Goal: Task Accomplishment & Management: Complete application form

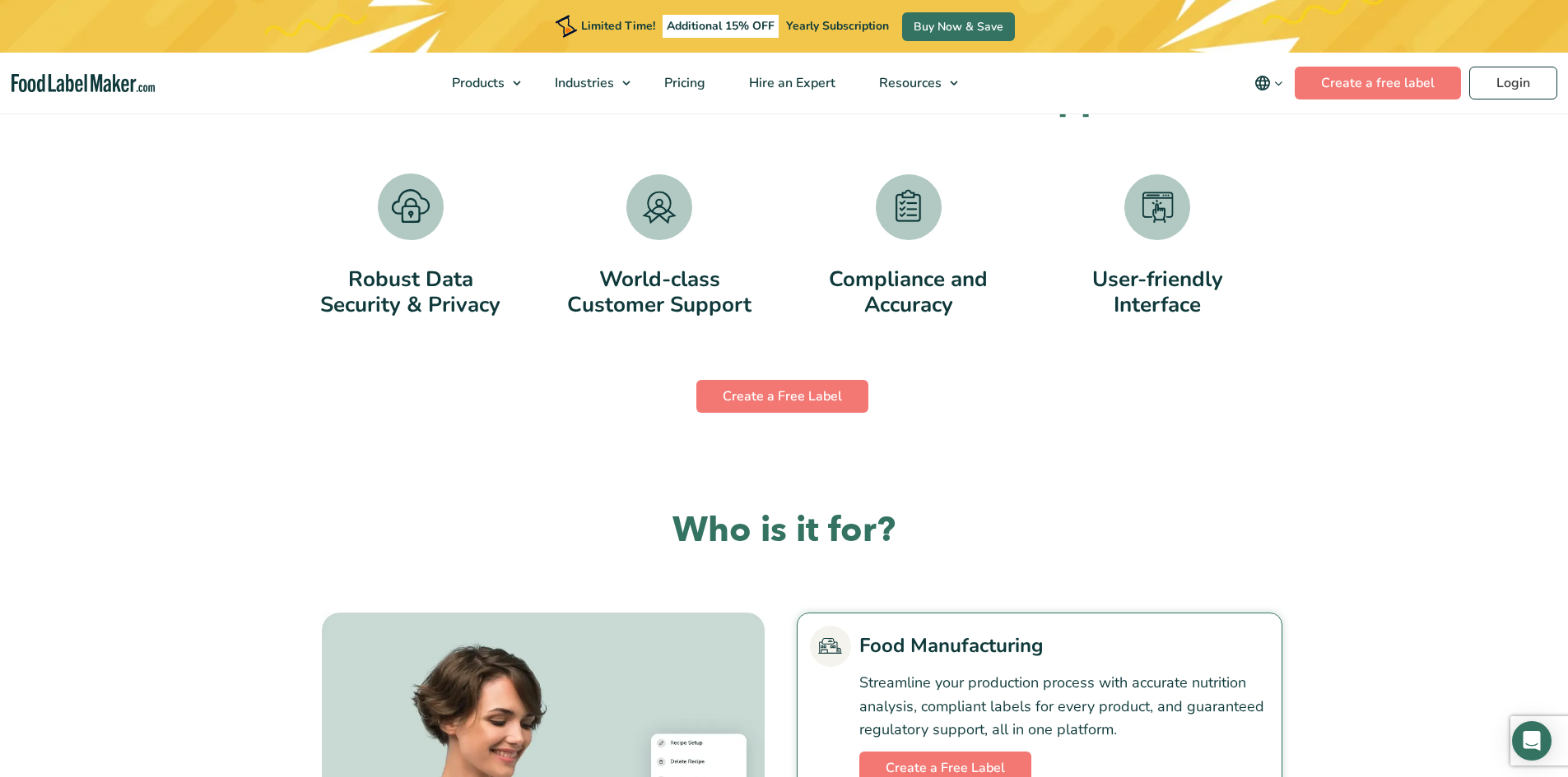
scroll to position [3272, 0]
click at [901, 228] on img at bounding box center [908, 206] width 66 height 66
click at [820, 390] on link "Create a Free Label" at bounding box center [782, 395] width 172 height 33
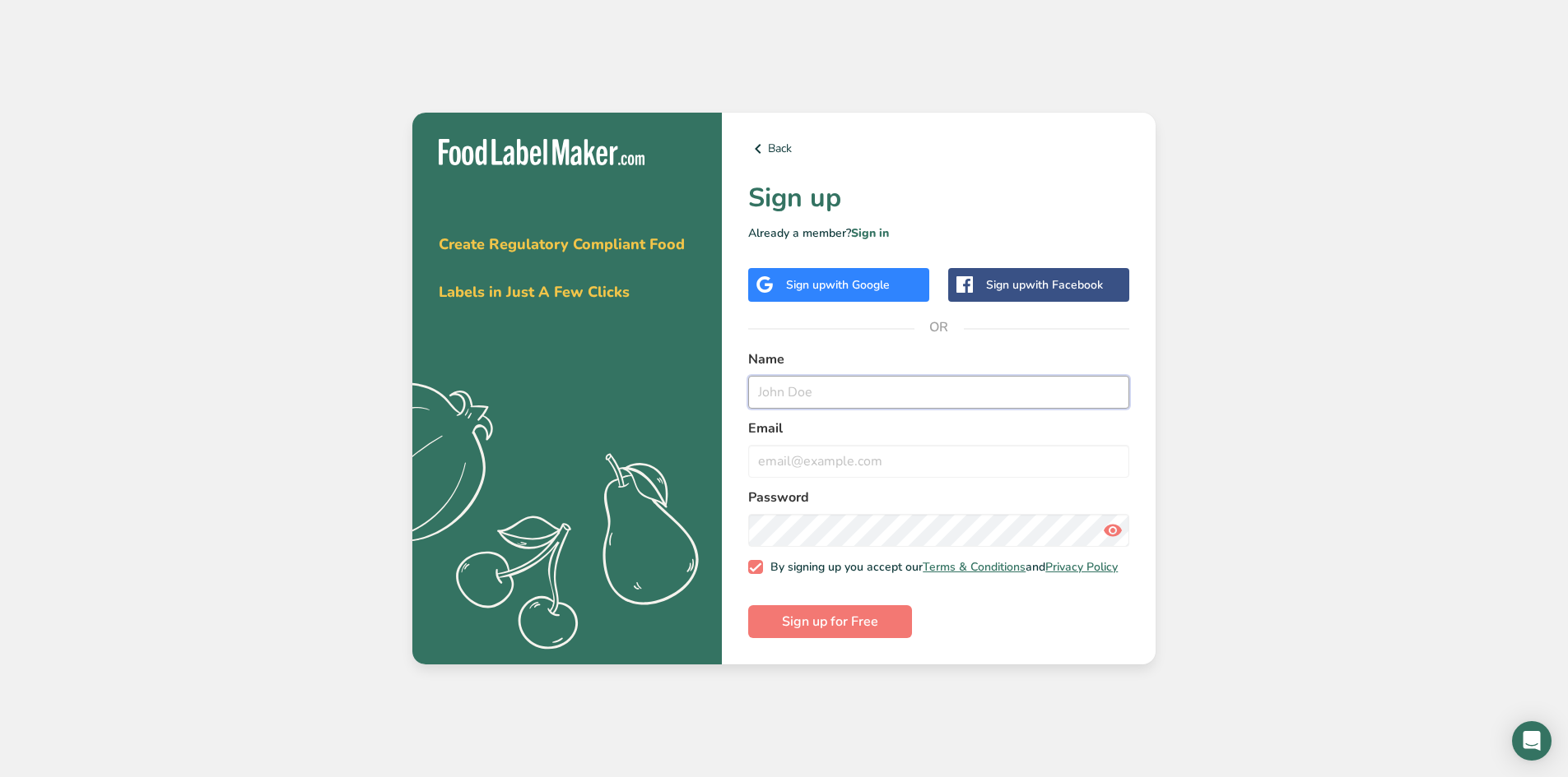
click at [791, 386] on input "text" at bounding box center [939, 392] width 381 height 33
type input "k"
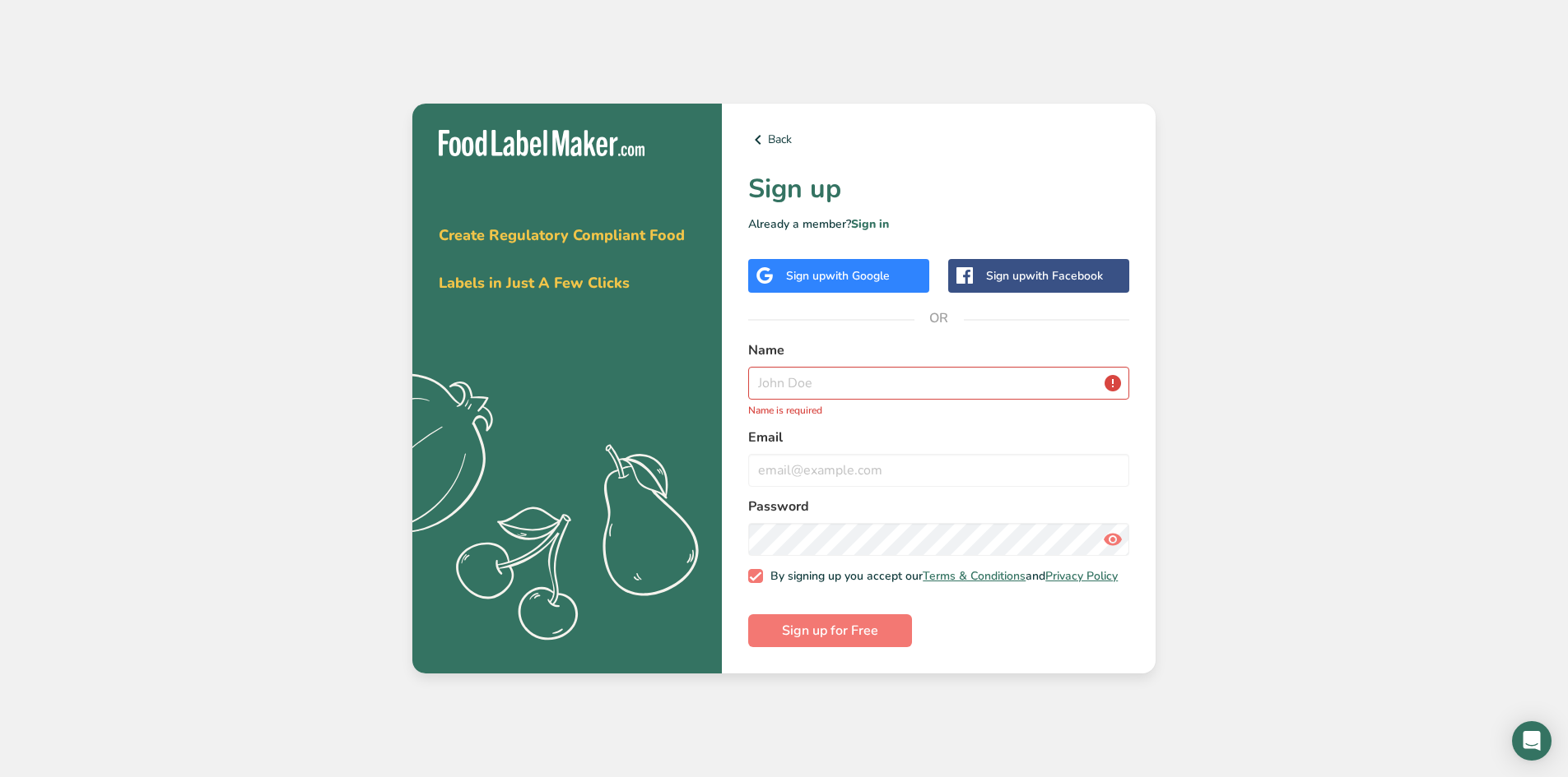
click at [838, 276] on span "with Google" at bounding box center [858, 275] width 64 height 16
click at [890, 282] on div "Sign up with Google" at bounding box center [839, 276] width 181 height 34
click at [891, 282] on div "Sign up with Google" at bounding box center [839, 276] width 181 height 34
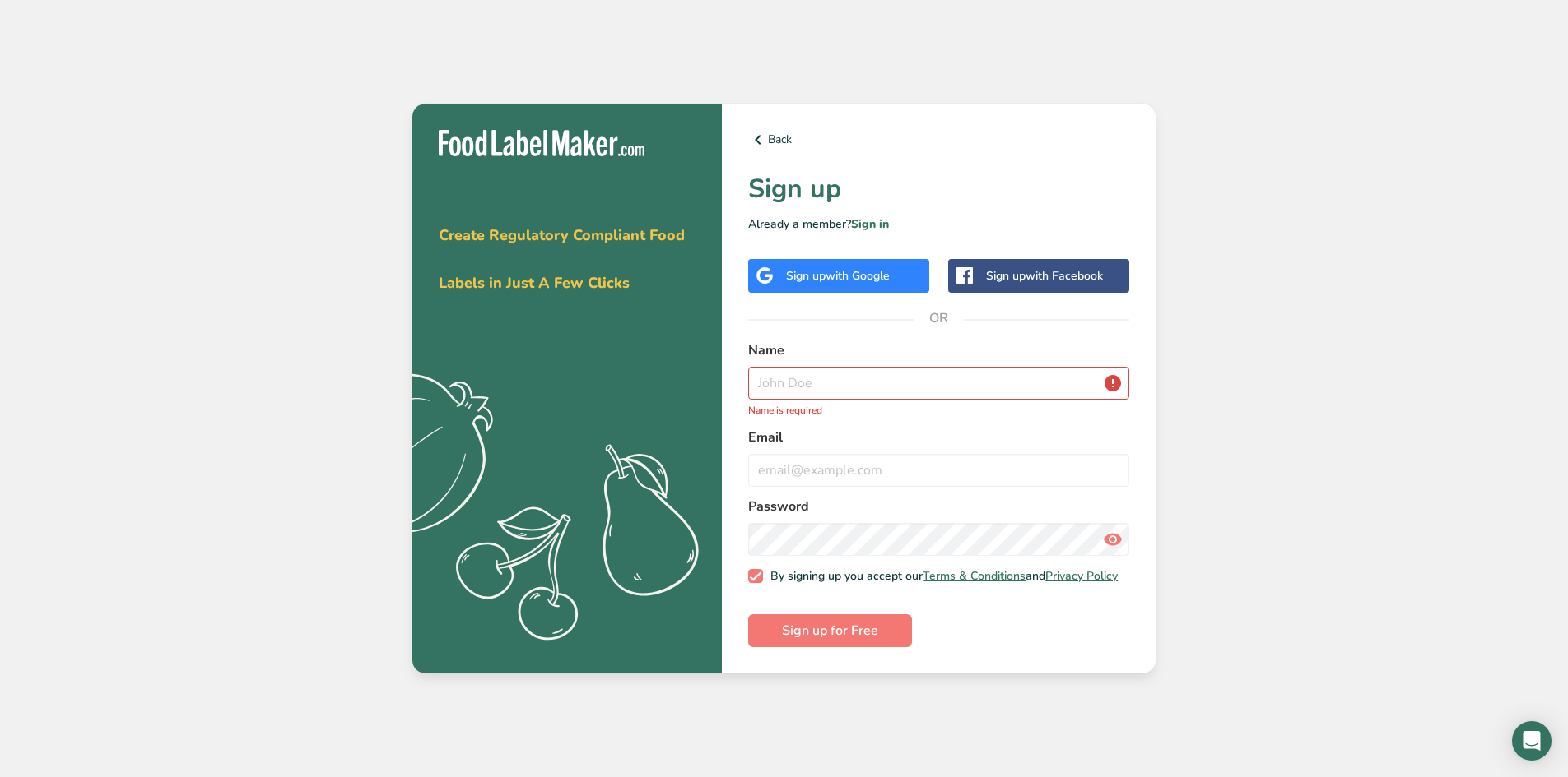
click at [891, 282] on div "Sign up with Google" at bounding box center [839, 276] width 181 height 34
drag, startPoint x: 891, startPoint y: 282, endPoint x: 887, endPoint y: 312, distance: 30.3
click at [890, 299] on div "Back Sign up Already a member? Sign in Sign up with Google Sign up with Faceboo…" at bounding box center [938, 389] width 434 height 571
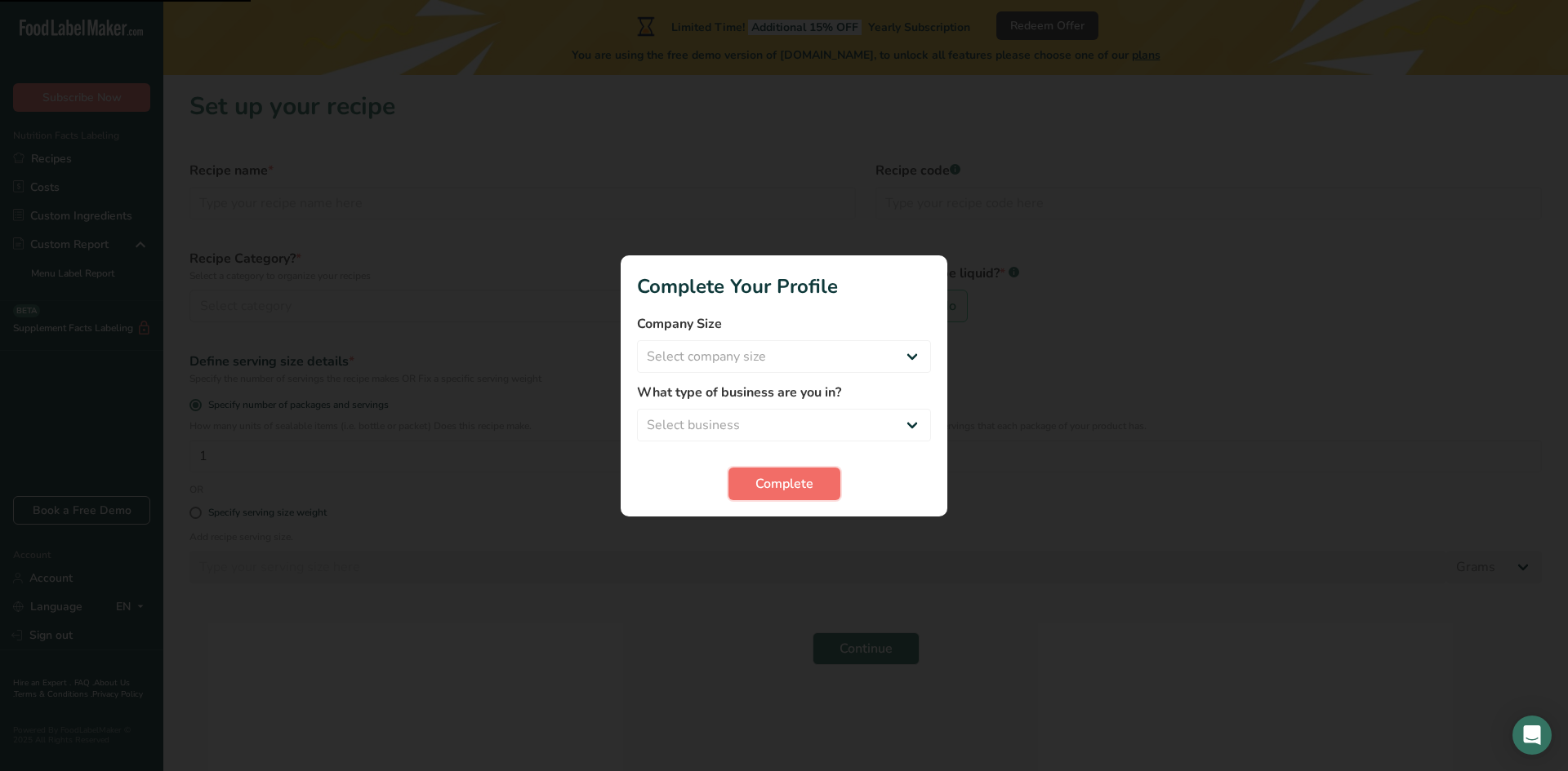
click at [751, 485] on button "Complete" at bounding box center [784, 483] width 112 height 32
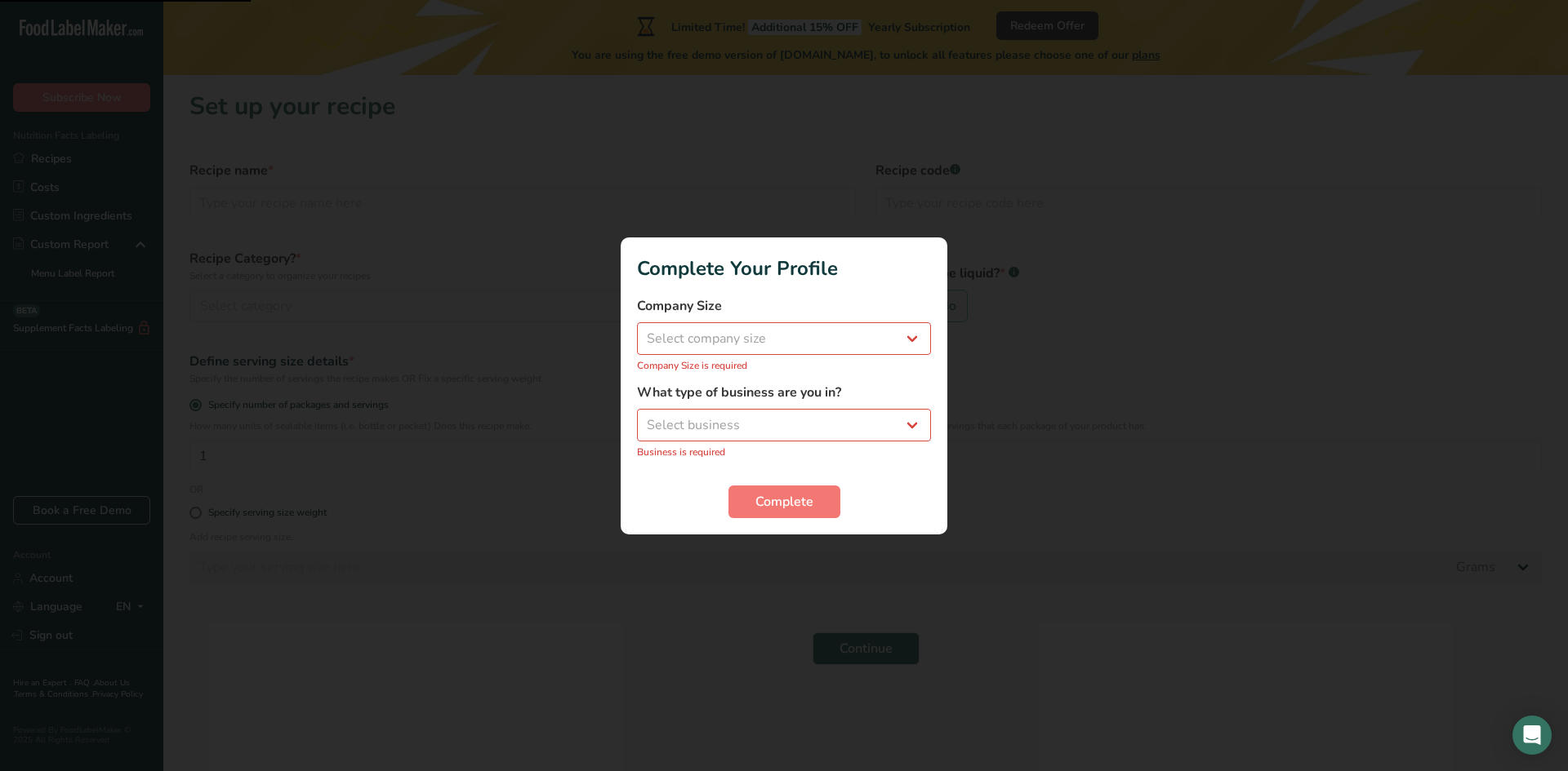
click at [960, 459] on div at bounding box center [784, 385] width 1568 height 771
click at [764, 513] on button "Complete" at bounding box center [784, 502] width 112 height 32
click at [843, 336] on select "Select company size Fewer than 10 Employees 10 to 50 Employees 51 to 500 Employ…" at bounding box center [784, 338] width 294 height 32
click at [874, 500] on div "Complete" at bounding box center [784, 502] width 294 height 32
click at [798, 416] on select "Select business Packaged Food Manufacturer Restaurant & Cafe Bakery Meal Plans …" at bounding box center [784, 425] width 294 height 32
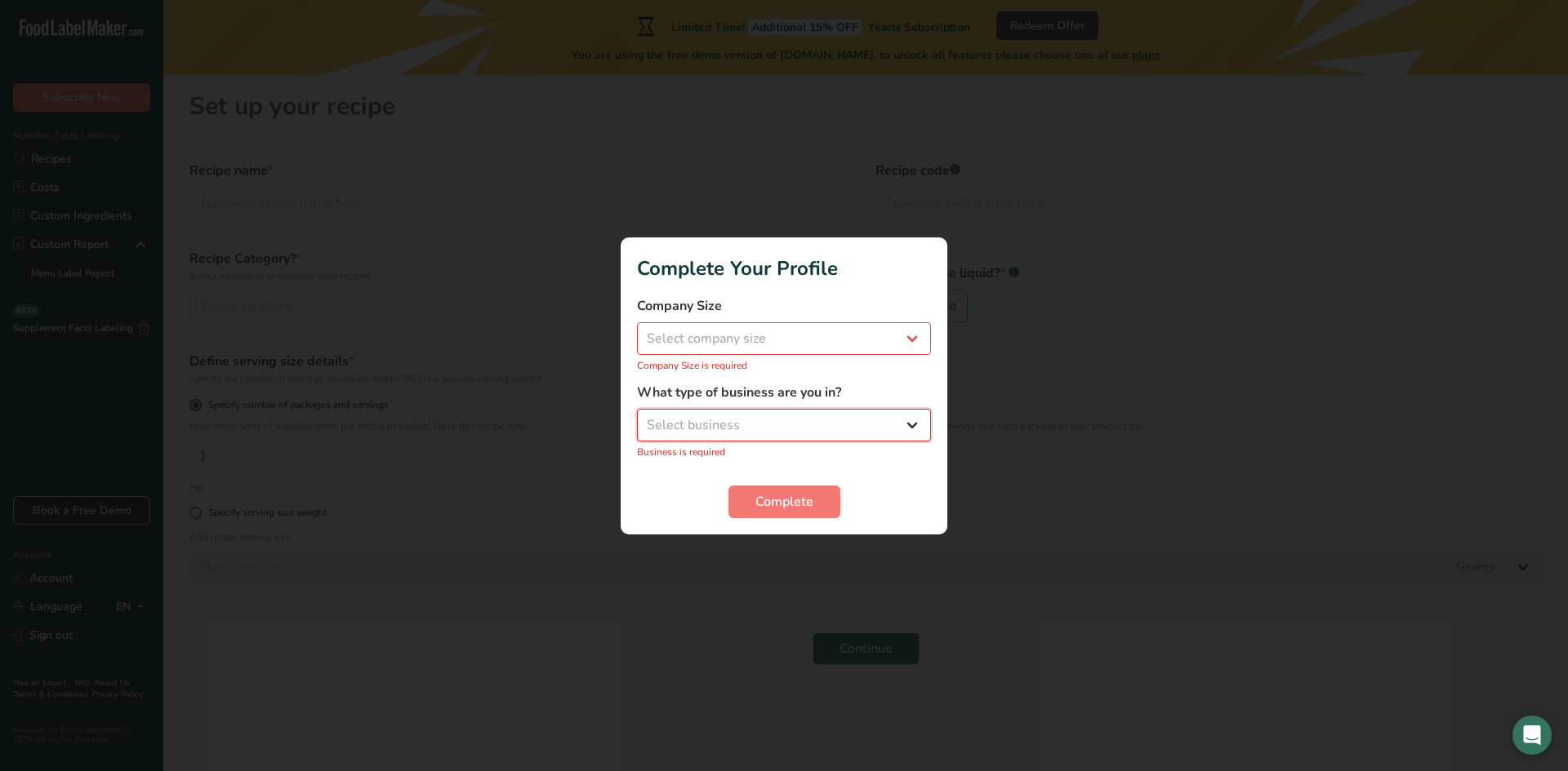
select select "1"
click at [637, 417] on select "Select business Packaged Food Manufacturer Restaurant & Cafe Bakery Meal Plans …" at bounding box center [784, 425] width 294 height 32
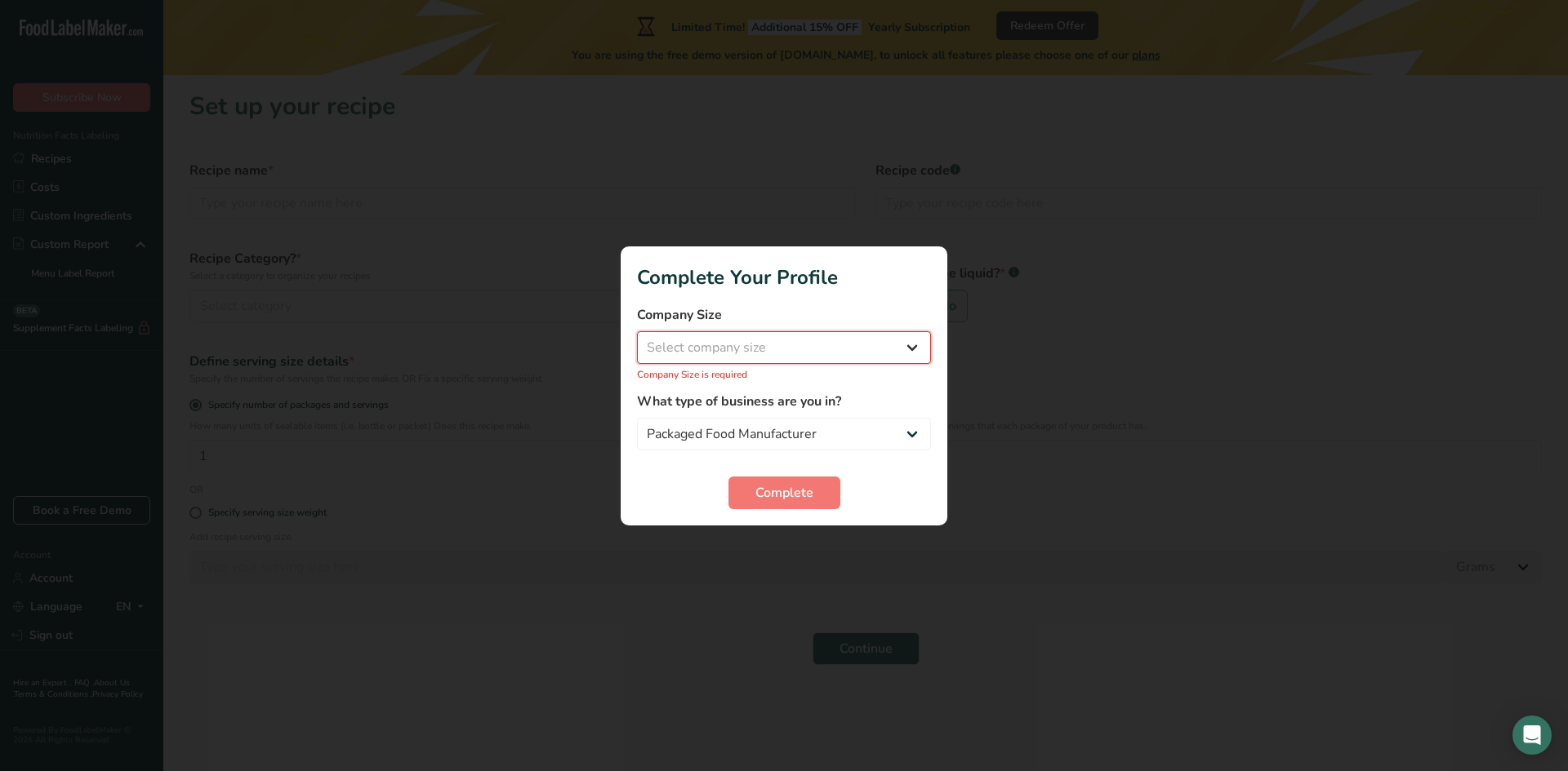
click at [764, 342] on select "Select company size Fewer than 10 Employees 10 to 50 Employees 51 to 500 Employ…" at bounding box center [784, 347] width 294 height 32
click at [919, 355] on select "Select company size Fewer than 10 Employees 10 to 50 Employees 51 to 500 Employ…" at bounding box center [784, 347] width 294 height 32
select select "1"
click at [637, 340] on select "Select company size Fewer than 10 Employees 10 to 50 Employees 51 to 500 Employ…" at bounding box center [784, 347] width 294 height 32
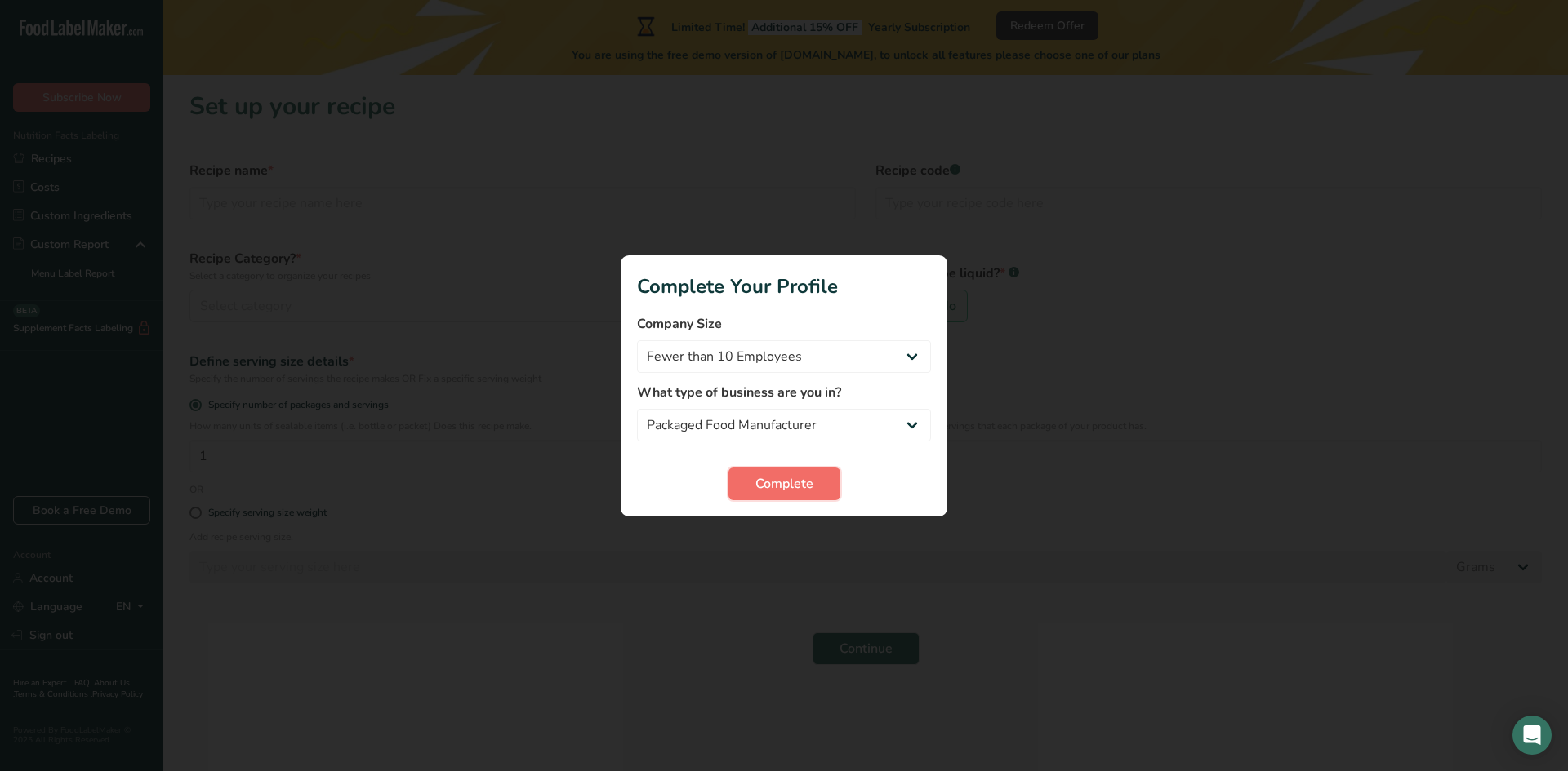
click at [773, 488] on span "Complete" at bounding box center [784, 483] width 58 height 19
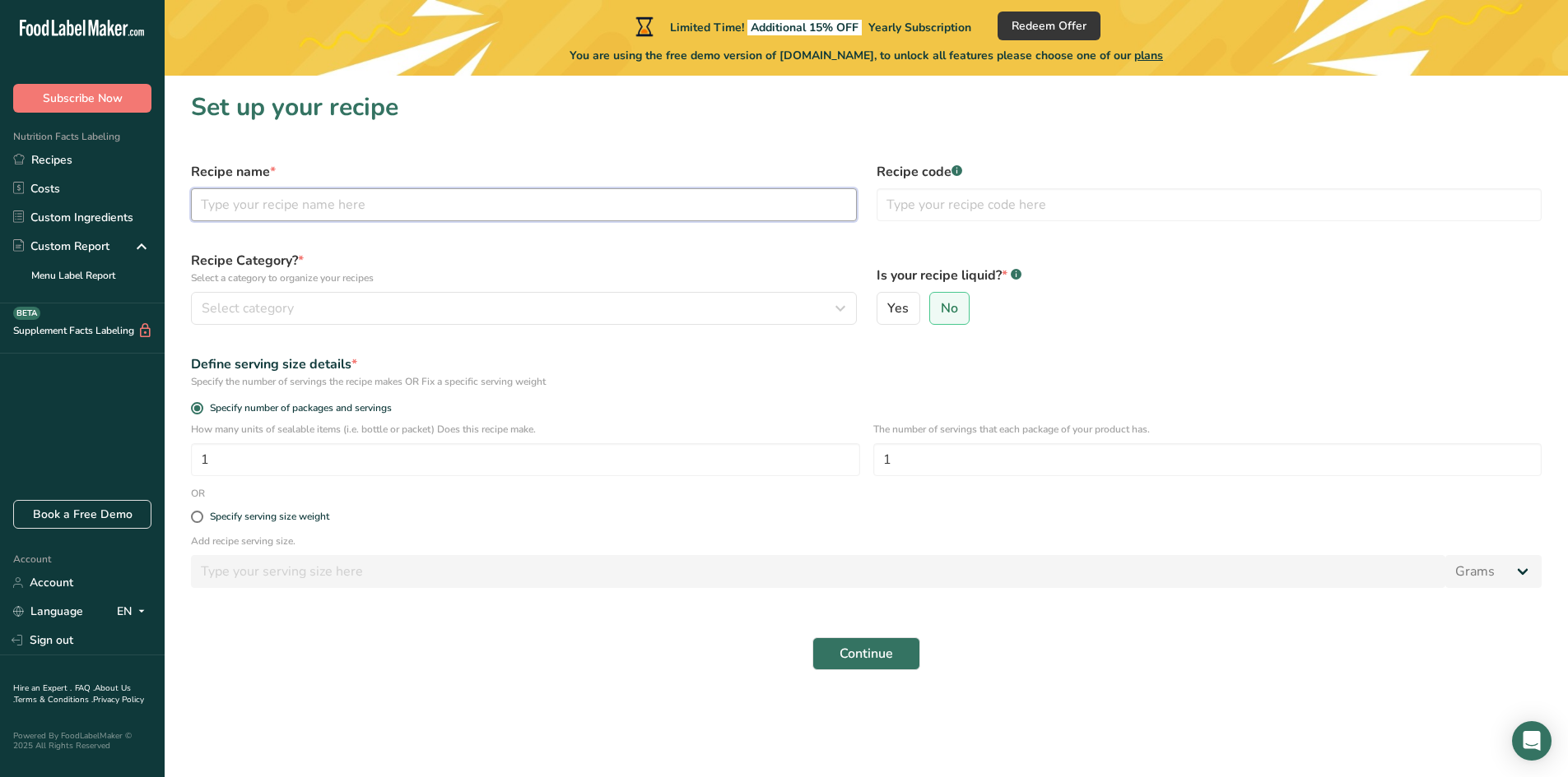
click at [270, 200] on input "text" at bounding box center [524, 204] width 665 height 33
click at [590, 134] on section "Set up your recipe Recipe name * fine power of banana, pumpkin, carrot, Recipe …" at bounding box center [866, 386] width 1404 height 621
click at [505, 183] on div "Recipe name * fine power of banana, pumpkin, carrot," at bounding box center [524, 191] width 686 height 79
click at [504, 193] on input "fine power of banana, pumpkin, carrot," at bounding box center [524, 204] width 665 height 33
type input "fine power of banana, pumpkin, carrot, soybean and beetroot"
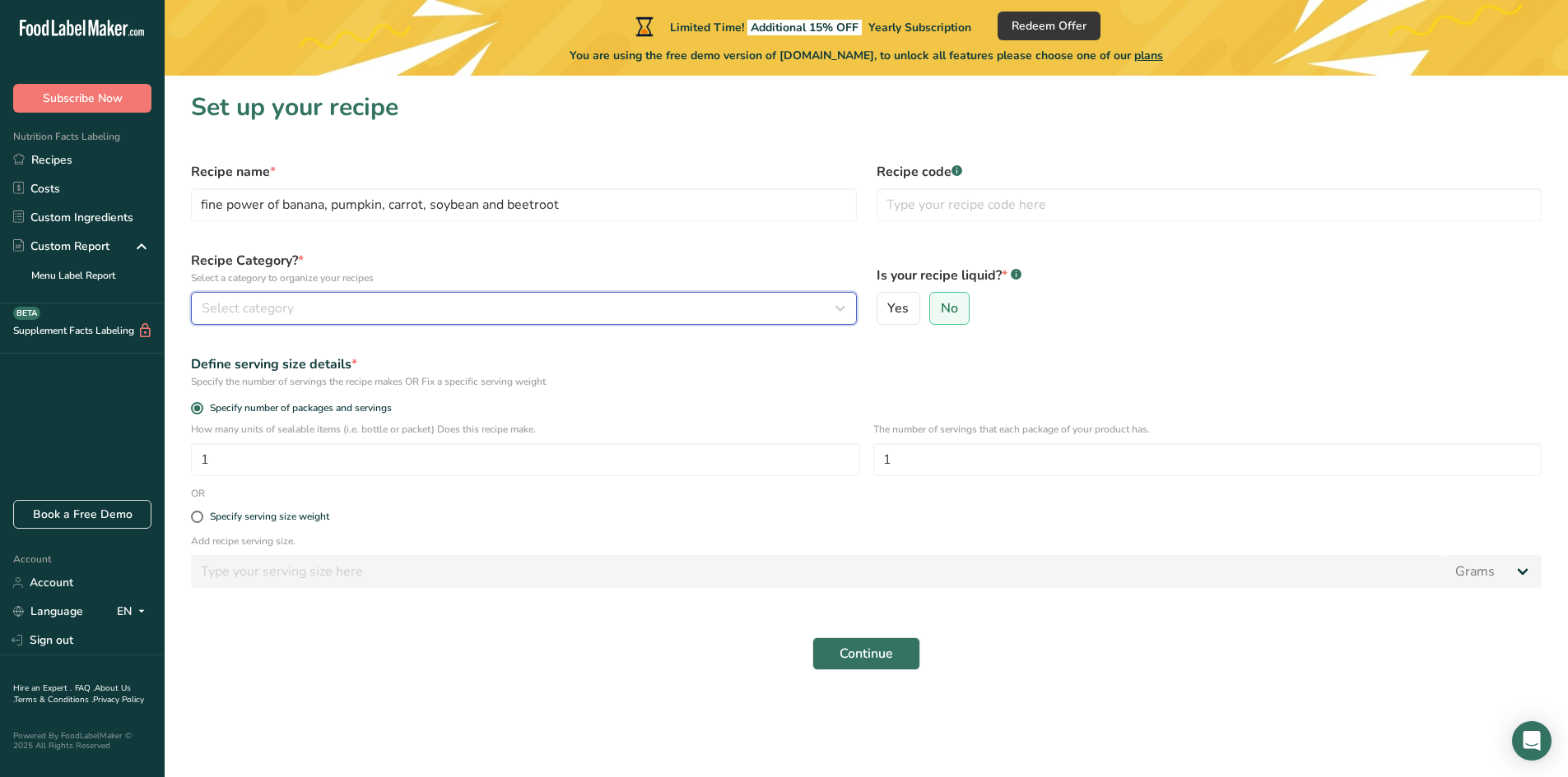
click at [334, 313] on div "Select category" at bounding box center [519, 308] width 635 height 20
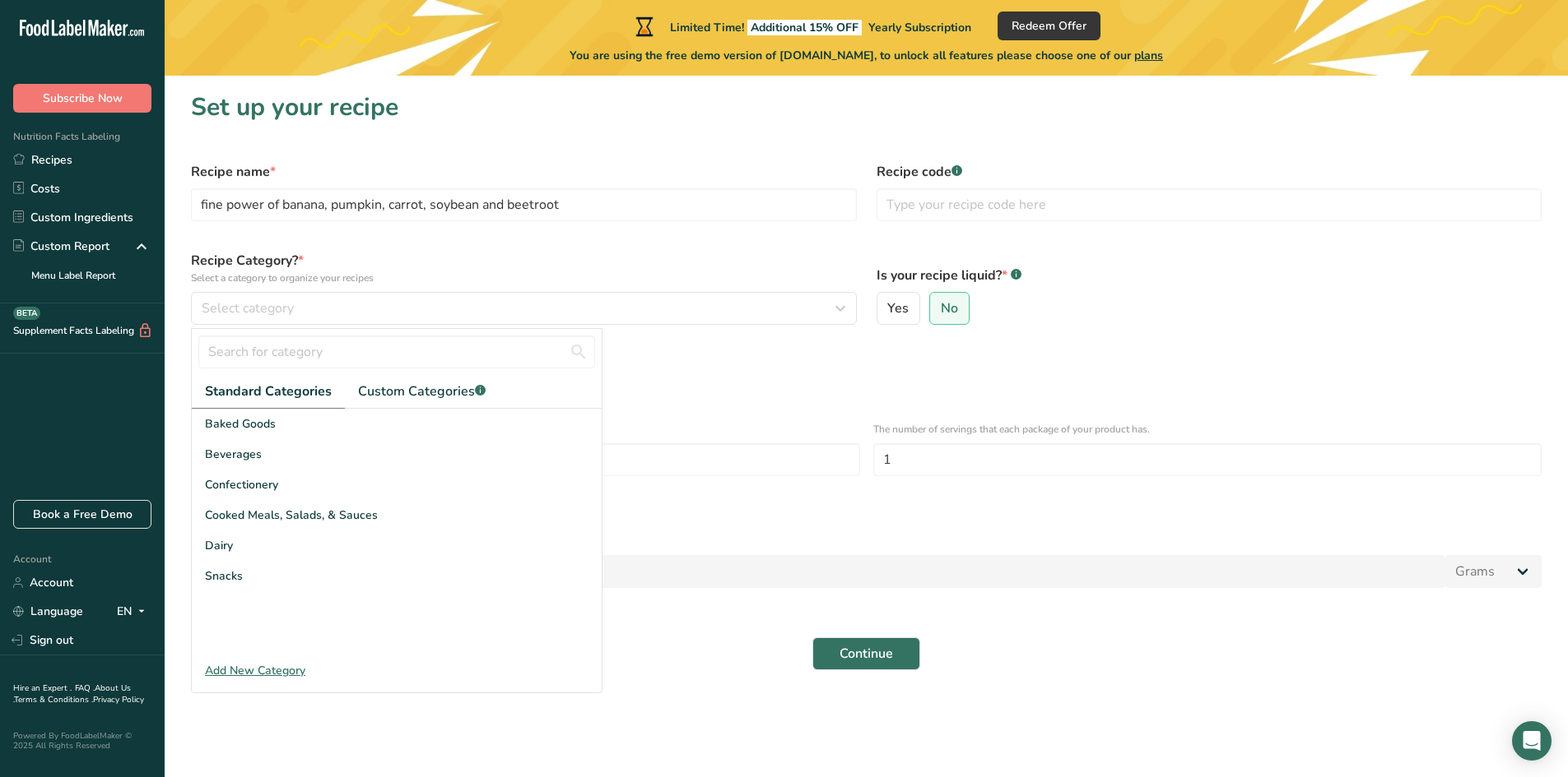
click at [1081, 326] on div "Is your recipe liquid? * .a-a{fill:#347362;}.b-a{fill:#fff;} Yes No" at bounding box center [1210, 287] width 686 height 94
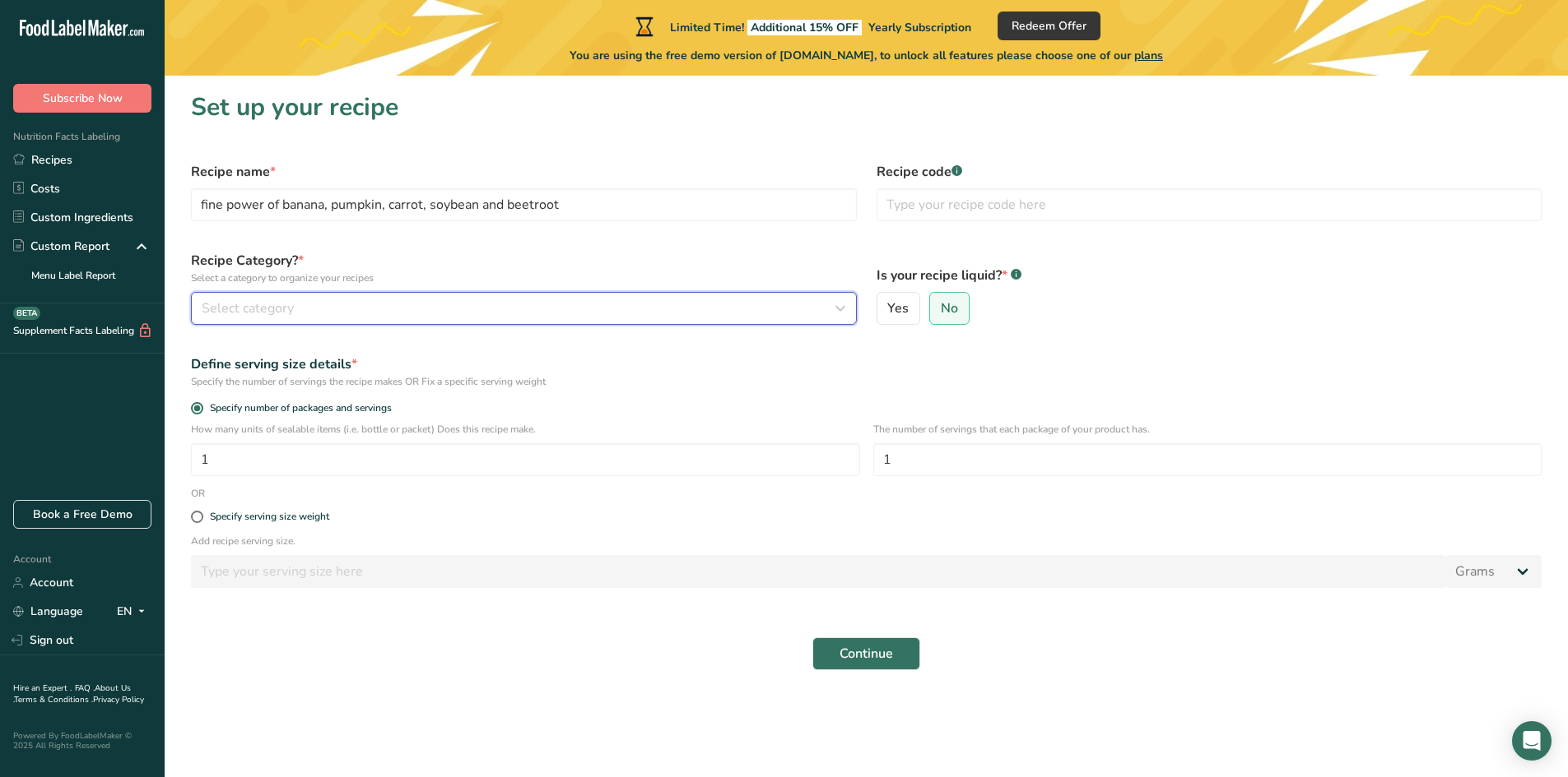
click at [314, 317] on div "Select category" at bounding box center [519, 308] width 635 height 20
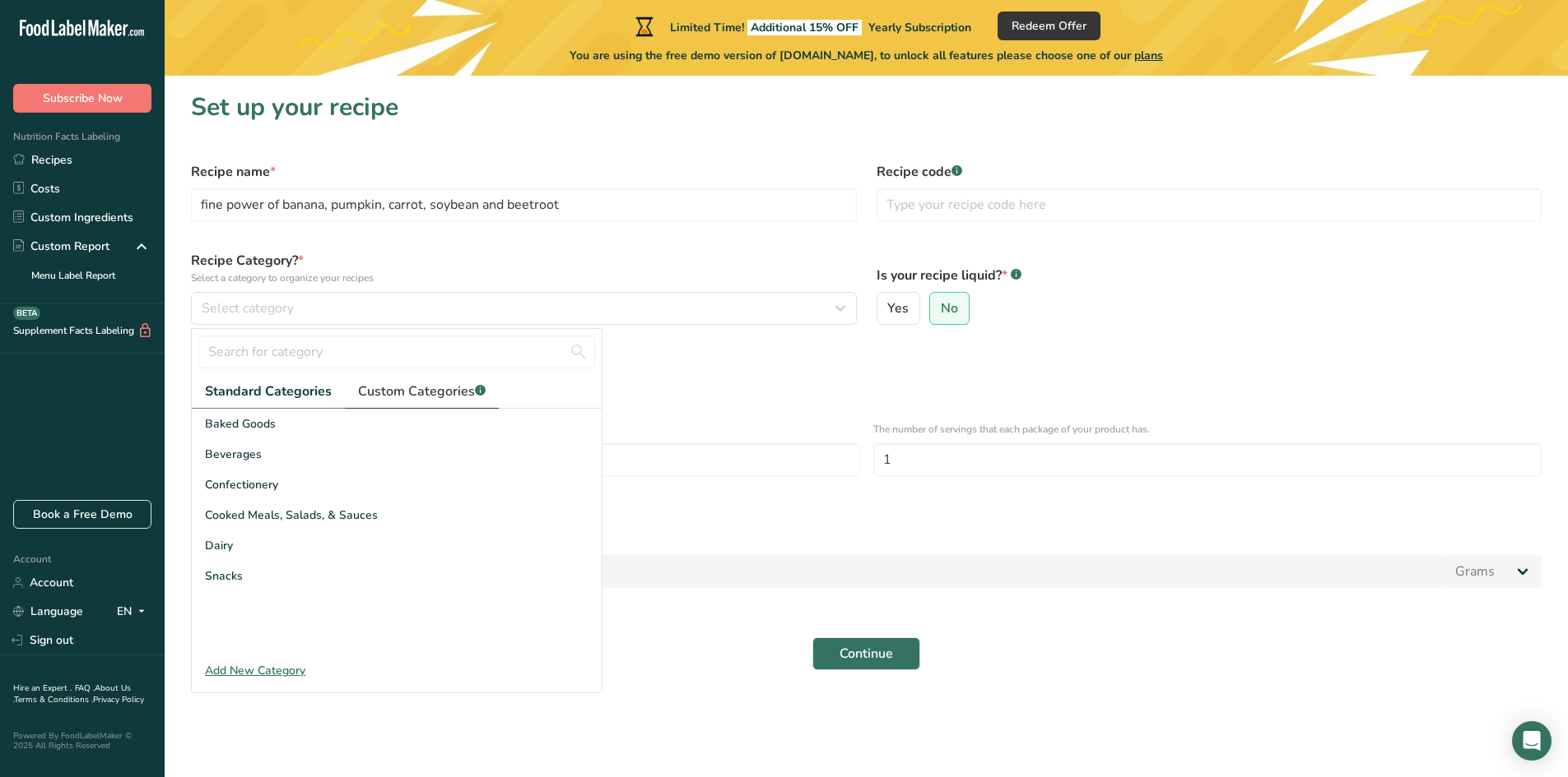
click at [442, 386] on span "Custom Categories .a-a{fill:#347362;}.b-a{fill:#fff;}" at bounding box center [422, 391] width 128 height 20
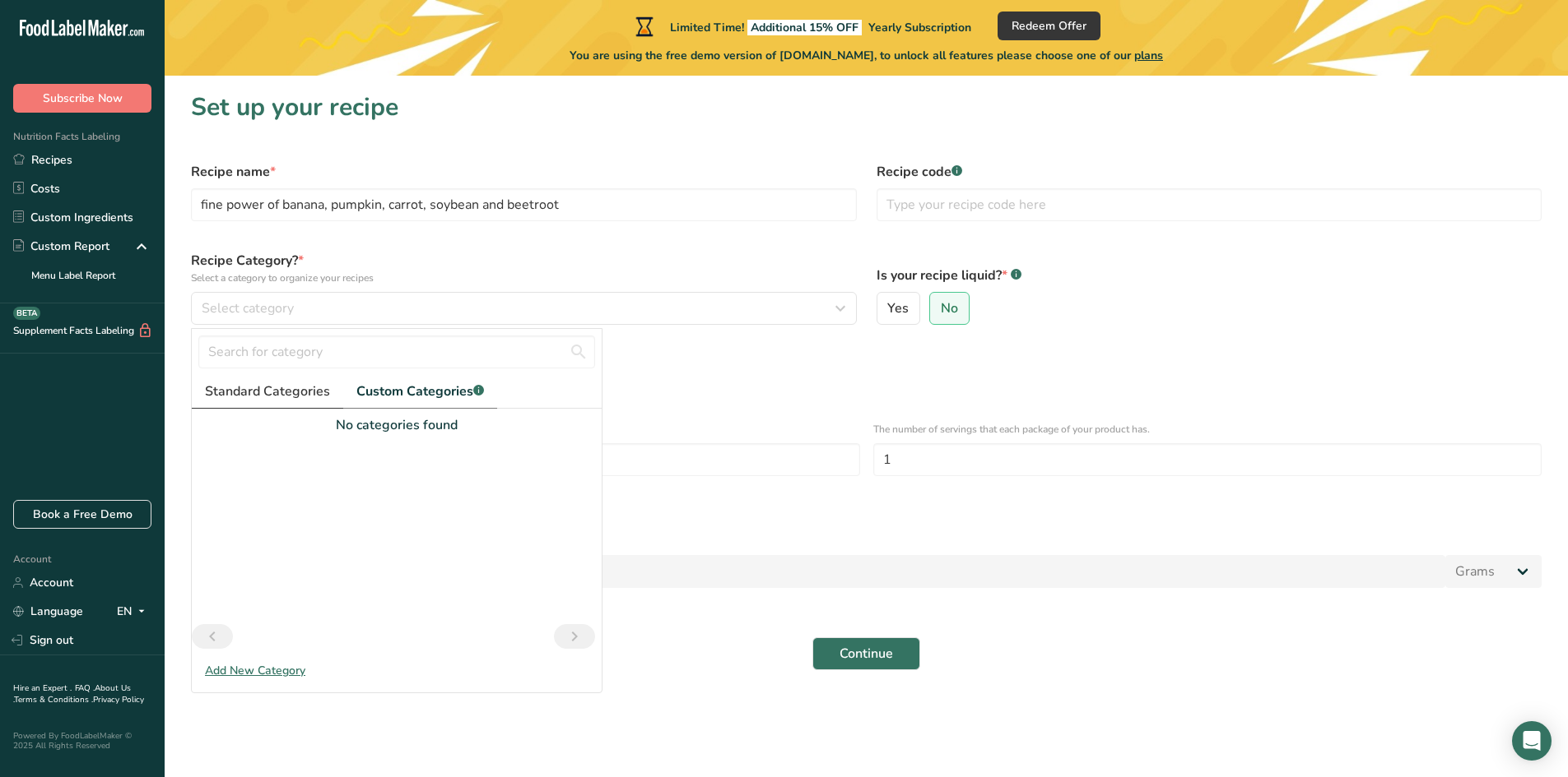
click at [283, 386] on span "Standard Categories" at bounding box center [268, 391] width 125 height 20
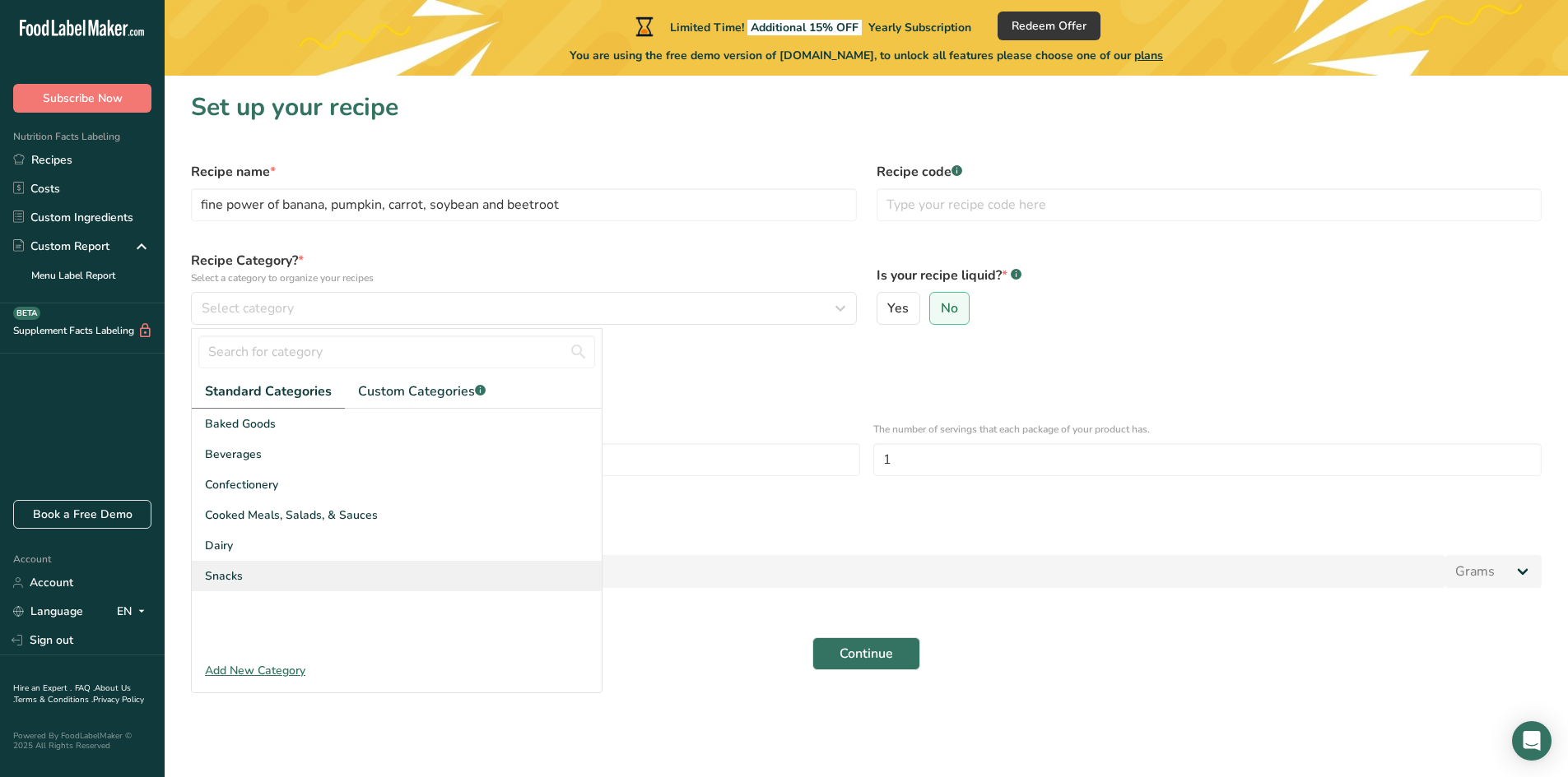
click at [255, 569] on div "Snacks" at bounding box center [396, 576] width 410 height 31
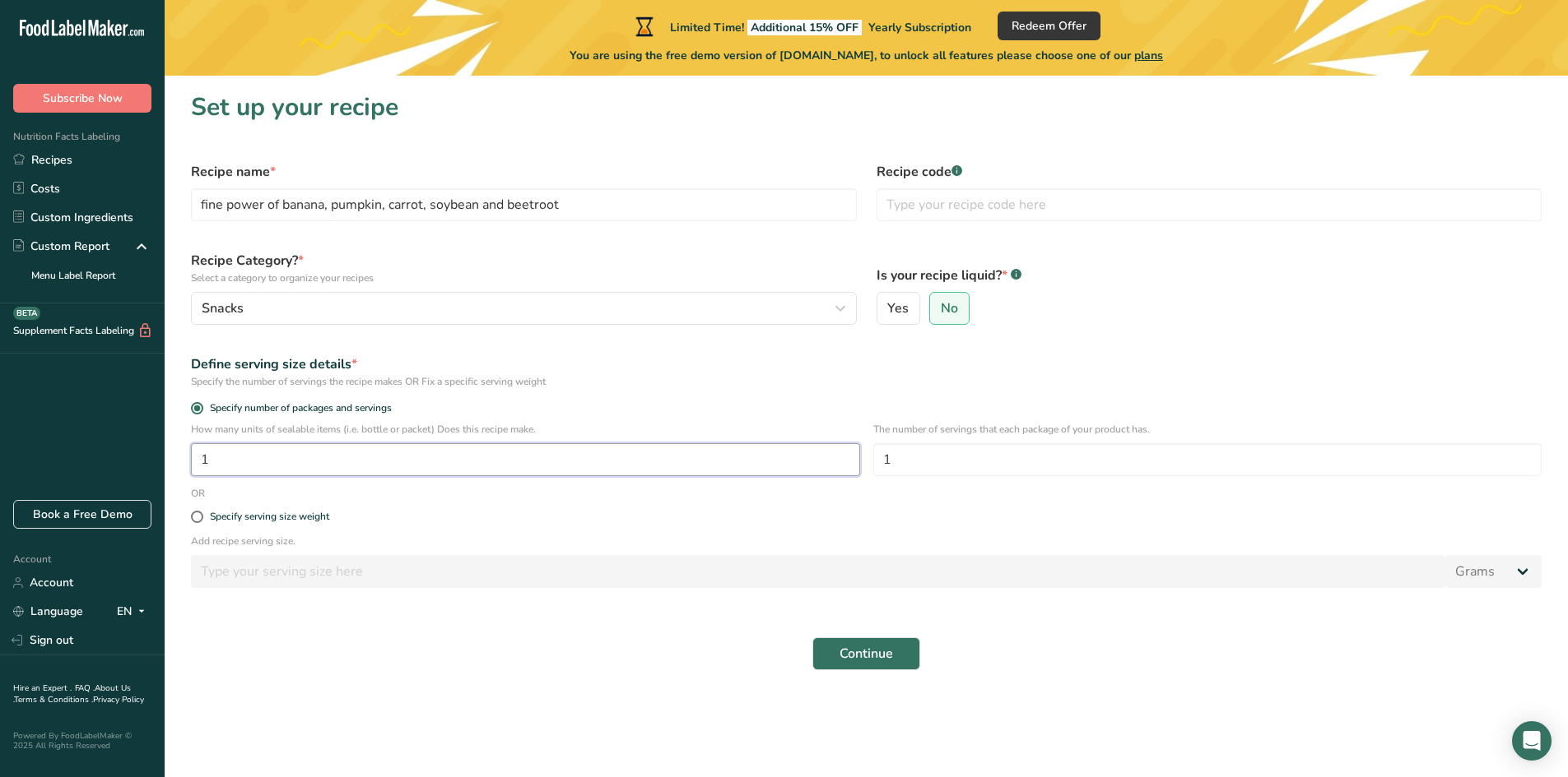
click at [818, 459] on input "1" at bounding box center [525, 459] width 669 height 33
click at [671, 506] on div "Specify serving size weight" at bounding box center [866, 517] width 1370 height 33
click at [225, 451] on input "1" at bounding box center [525, 459] width 669 height 33
type input "4"
click at [913, 460] on input "1" at bounding box center [1208, 459] width 669 height 33
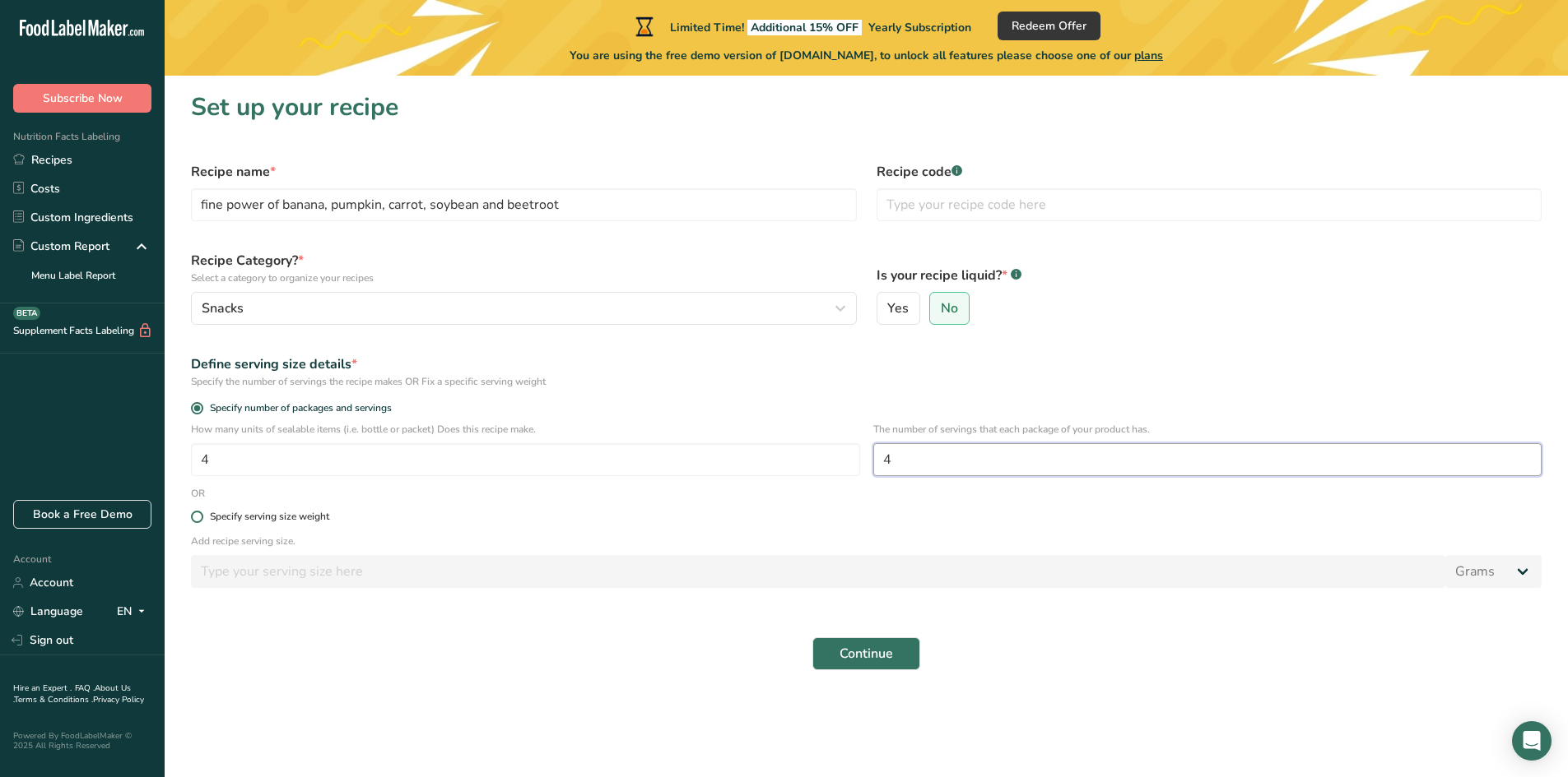
type input "4"
click at [199, 519] on span at bounding box center [197, 517] width 12 height 12
click at [199, 519] on input "Specify serving size weight" at bounding box center [196, 517] width 10 height 10
radio input "true"
radio input "false"
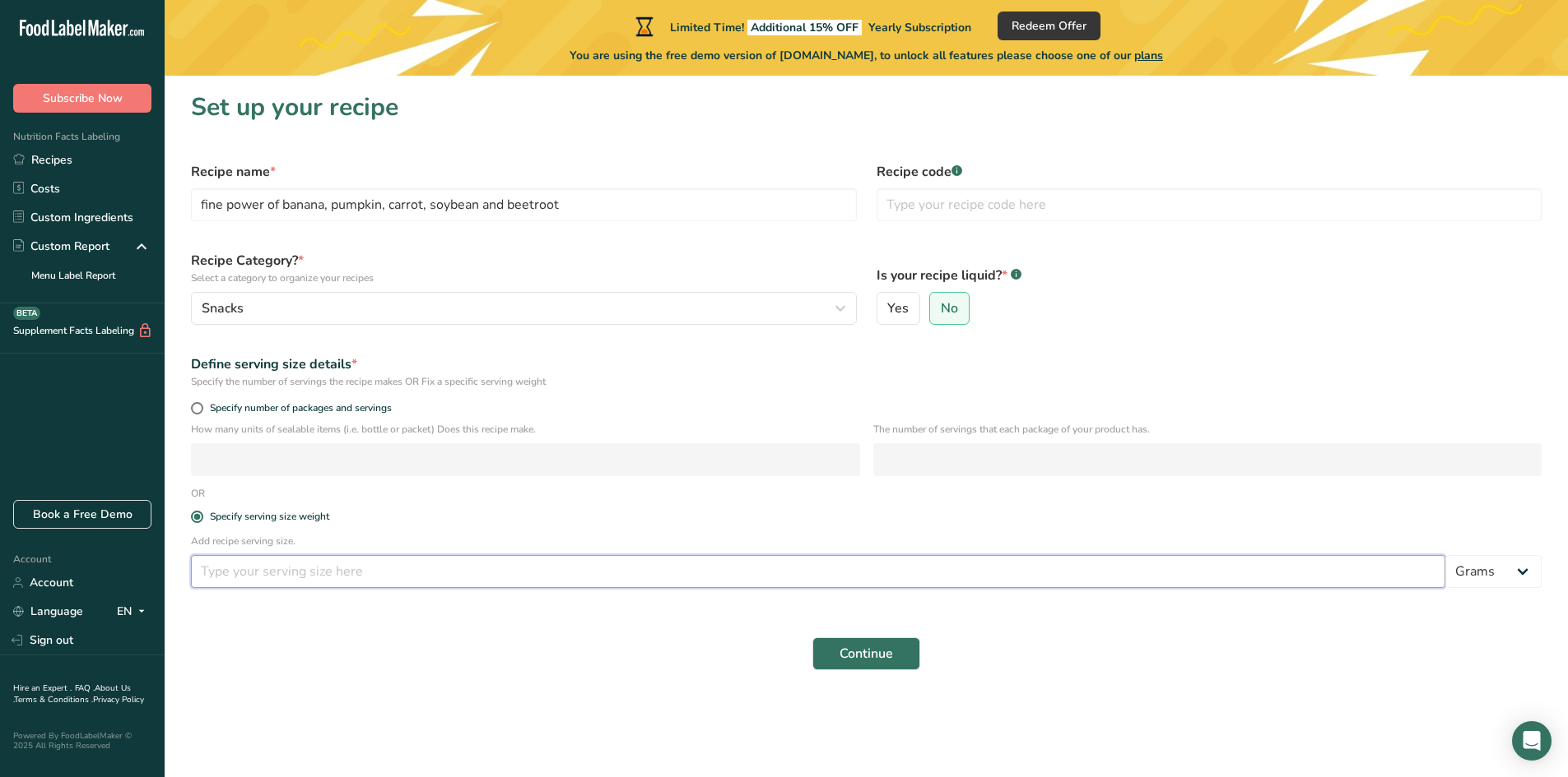
click at [269, 575] on input "number" at bounding box center [819, 571] width 1254 height 33
click at [280, 575] on input "280" at bounding box center [819, 571] width 1254 height 33
click at [282, 581] on input "280" at bounding box center [819, 571] width 1254 height 33
type input "2"
click at [1530, 574] on select "Grams kg mg mcg lb oz l mL fl oz tbsp tsp cup qt gallon" at bounding box center [1493, 571] width 96 height 33
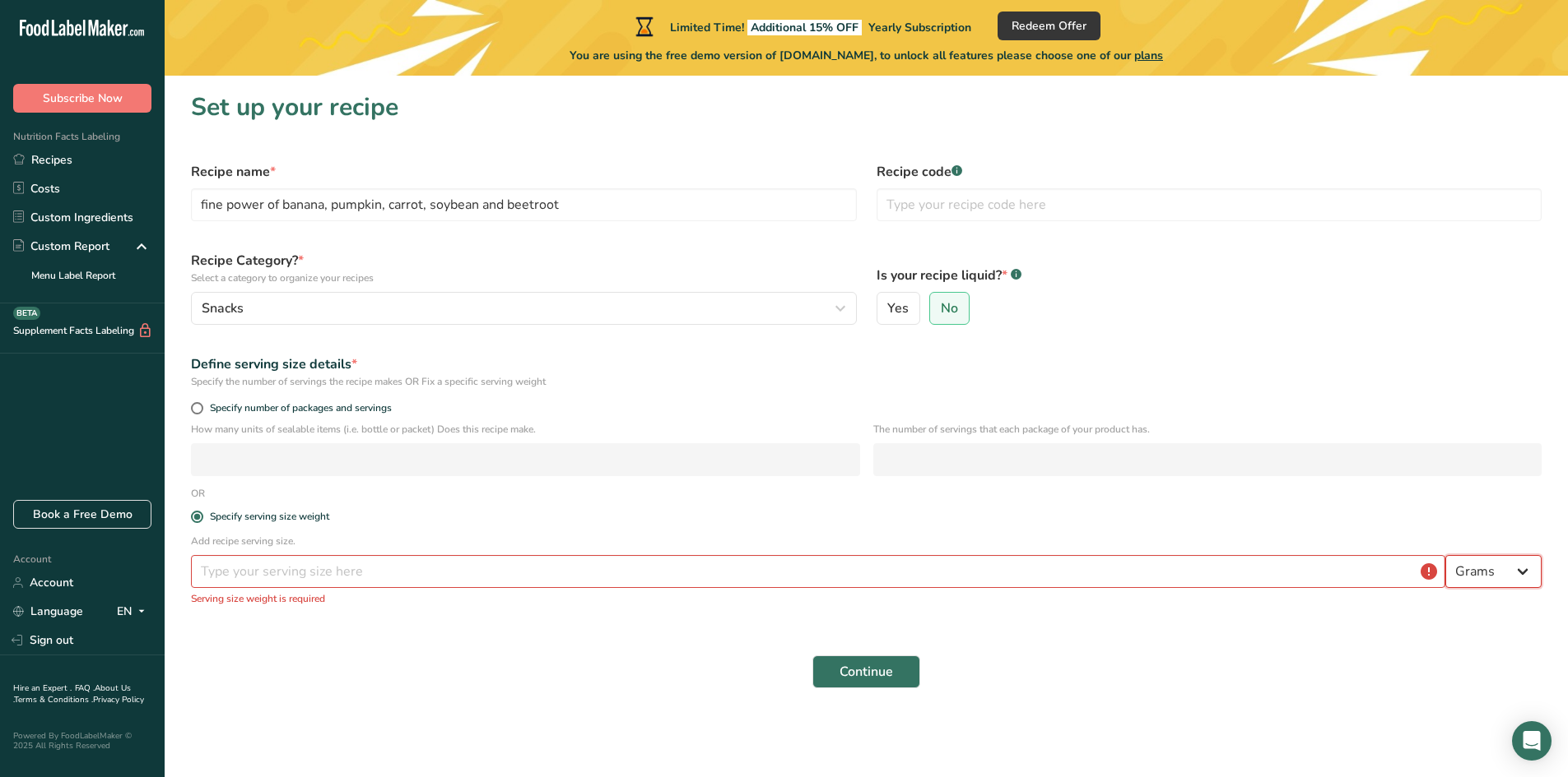
click at [1446, 555] on select "Grams kg mg mcg lb oz l mL fl oz tbsp tsp cup qt gallon" at bounding box center [1493, 571] width 96 height 33
click at [289, 577] on input "number" at bounding box center [819, 571] width 1254 height 33
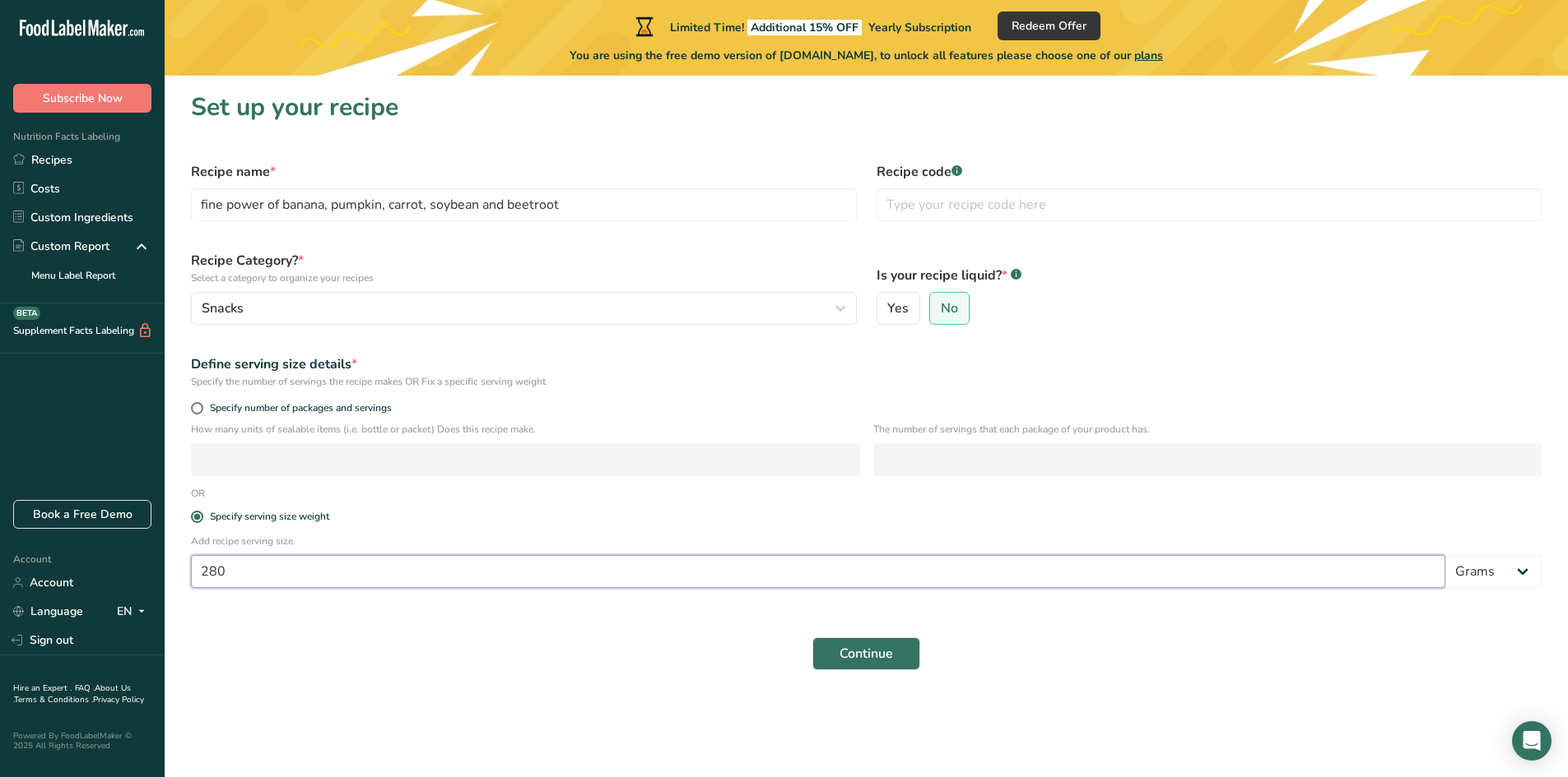
type input "280"
click at [1052, 208] on input "text" at bounding box center [1209, 204] width 665 height 33
click at [197, 409] on span at bounding box center [197, 408] width 12 height 12
click at [197, 409] on input "Specify number of packages and servings" at bounding box center [196, 408] width 10 height 10
radio input "true"
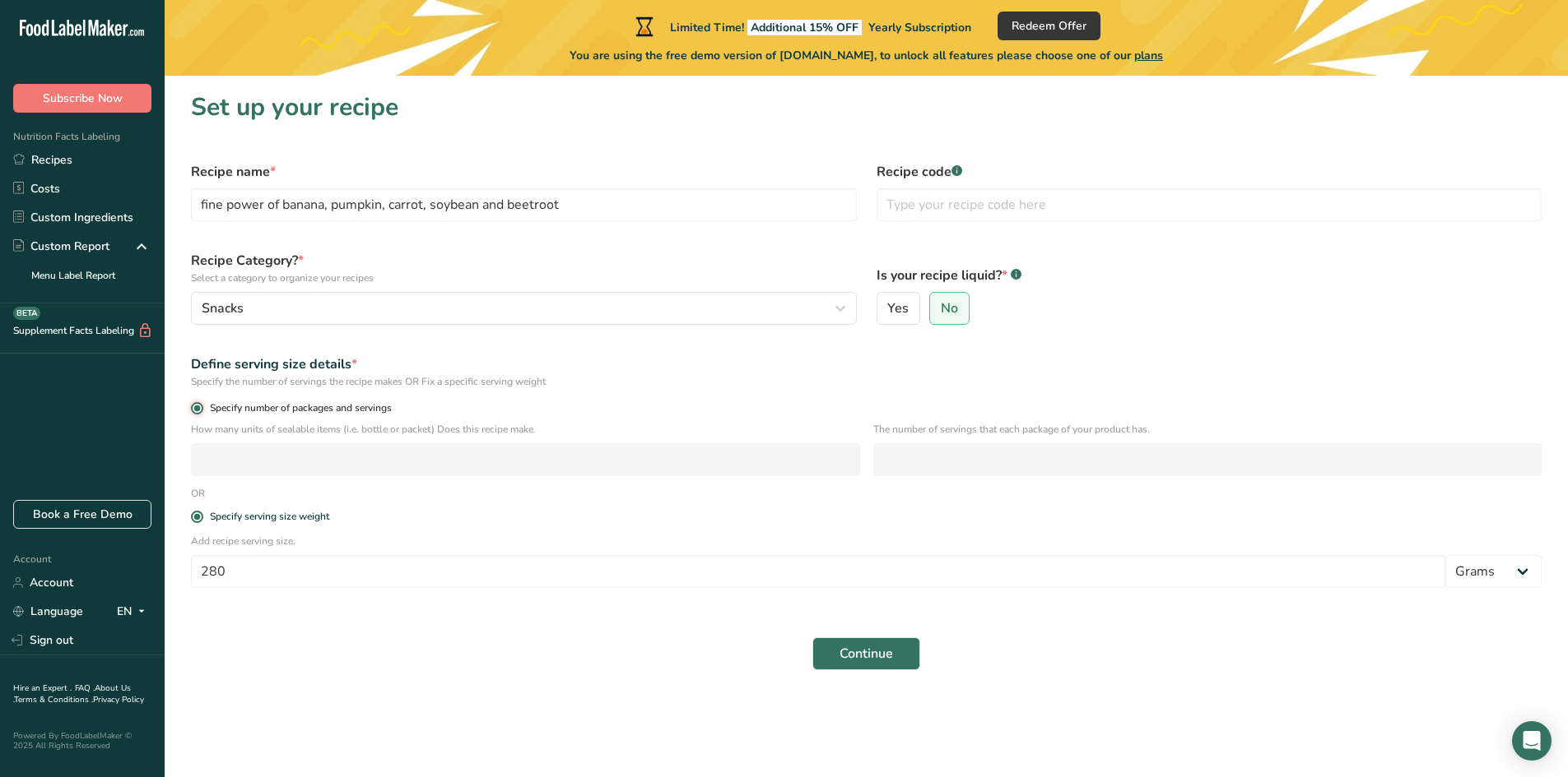
radio input "false"
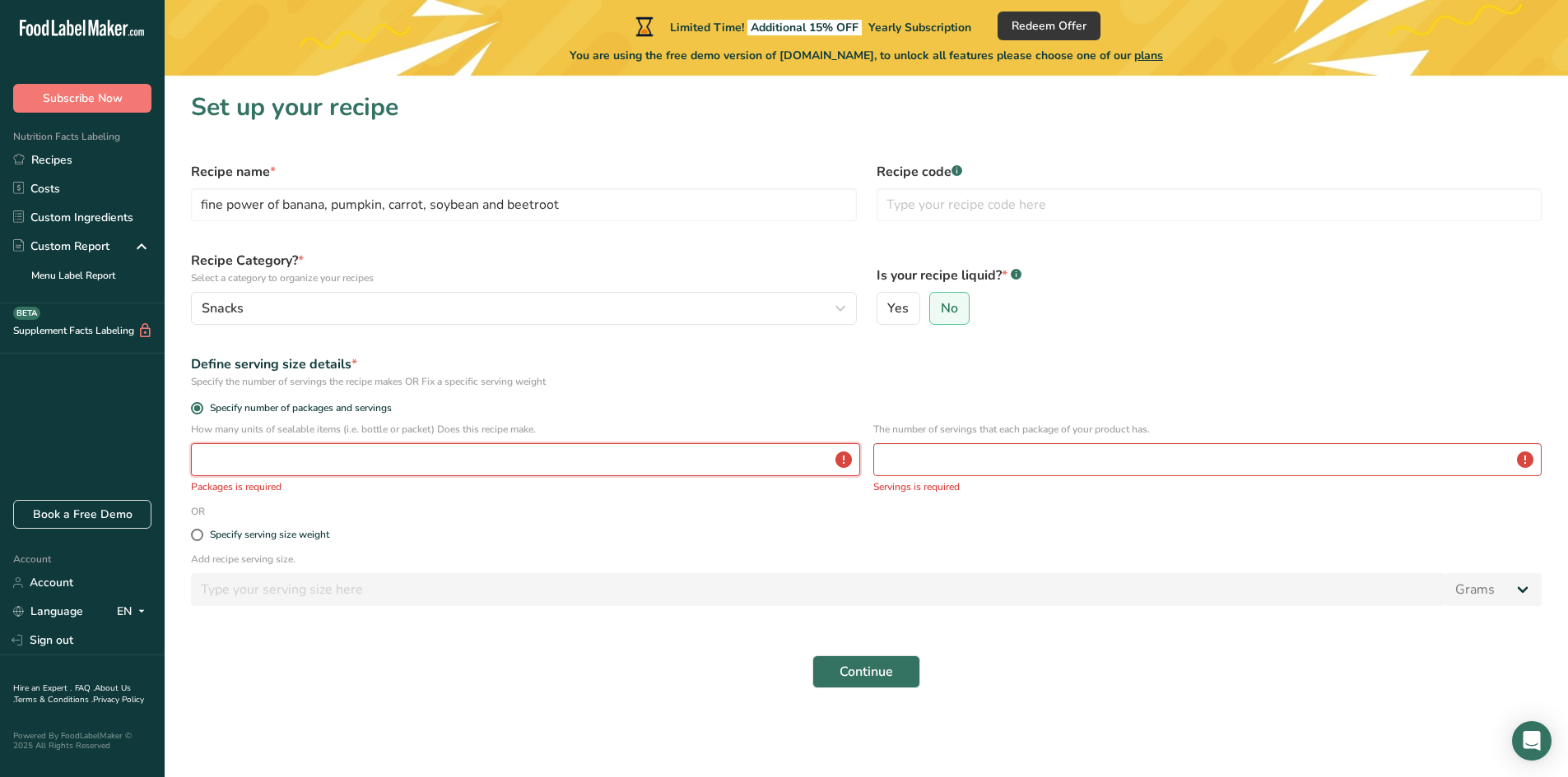
click at [269, 470] on input "number" at bounding box center [525, 459] width 669 height 33
click at [197, 408] on span at bounding box center [197, 408] width 12 height 12
click at [197, 408] on input "Specify number of packages and servings" at bounding box center [196, 408] width 10 height 10
click at [195, 410] on span at bounding box center [197, 408] width 12 height 12
click at [195, 410] on input "Specify number of packages and servings" at bounding box center [196, 408] width 10 height 10
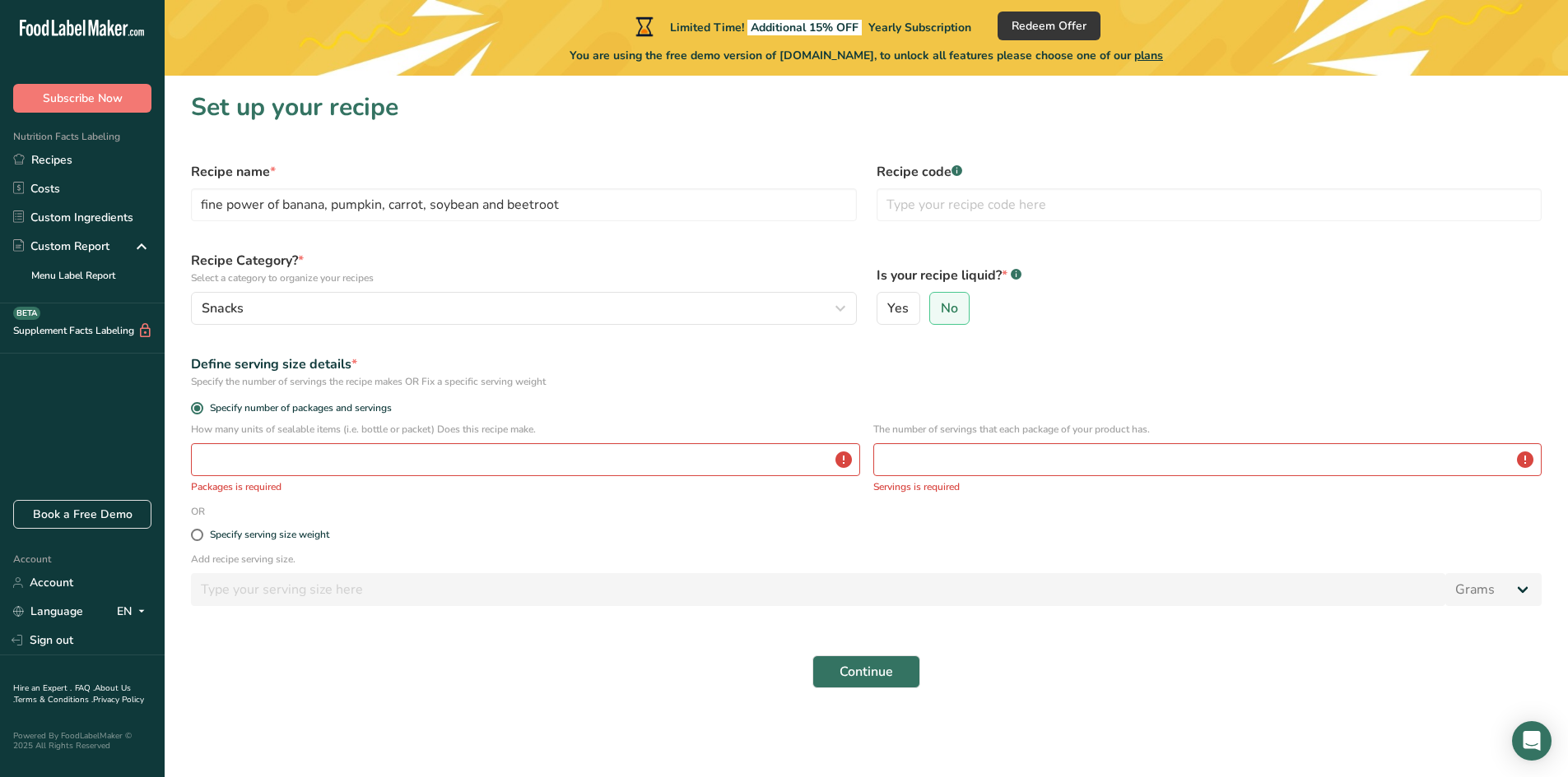
click at [666, 398] on div "Define serving size details * Specify the number of servings the recipe makes O…" at bounding box center [866, 372] width 1370 height 54
click at [728, 515] on form "Recipe name * fine power of banana, pumpkin, carrot, soybean and beetroot Recip…" at bounding box center [866, 425] width 1370 height 547
click at [917, 216] on input "text" at bounding box center [1209, 204] width 665 height 33
click at [888, 207] on input "text" at bounding box center [1209, 204] width 665 height 33
type input "FIB-VEG-01"
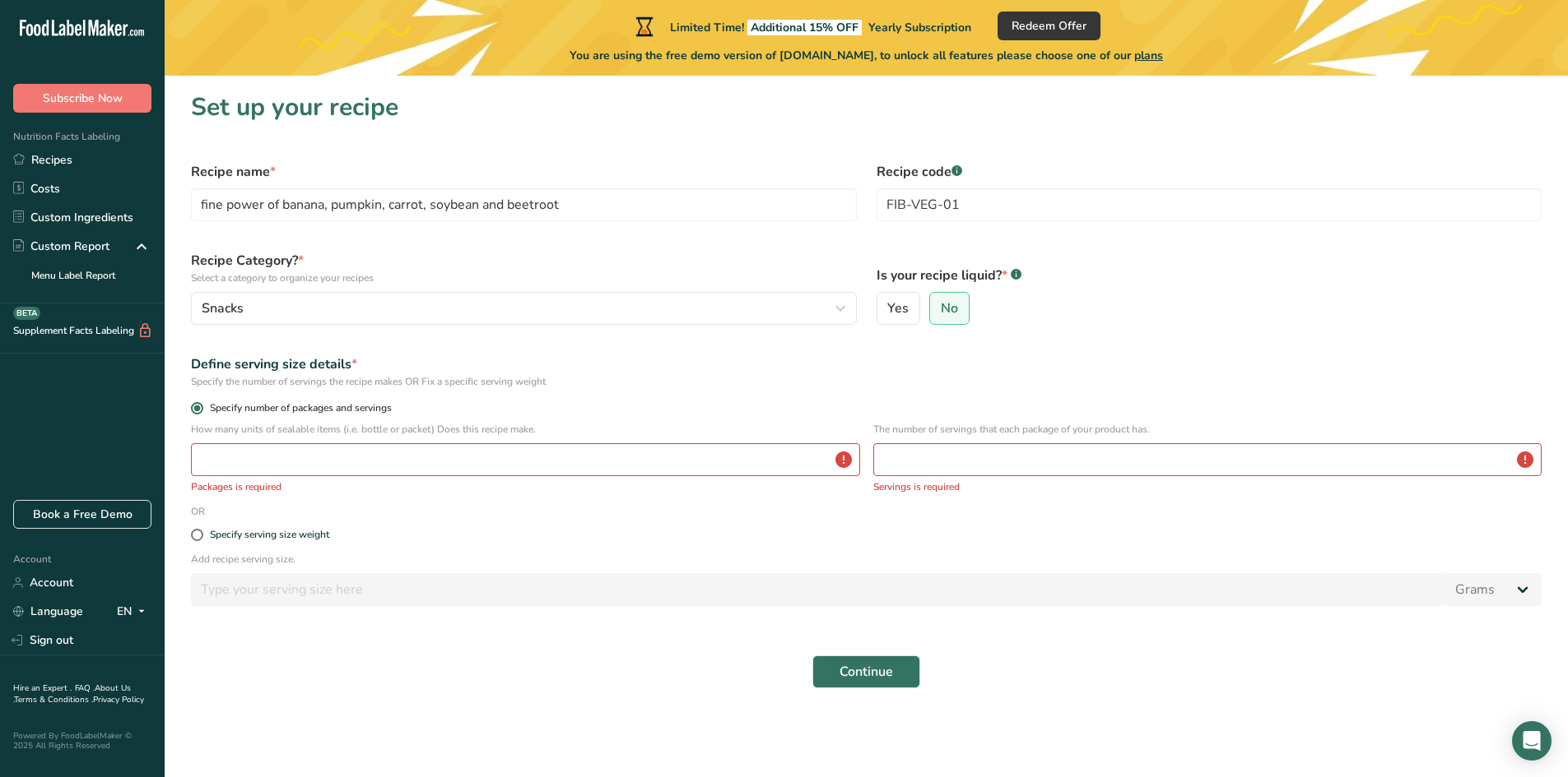
click at [196, 409] on span at bounding box center [197, 408] width 12 height 12
click at [196, 409] on input "Specify number of packages and servings" at bounding box center [196, 408] width 10 height 10
click at [199, 542] on div "Specify serving size weight" at bounding box center [866, 534] width 1370 height 33
click at [199, 539] on span at bounding box center [197, 534] width 12 height 12
click at [199, 539] on input "Specify serving size weight" at bounding box center [196, 534] width 10 height 10
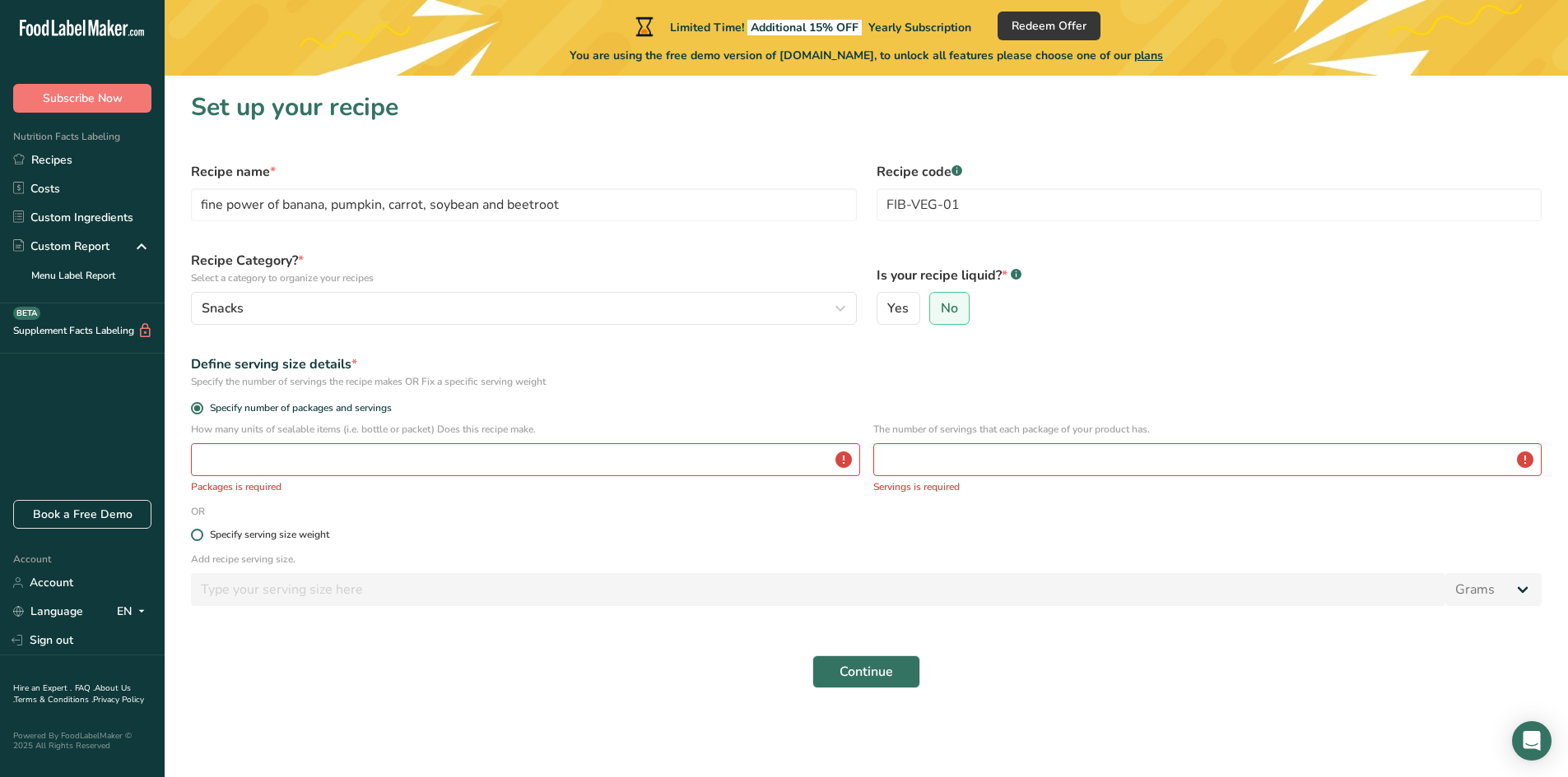
radio input "true"
radio input "false"
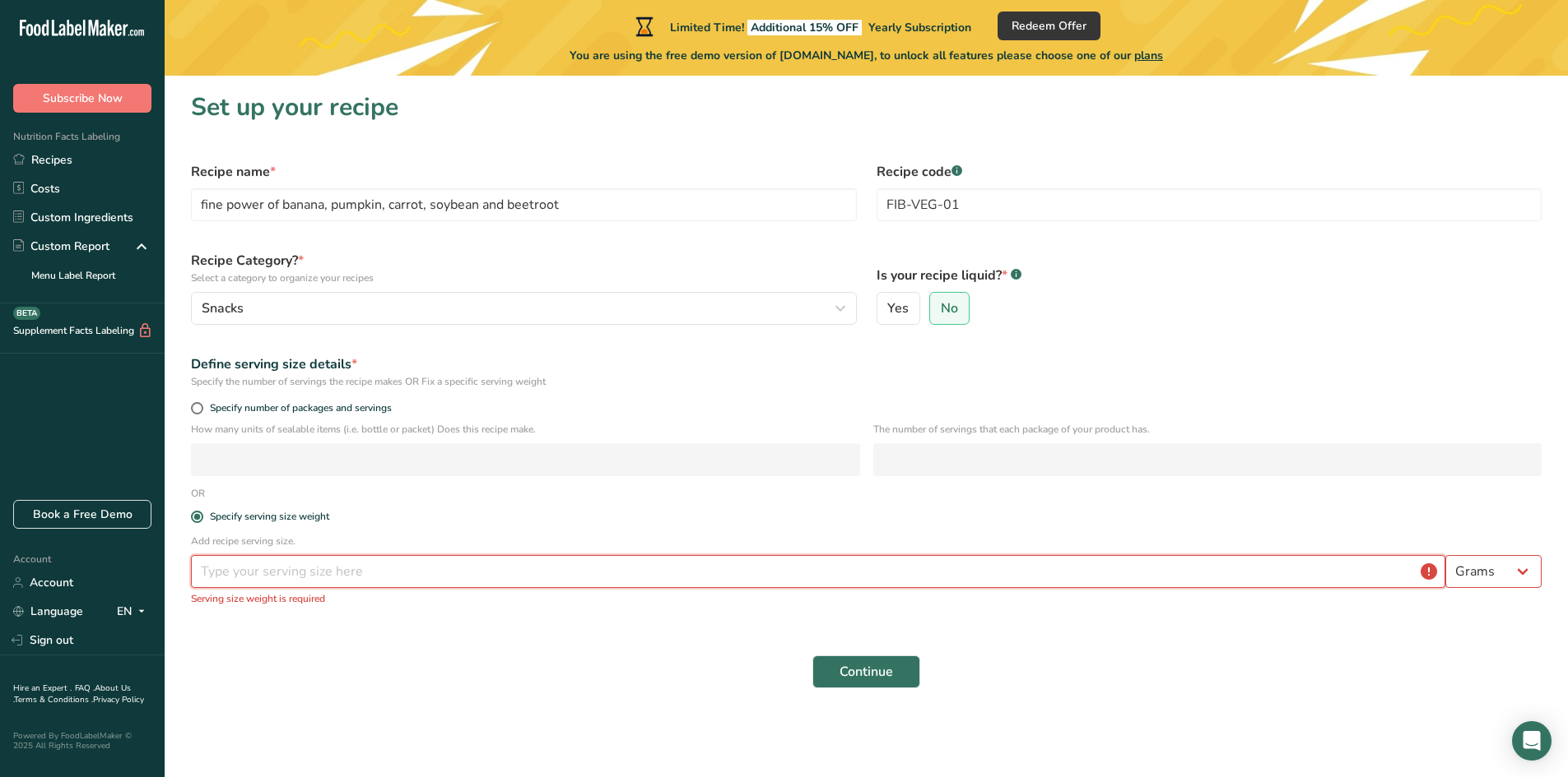
click at [213, 565] on input "number" at bounding box center [819, 571] width 1254 height 33
type input "280"
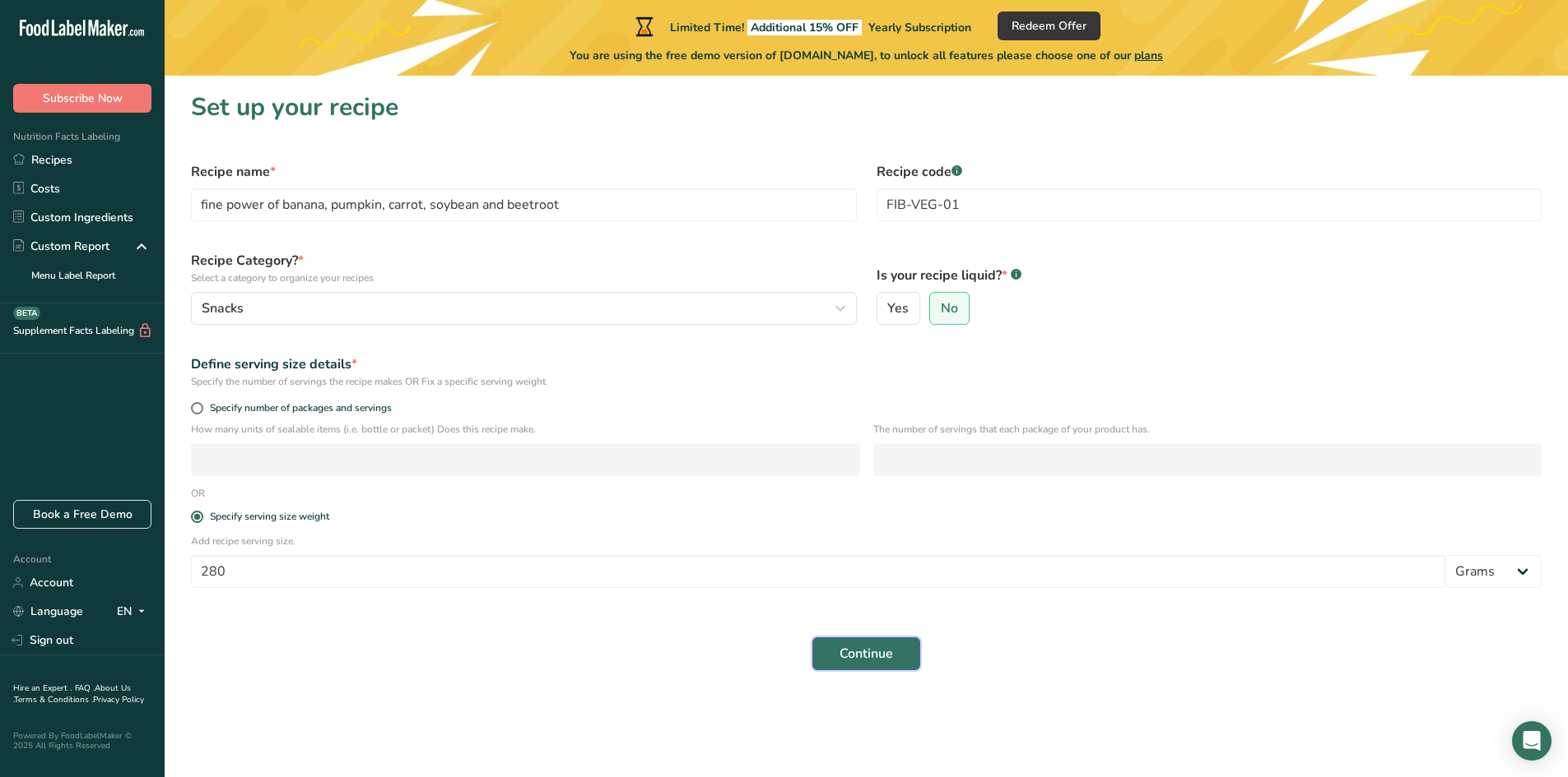
click at [881, 646] on span "Continue" at bounding box center [866, 654] width 53 height 20
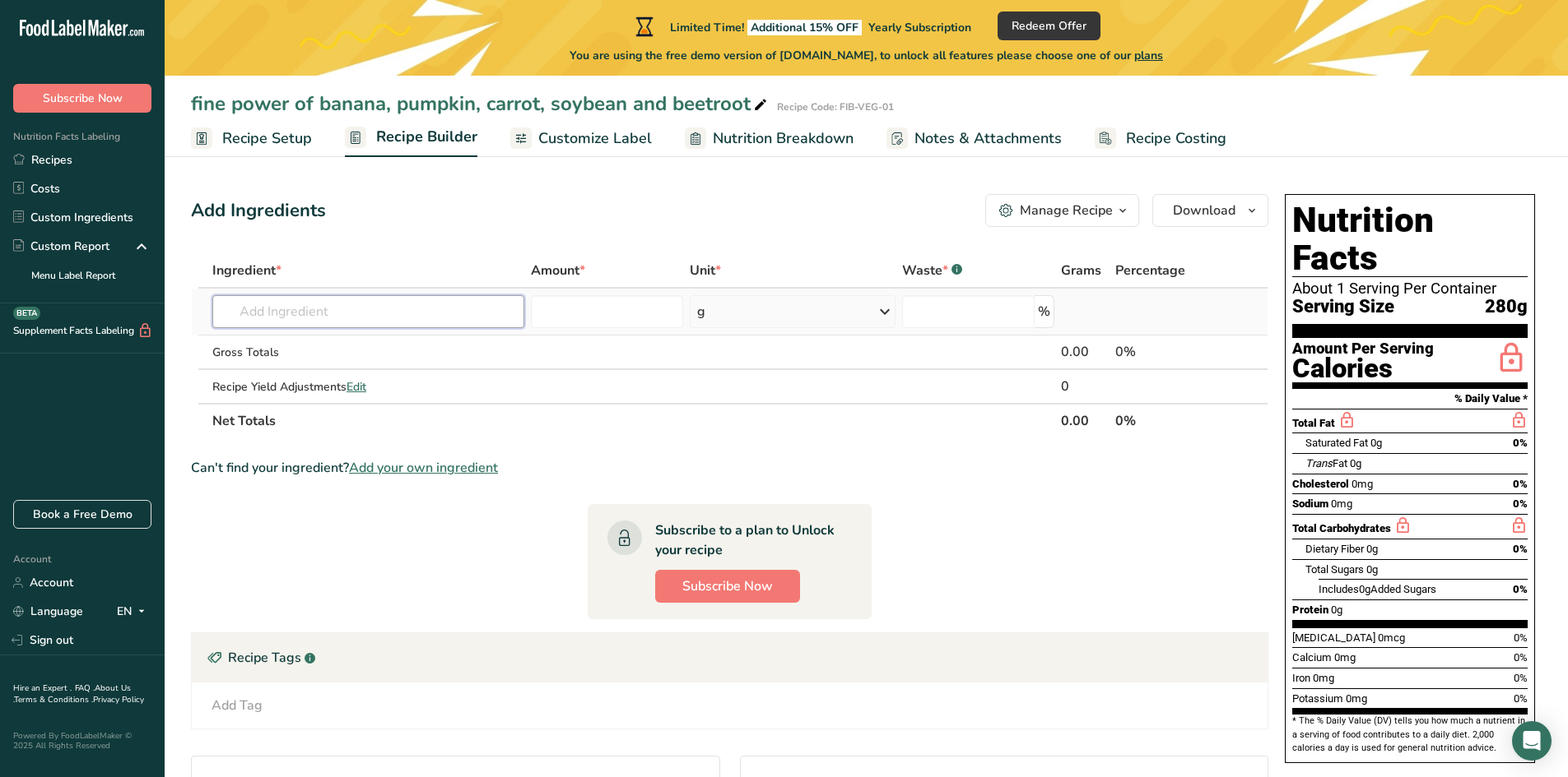
click at [270, 315] on input "text" at bounding box center [369, 312] width 312 height 33
type input "banana, pumpkin, carrot, soybean, beetroot"
click at [663, 316] on input "number" at bounding box center [608, 312] width 153 height 33
click at [875, 312] on icon at bounding box center [884, 312] width 20 height 30
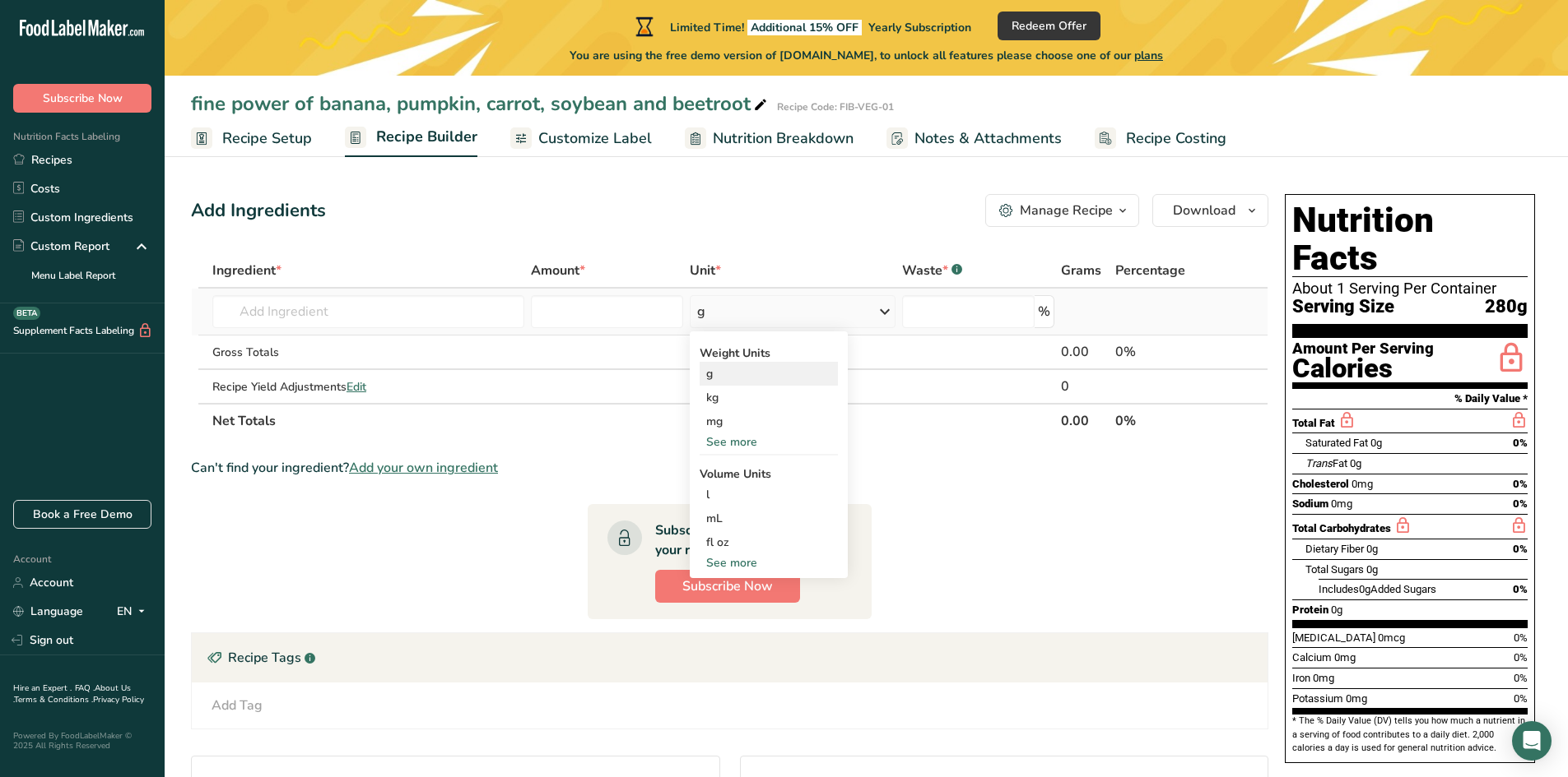
click at [742, 368] on div "g" at bounding box center [769, 374] width 138 height 24
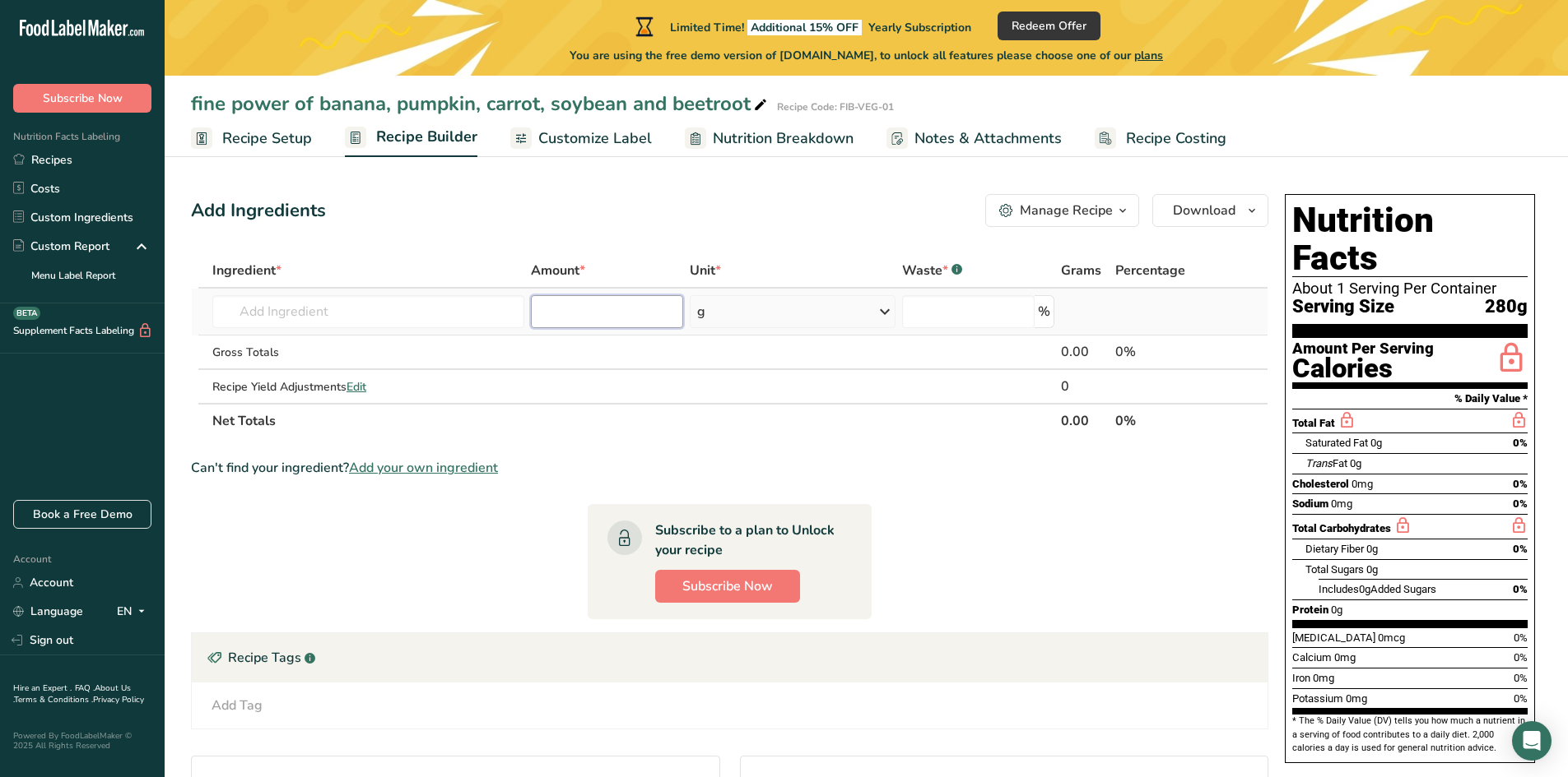
click at [575, 303] on input "number" at bounding box center [608, 312] width 153 height 33
click at [428, 308] on input "text" at bounding box center [369, 312] width 312 height 33
click at [624, 310] on input "number" at bounding box center [608, 312] width 153 height 33
click at [229, 310] on input "text" at bounding box center [369, 312] width 312 height 33
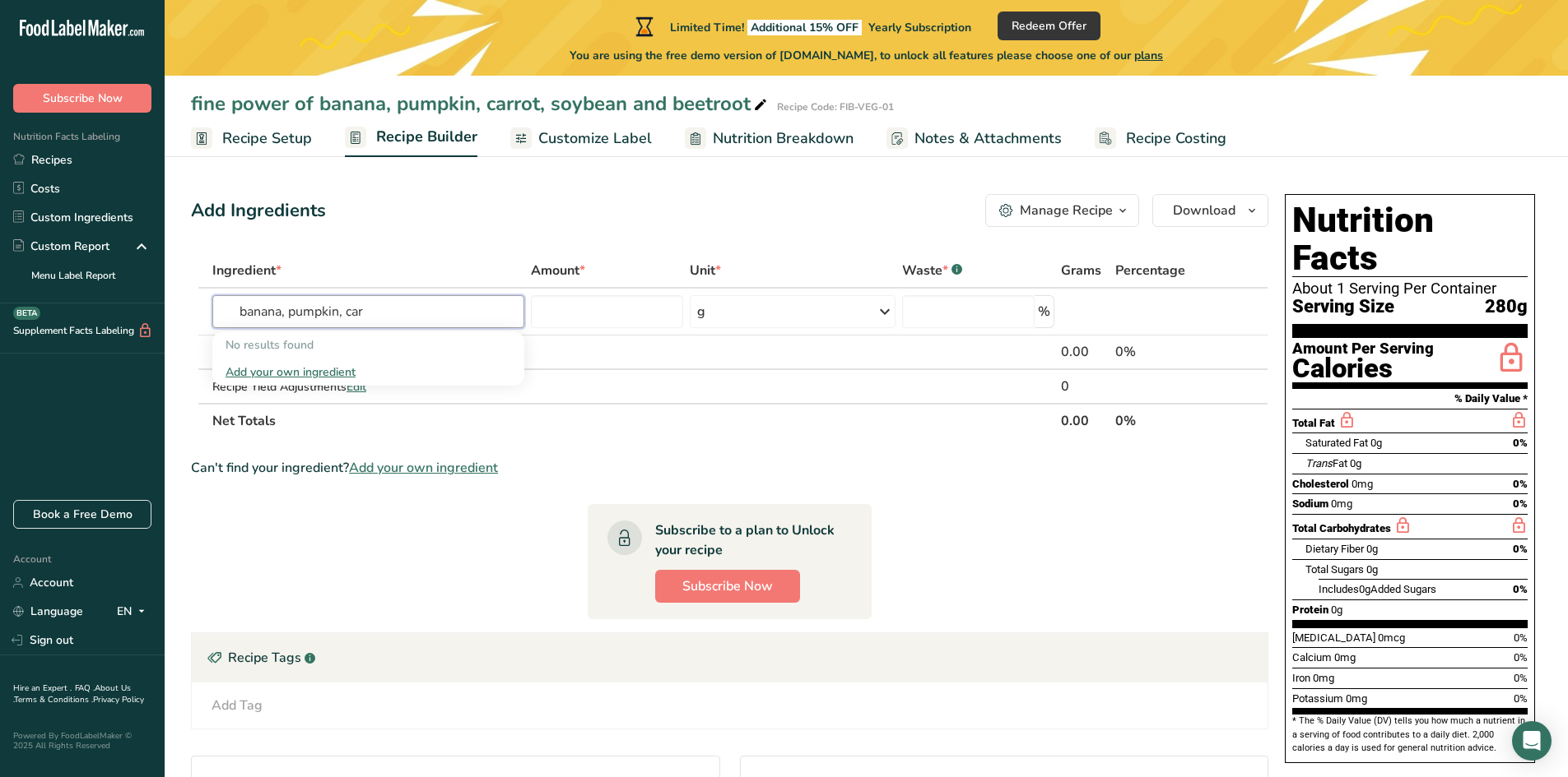
type input "banana, pumpkin, car"
click at [281, 143] on span "Recipe Setup" at bounding box center [267, 139] width 90 height 22
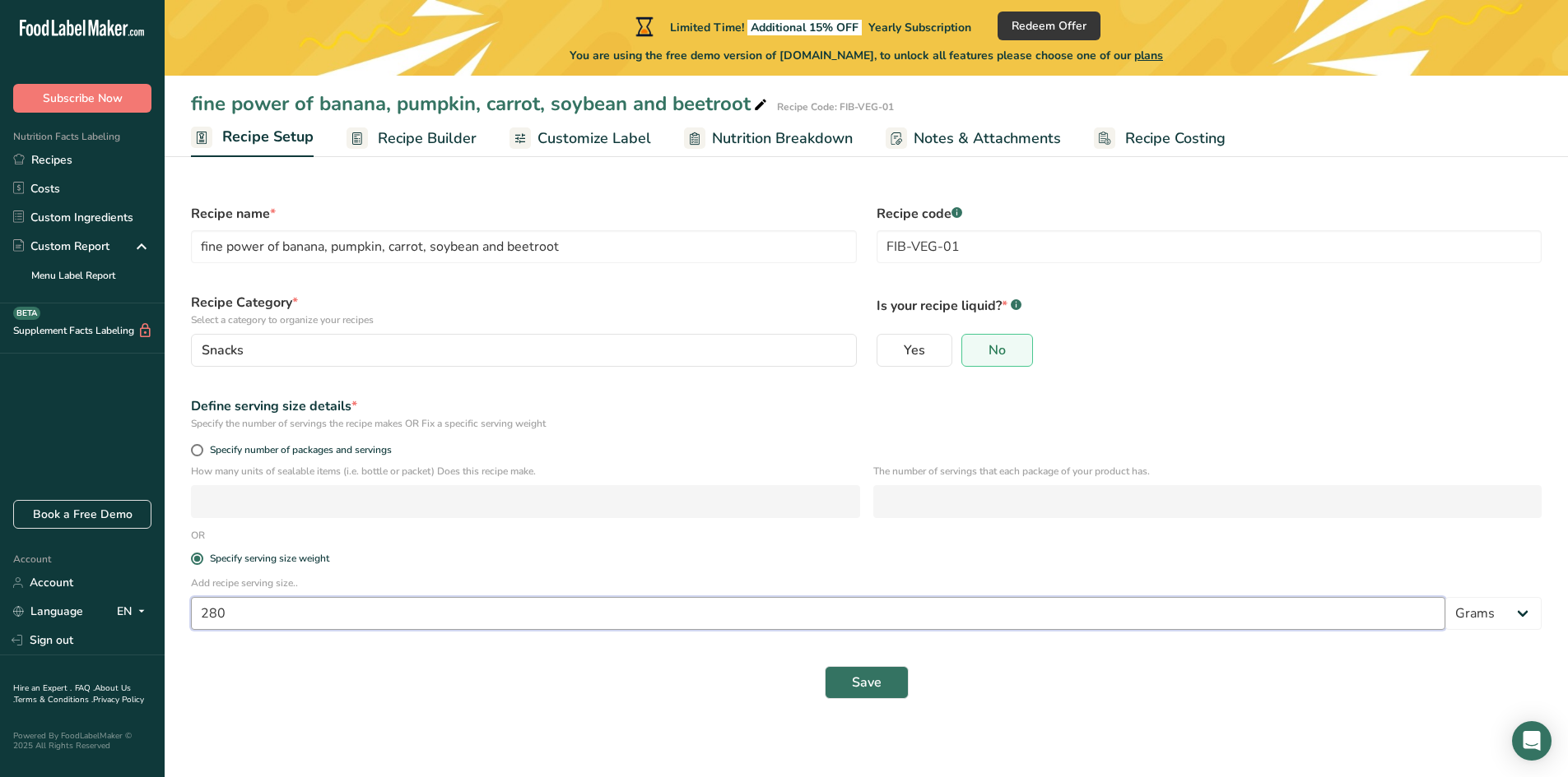
click at [264, 611] on input "280" at bounding box center [819, 613] width 1254 height 33
type input "2"
type input "14"
click at [459, 135] on span "Recipe Builder" at bounding box center [427, 139] width 99 height 22
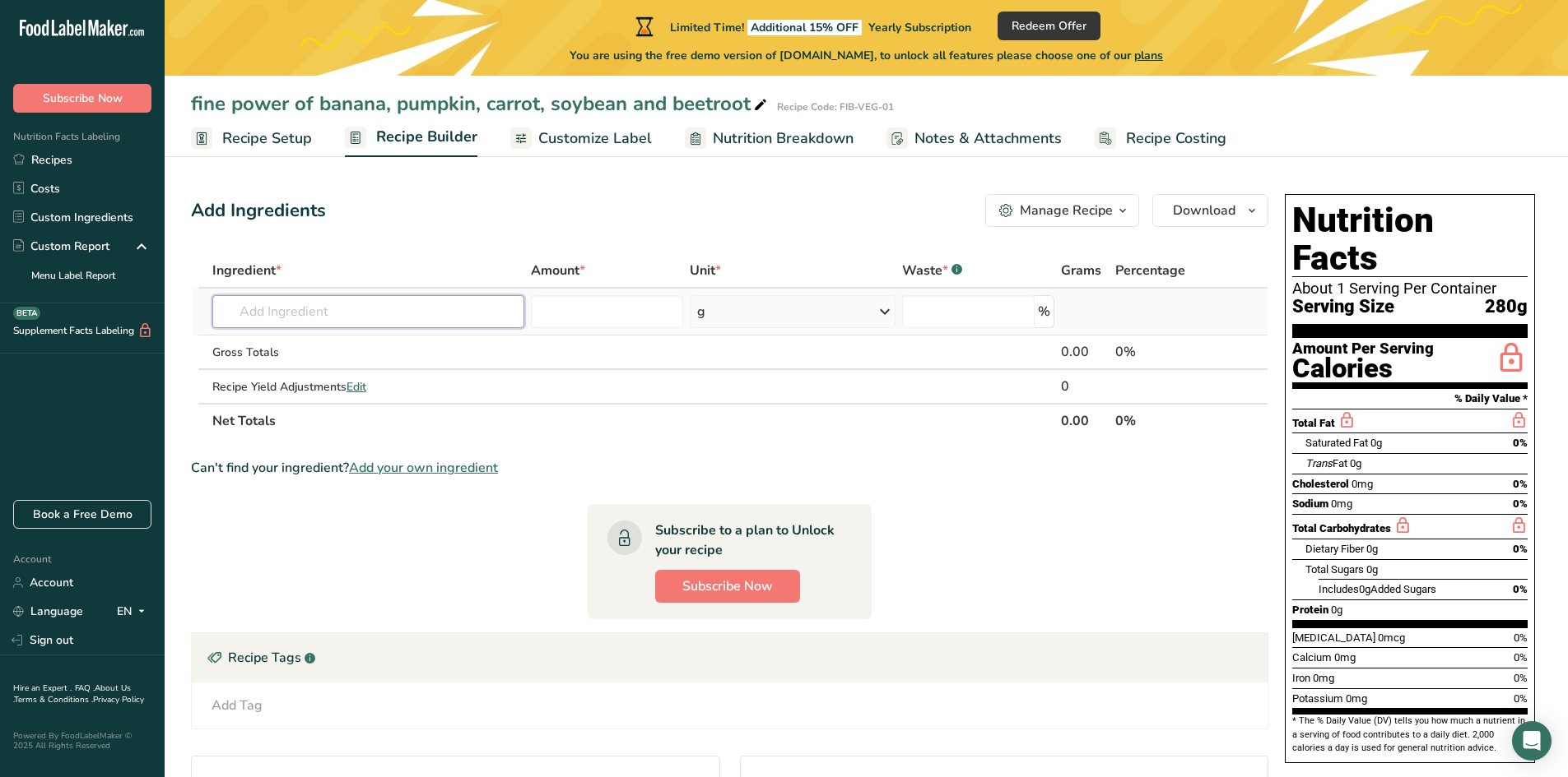
click at [373, 322] on input "text" at bounding box center [369, 312] width 312 height 33
type input "banana, carrot, pumpkin, beetroot, soybean"
click at [644, 312] on input "number" at bounding box center [608, 312] width 153 height 33
click at [496, 312] on input "text" at bounding box center [369, 312] width 312 height 33
click at [659, 360] on td at bounding box center [607, 353] width 160 height 35
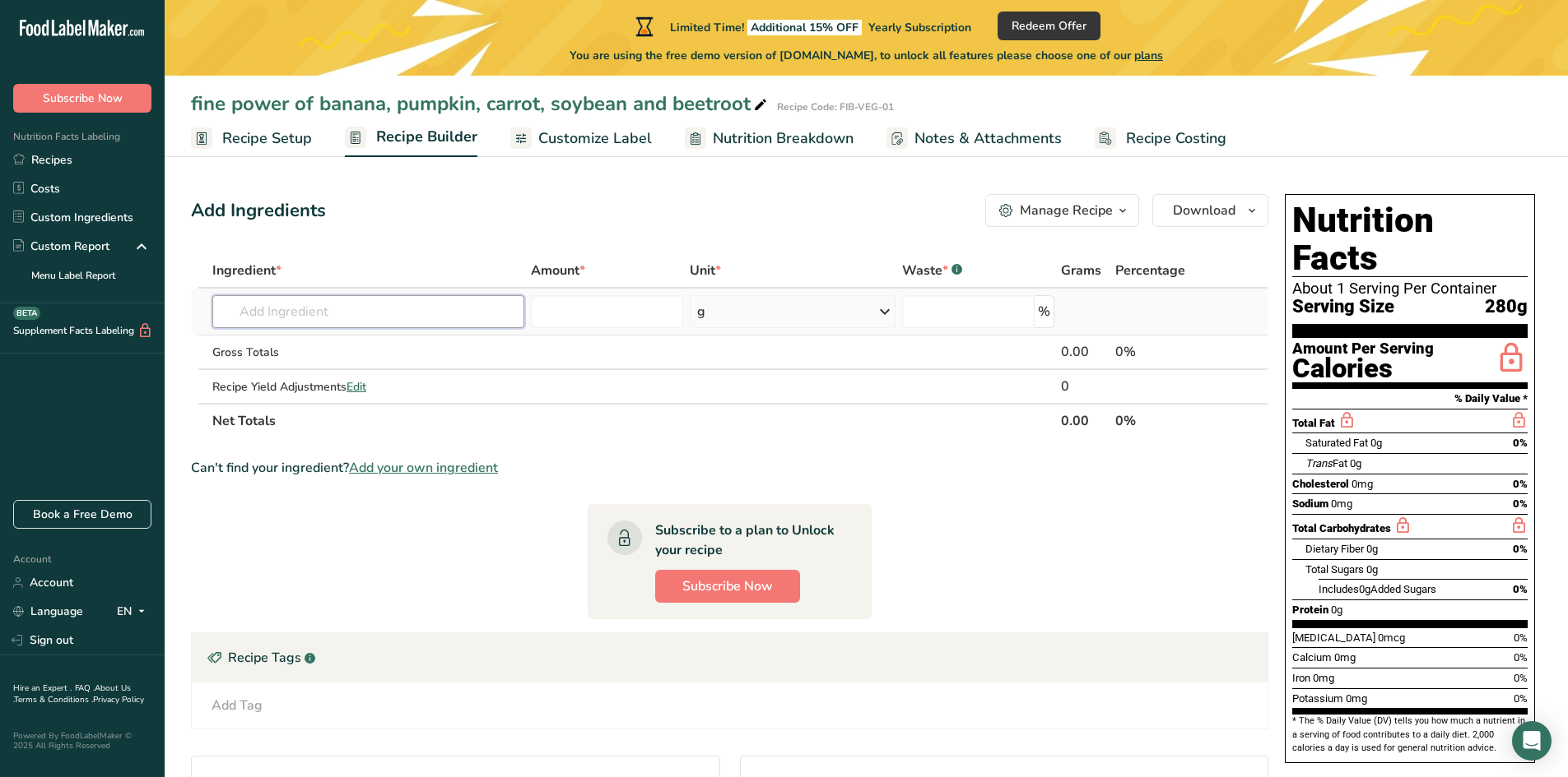
click at [497, 306] on input "text" at bounding box center [369, 312] width 312 height 33
click at [459, 313] on input "text" at bounding box center [369, 312] width 312 height 33
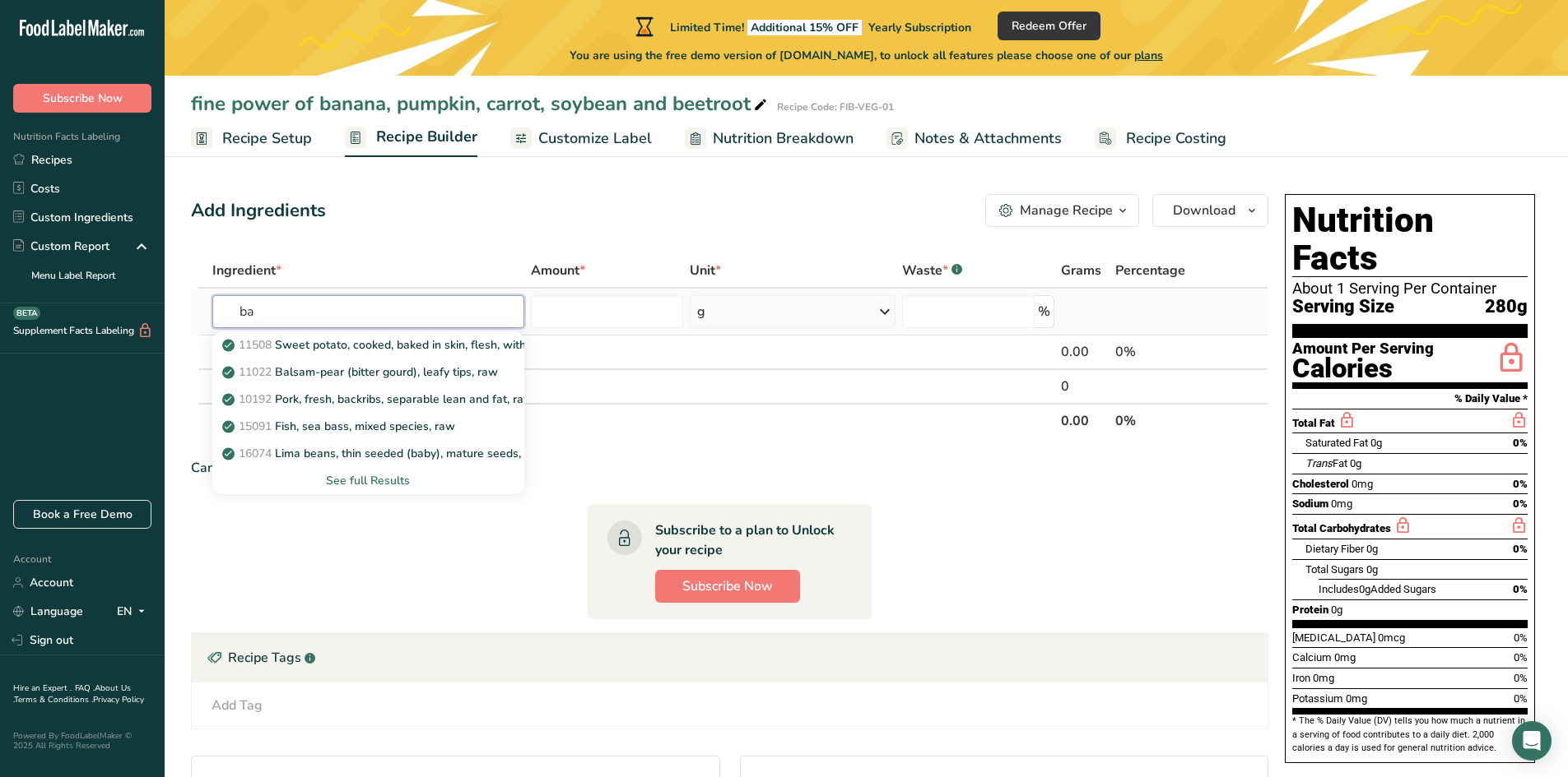
type input "b"
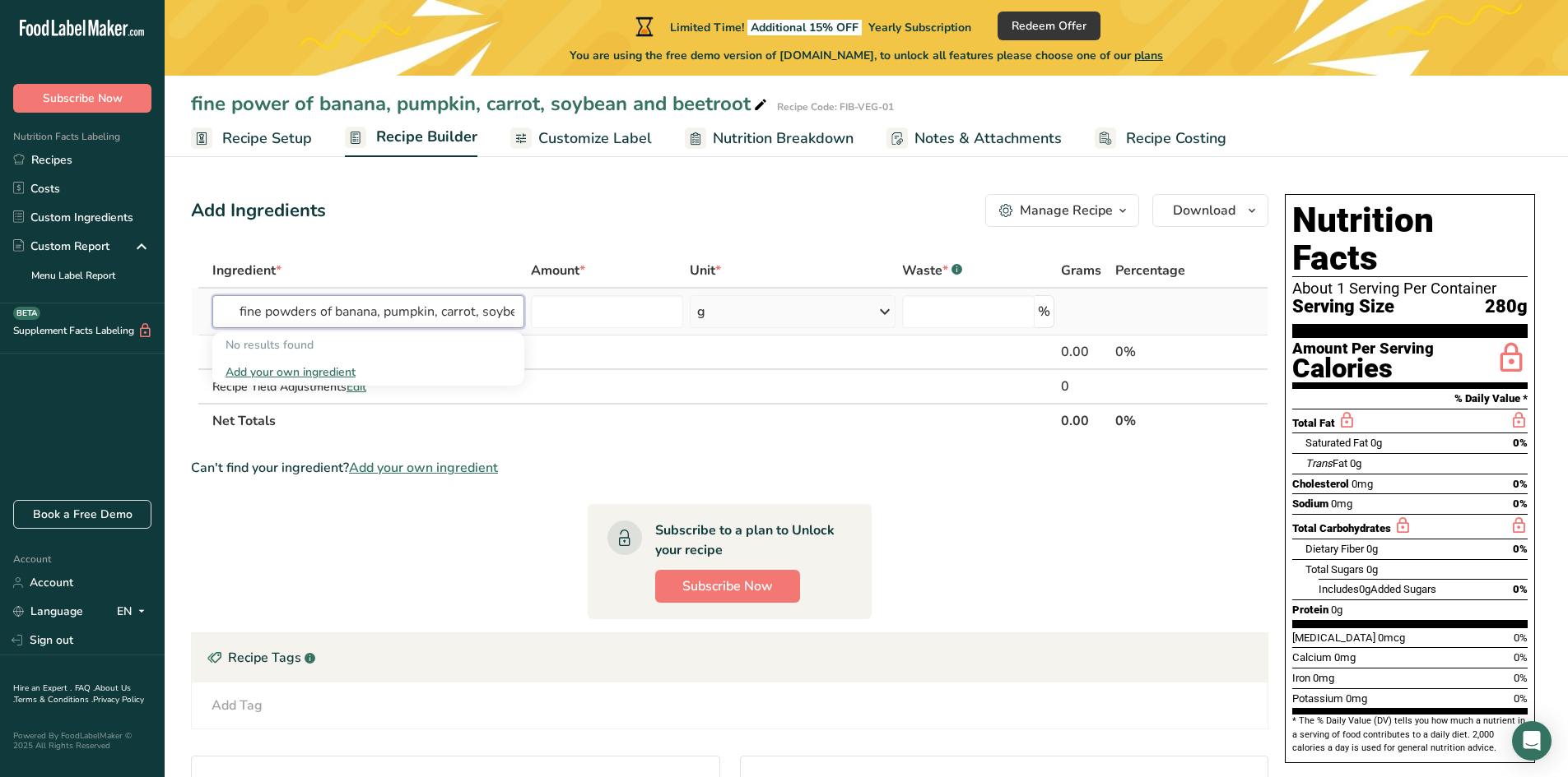
drag, startPoint x: 515, startPoint y: 313, endPoint x: 204, endPoint y: 312, distance: 311.0
click at [204, 312] on tr "fine powders of banana, pumpkin, carrot, soybean and beetroot No results found …" at bounding box center [729, 312] width 1076 height 47
type input "fine powders of banana, pumpkin, carrot, soybean and beetroot"
click at [637, 322] on input "number" at bounding box center [608, 312] width 153 height 33
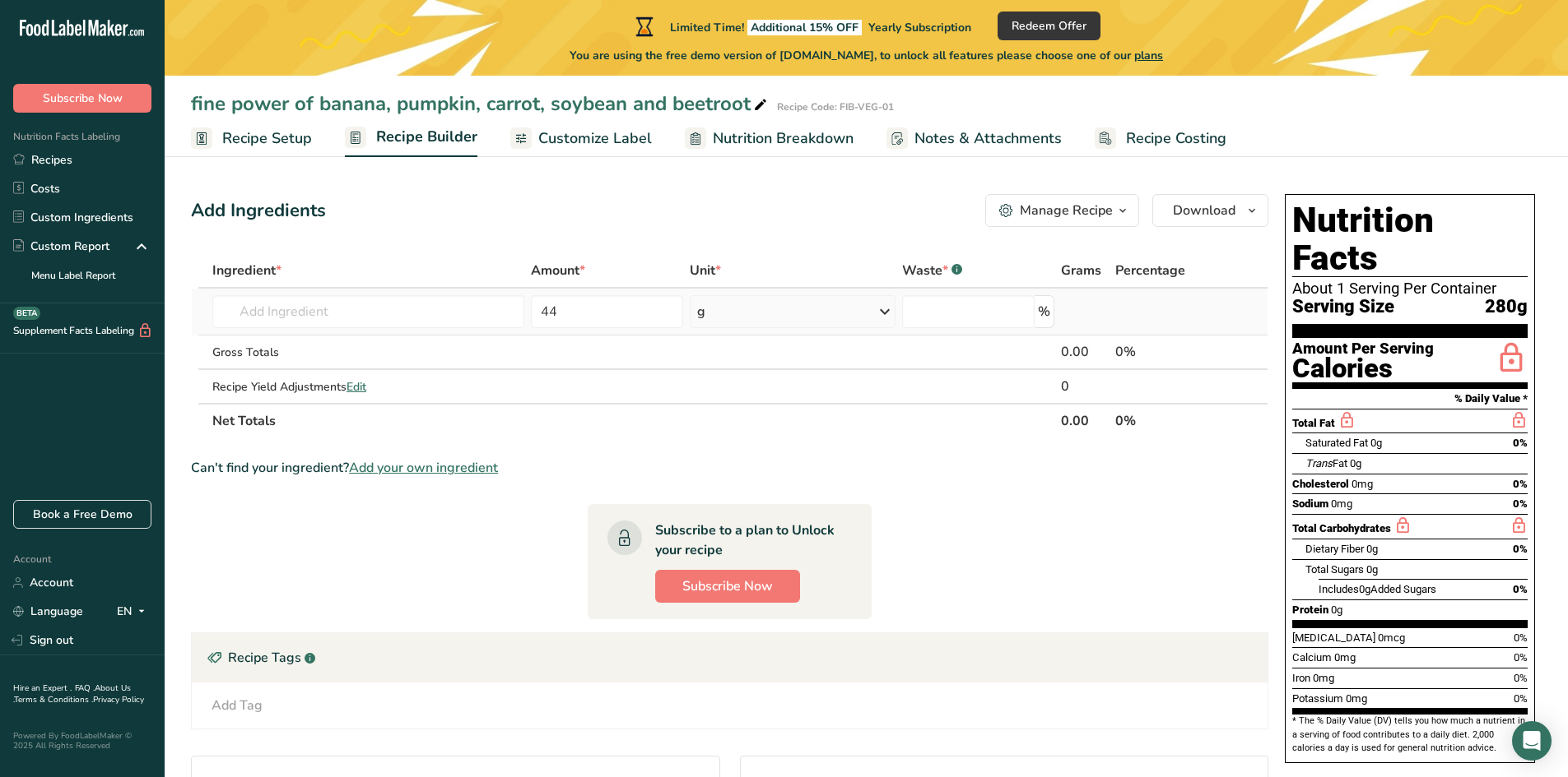
click at [878, 316] on icon at bounding box center [884, 312] width 20 height 30
click at [735, 442] on div "See more" at bounding box center [769, 442] width 138 height 18
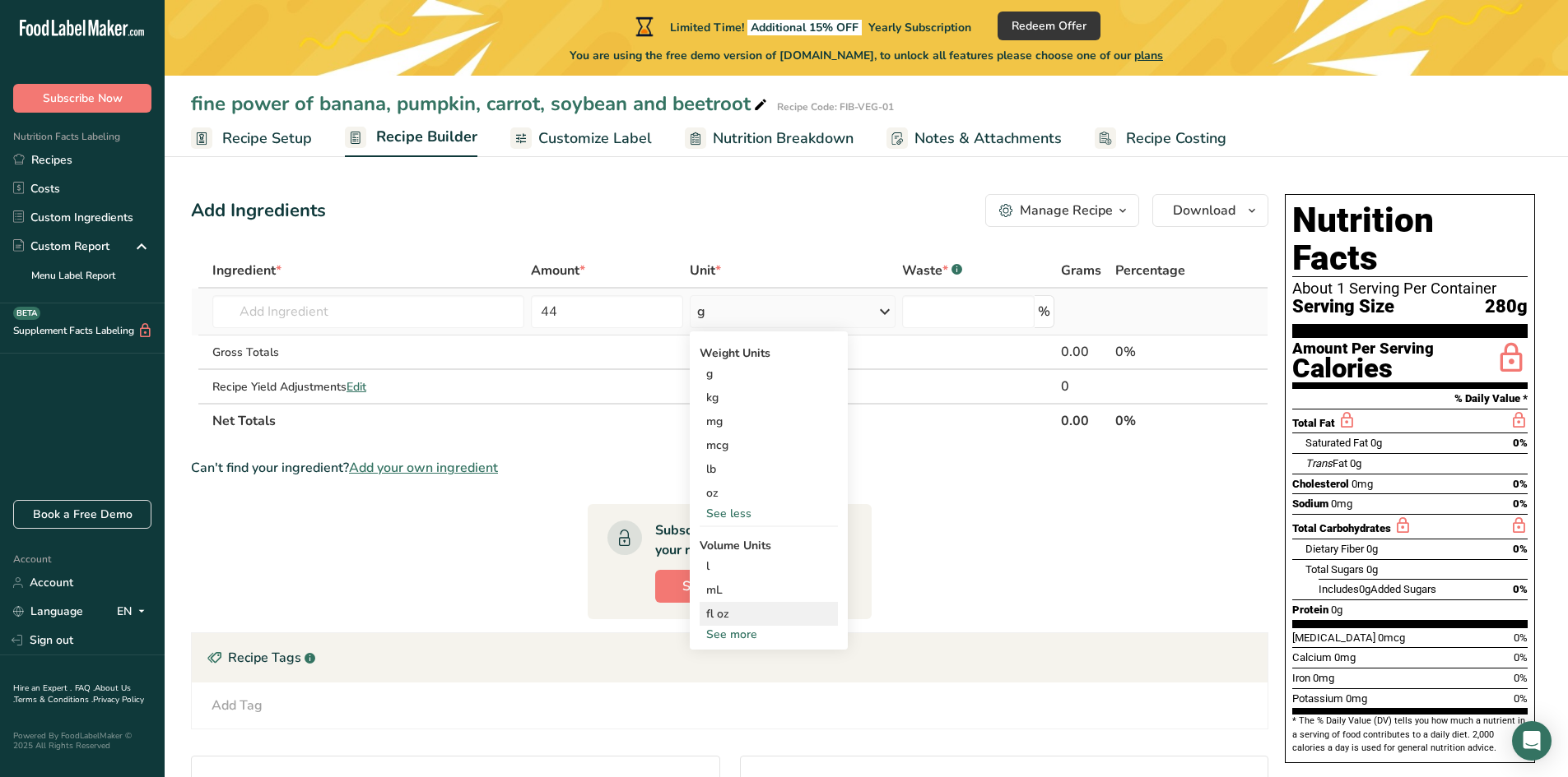
drag, startPoint x: 734, startPoint y: 624, endPoint x: 752, endPoint y: 624, distance: 18.0
click at [752, 624] on div "fl oz" at bounding box center [769, 615] width 138 height 24
click at [749, 635] on div "See more" at bounding box center [769, 634] width 138 height 18
click at [842, 304] on div "g" at bounding box center [792, 312] width 205 height 33
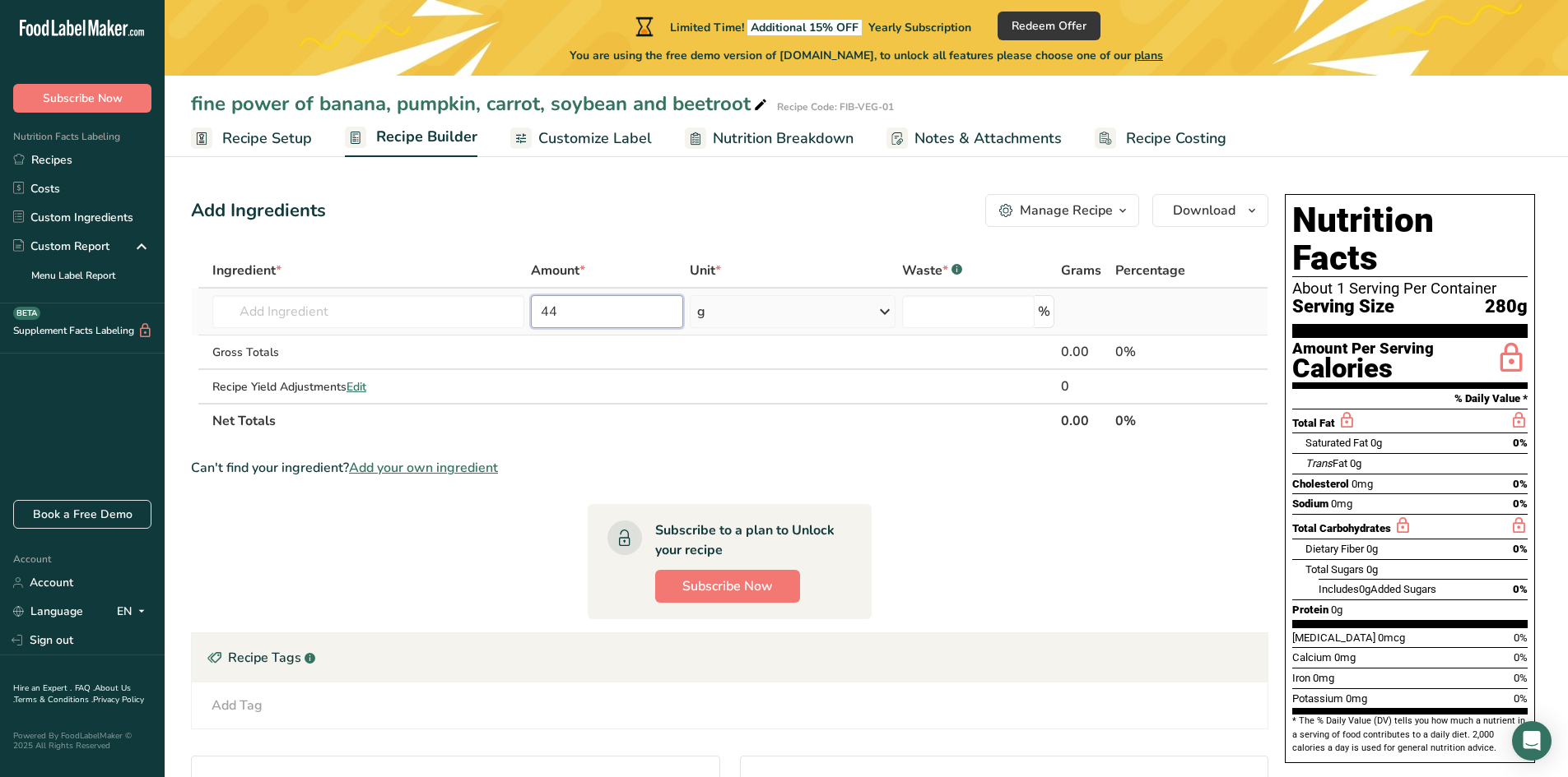
click at [611, 305] on input "44" at bounding box center [608, 312] width 153 height 33
type input "4"
type input "14"
click at [721, 374] on td at bounding box center [791, 386] width 212 height 33
click at [981, 308] on input "number" at bounding box center [969, 312] width 133 height 33
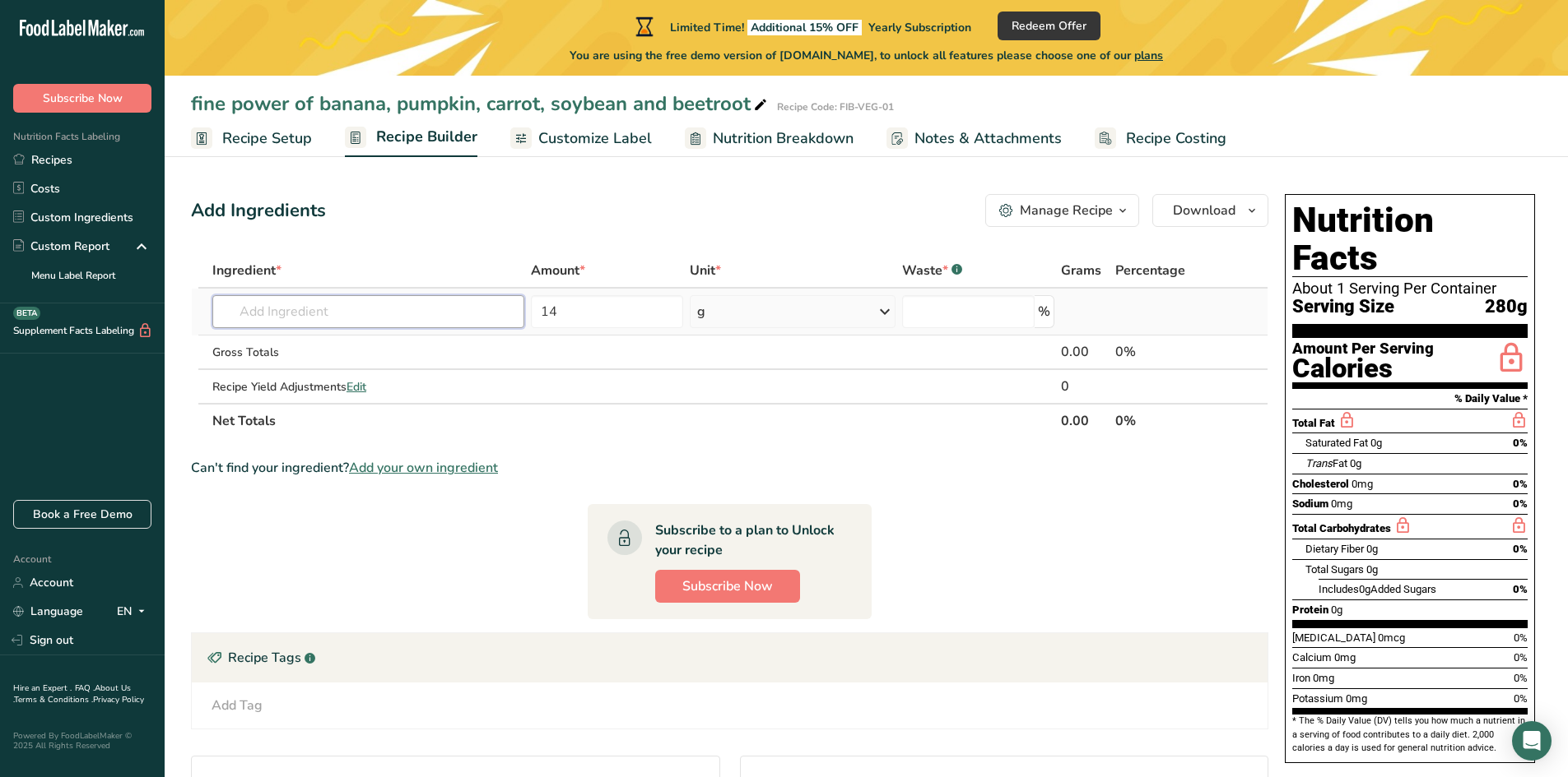
click at [447, 309] on input "text" at bounding box center [369, 312] width 312 height 33
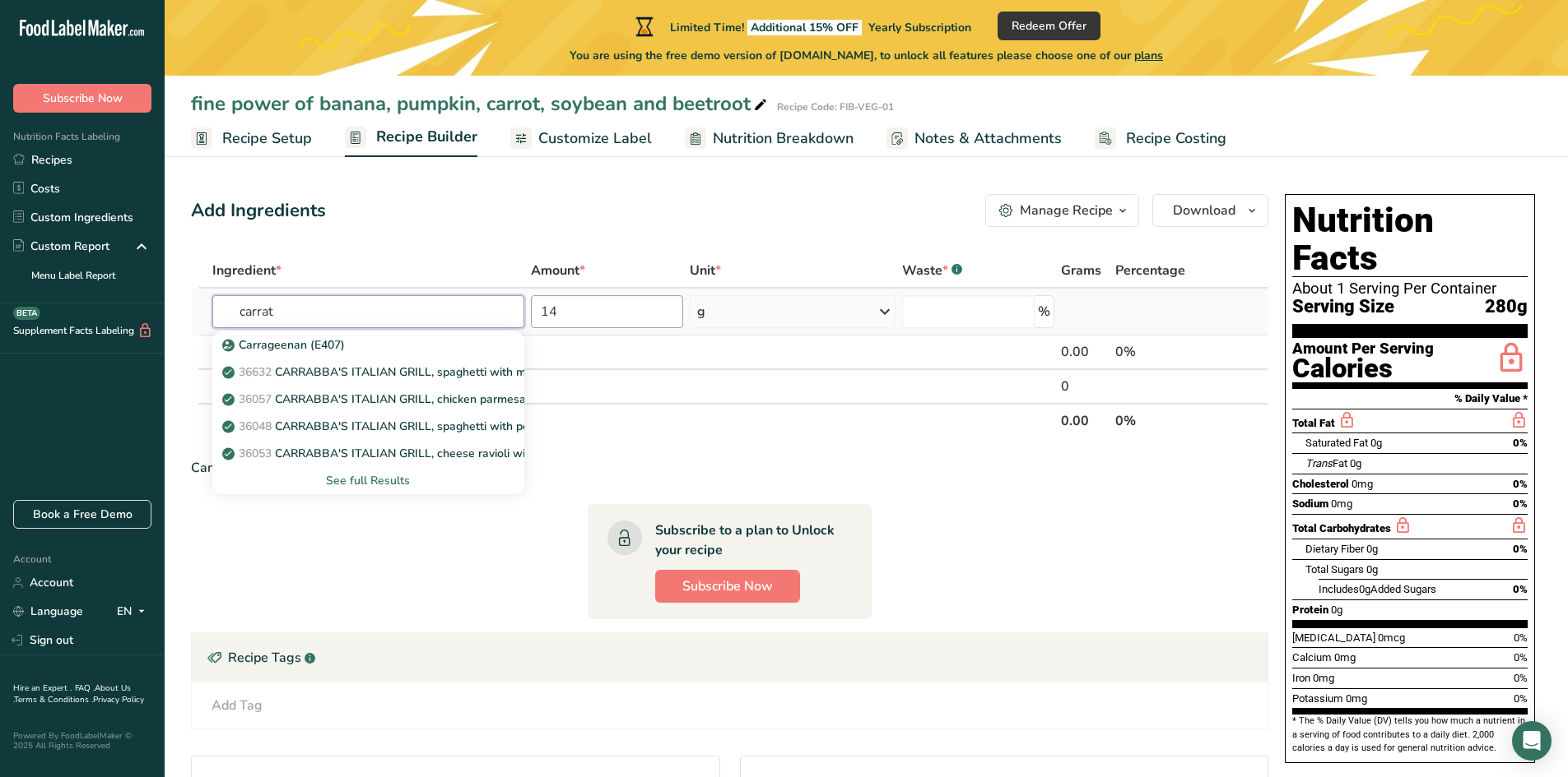
type input "carrat"
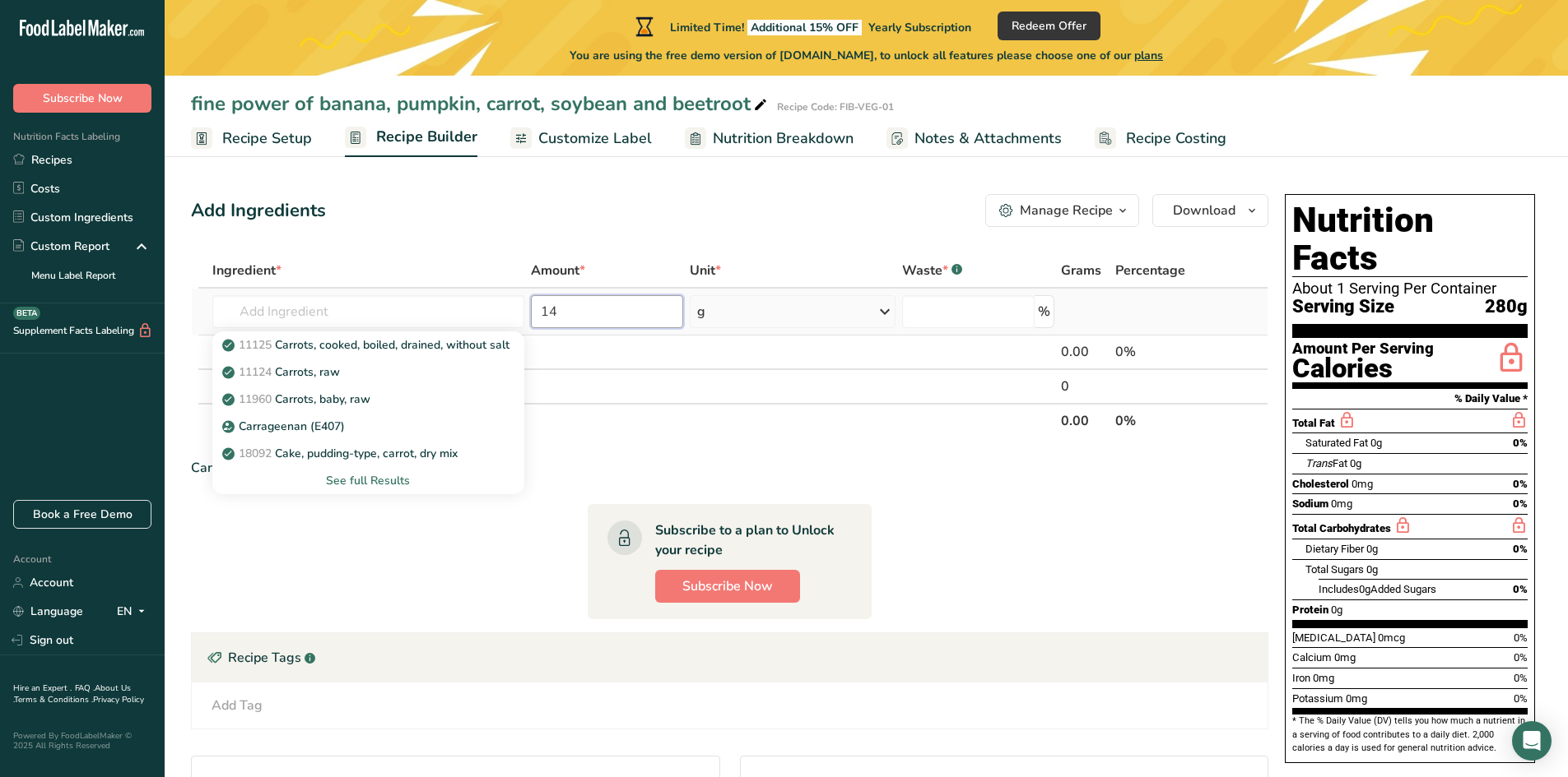
click at [583, 308] on input "14" at bounding box center [608, 312] width 153 height 33
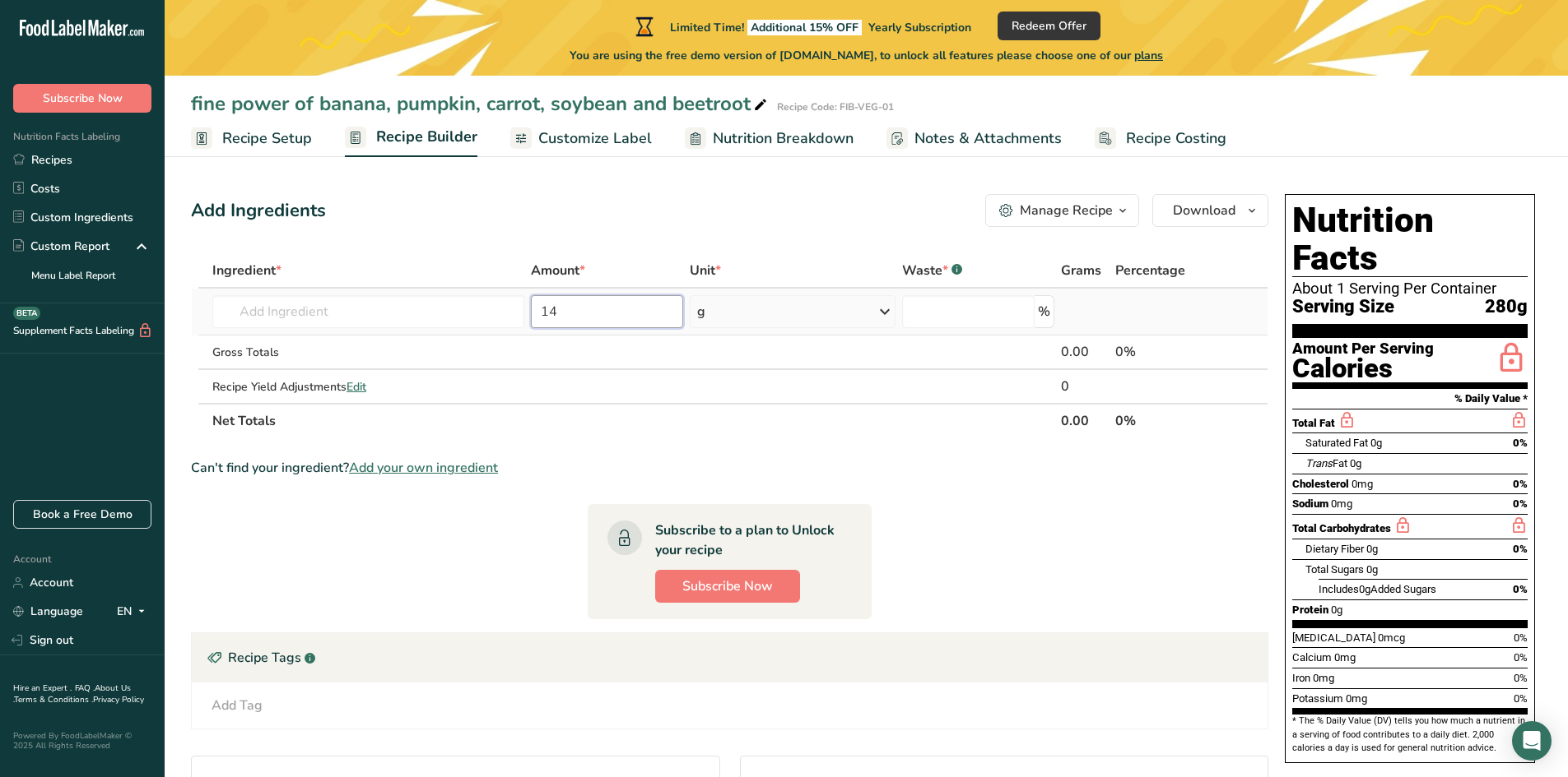
type input "1"
click at [264, 275] on span "Ingredient *" at bounding box center [247, 271] width 69 height 20
click at [626, 298] on input "number" at bounding box center [608, 312] width 153 height 33
type input "14"
click at [981, 310] on input "number" at bounding box center [969, 312] width 133 height 33
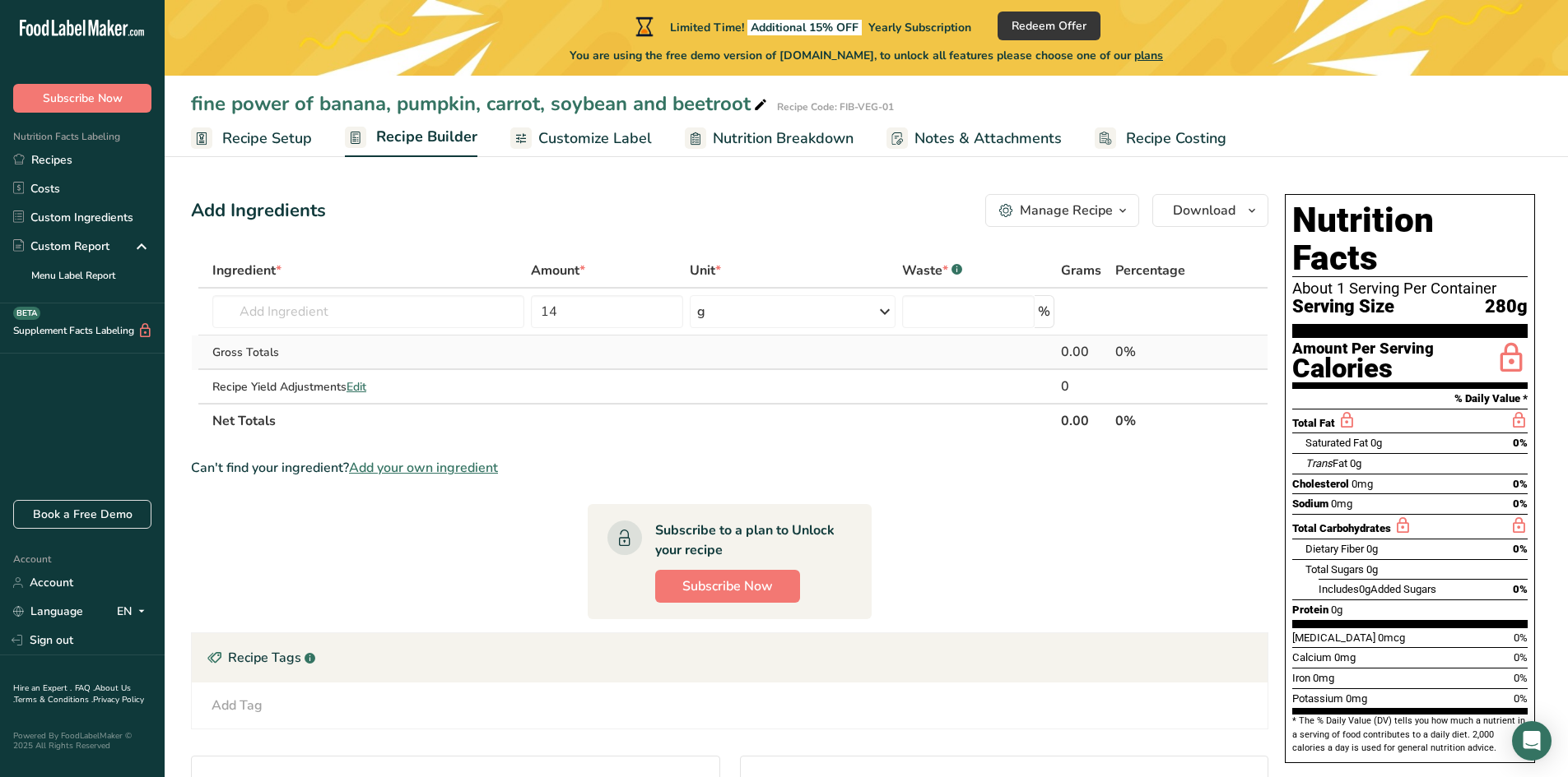
click at [241, 353] on div "Gross Totals" at bounding box center [369, 353] width 312 height 18
click at [976, 317] on input "number" at bounding box center [969, 312] width 133 height 33
click at [292, 144] on span "Recipe Setup" at bounding box center [267, 139] width 90 height 22
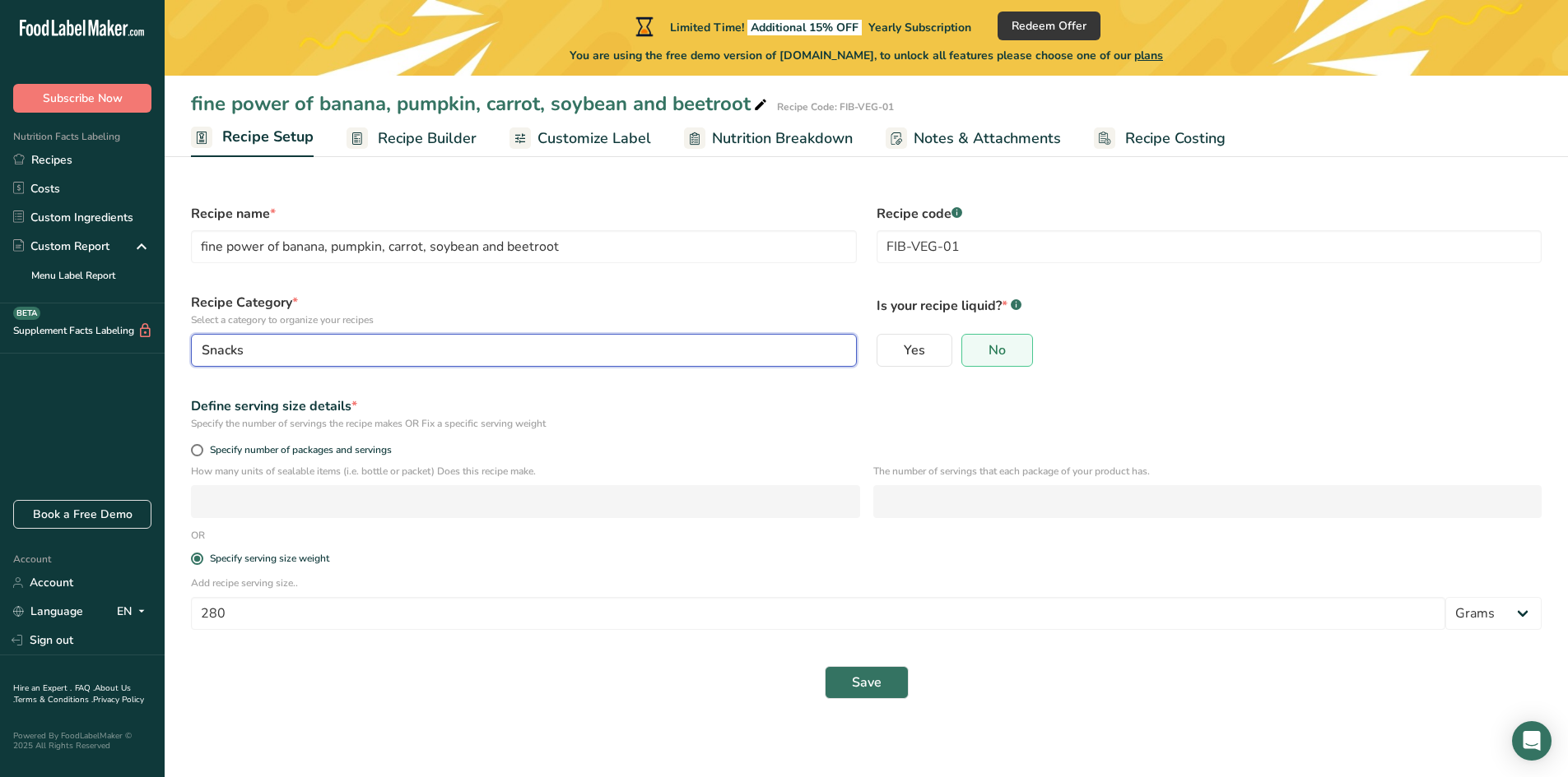
click at [826, 351] on div "Snacks" at bounding box center [519, 350] width 635 height 20
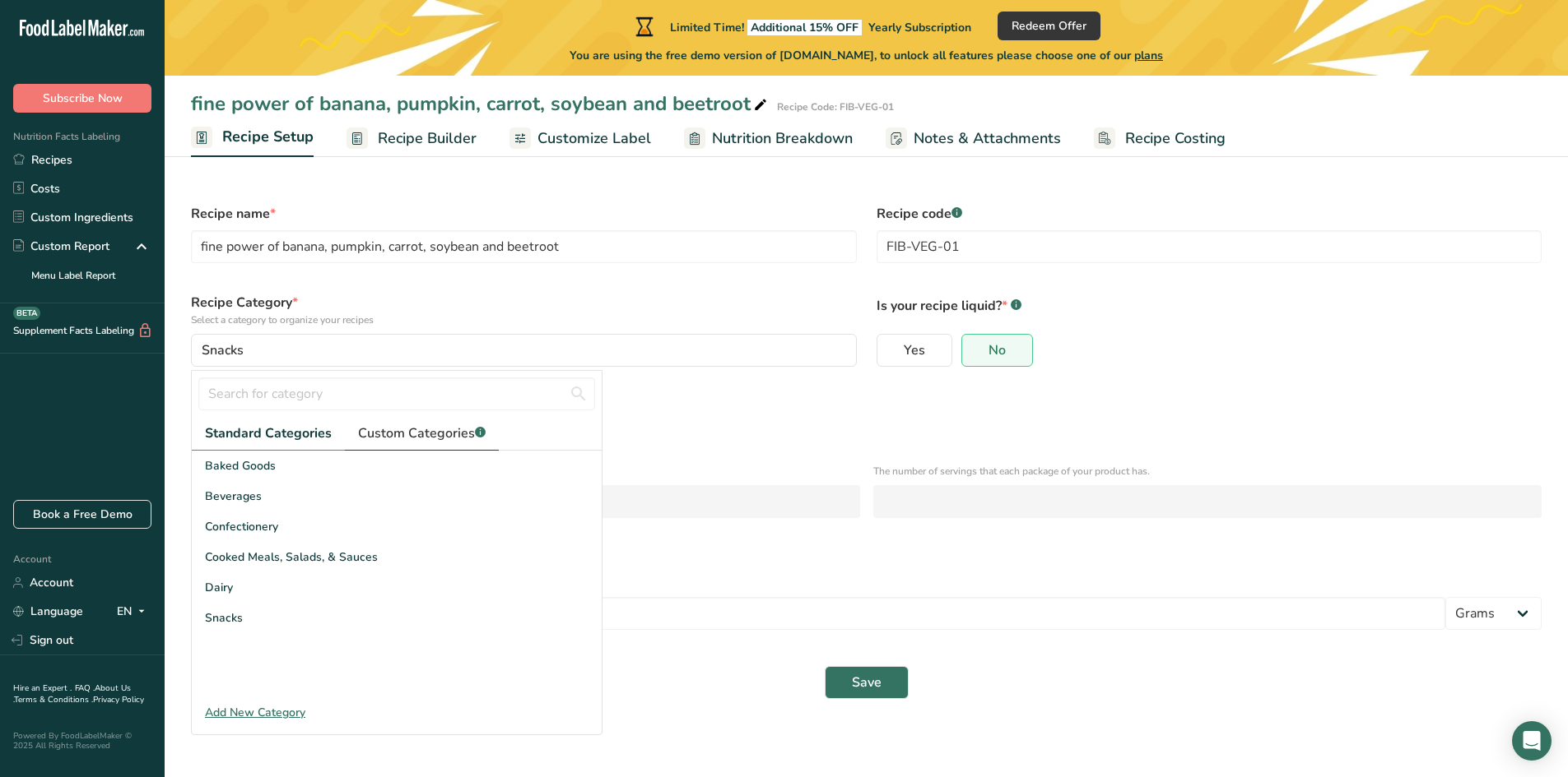
click at [437, 433] on span "Custom Categories .a-a{fill:#347362;}.b-a{fill:#fff;}" at bounding box center [422, 433] width 128 height 20
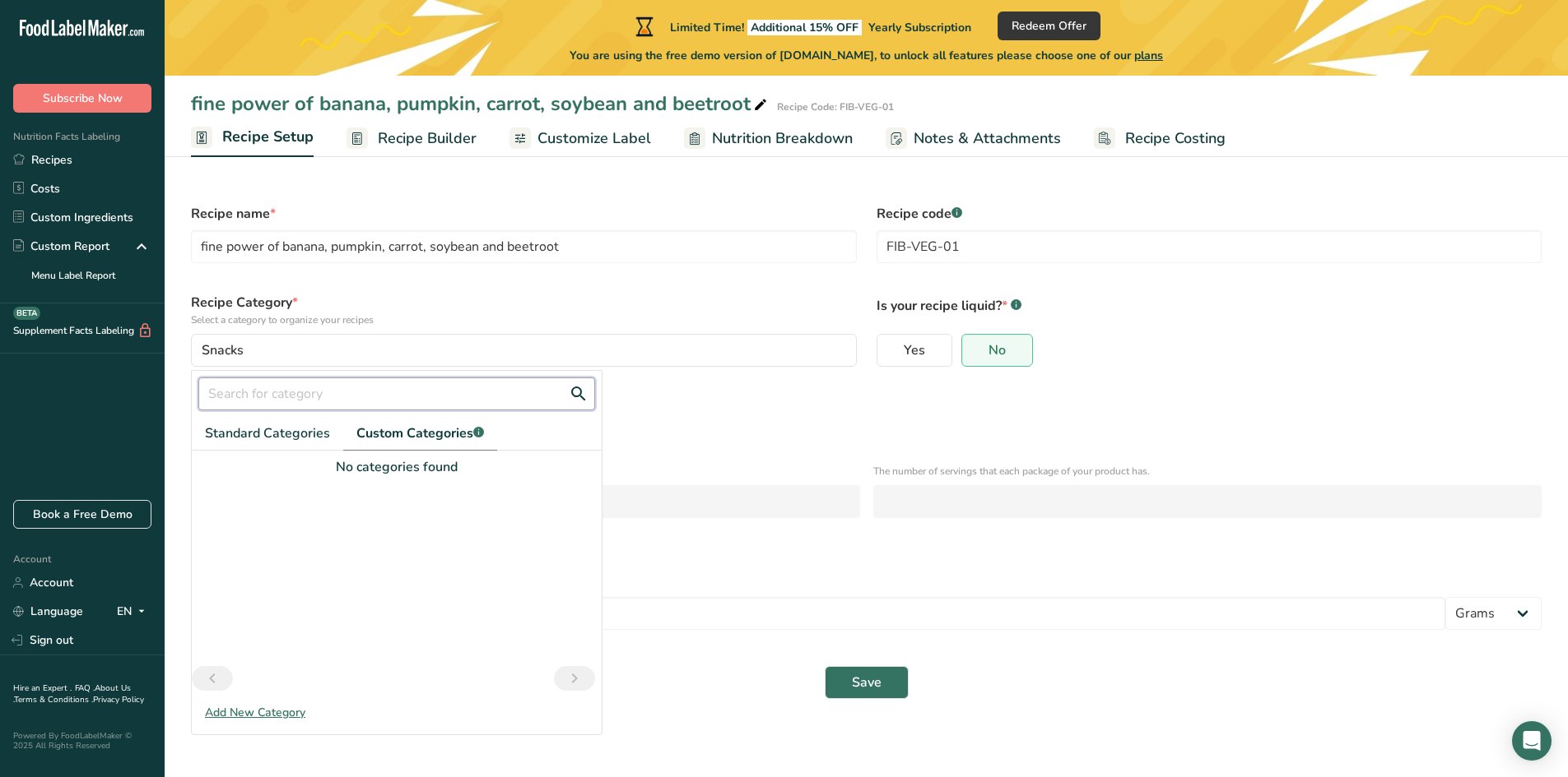
click at [403, 391] on input "text" at bounding box center [397, 394] width 397 height 33
click at [253, 437] on span "Standard Categories" at bounding box center [268, 433] width 125 height 20
click at [442, 405] on input "coll" at bounding box center [397, 394] width 397 height 33
type input "c"
type input "fiber"
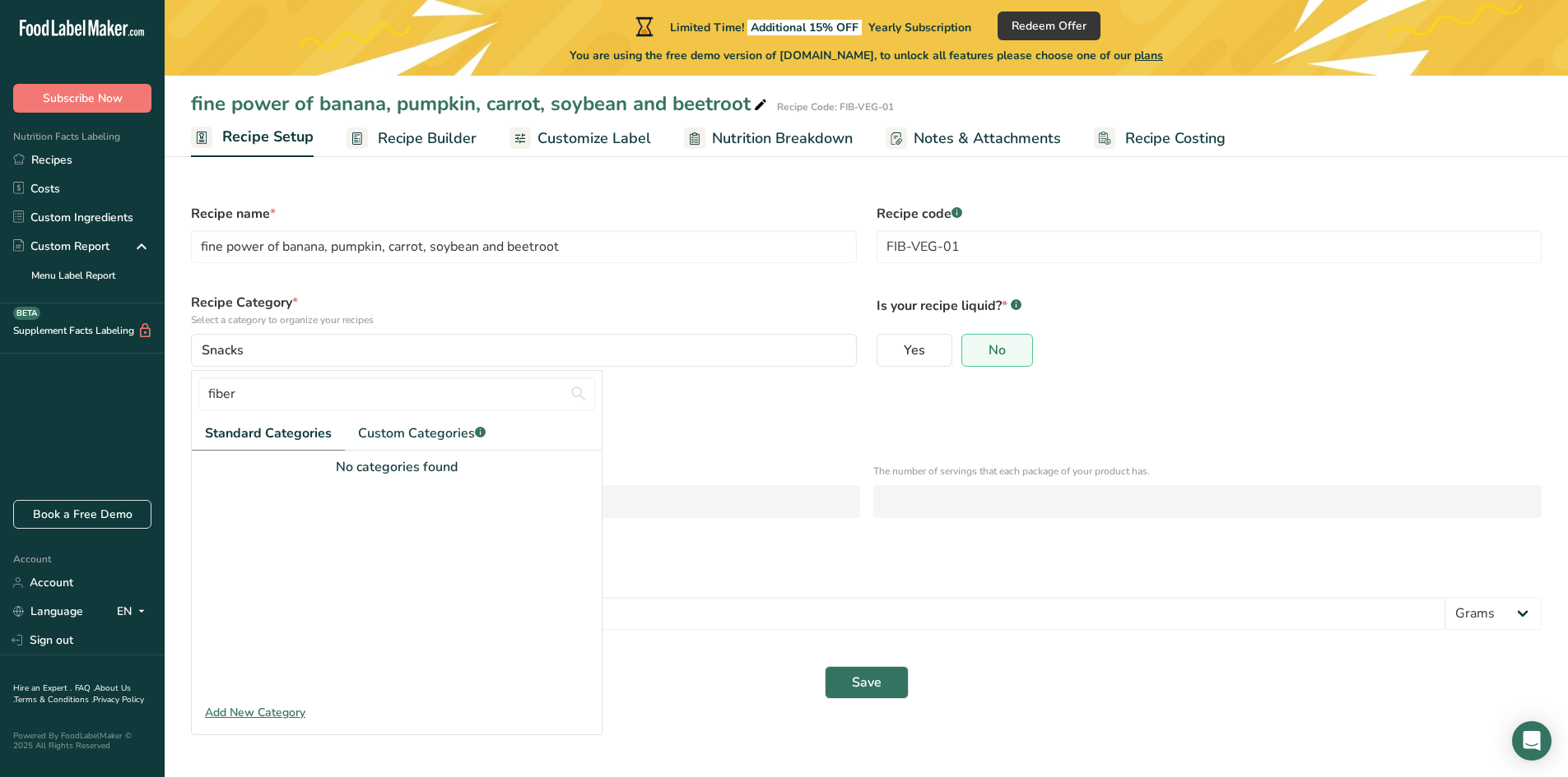
click at [313, 444] on link "Standard Categories" at bounding box center [268, 434] width 153 height 34
click at [418, 437] on span "Custom Categories .a-a{fill:#347362;}.b-a{fill:#fff;}" at bounding box center [422, 433] width 128 height 20
click at [387, 401] on input "fiber" at bounding box center [397, 394] width 397 height 33
click at [268, 717] on div "Add New Category" at bounding box center [396, 713] width 410 height 18
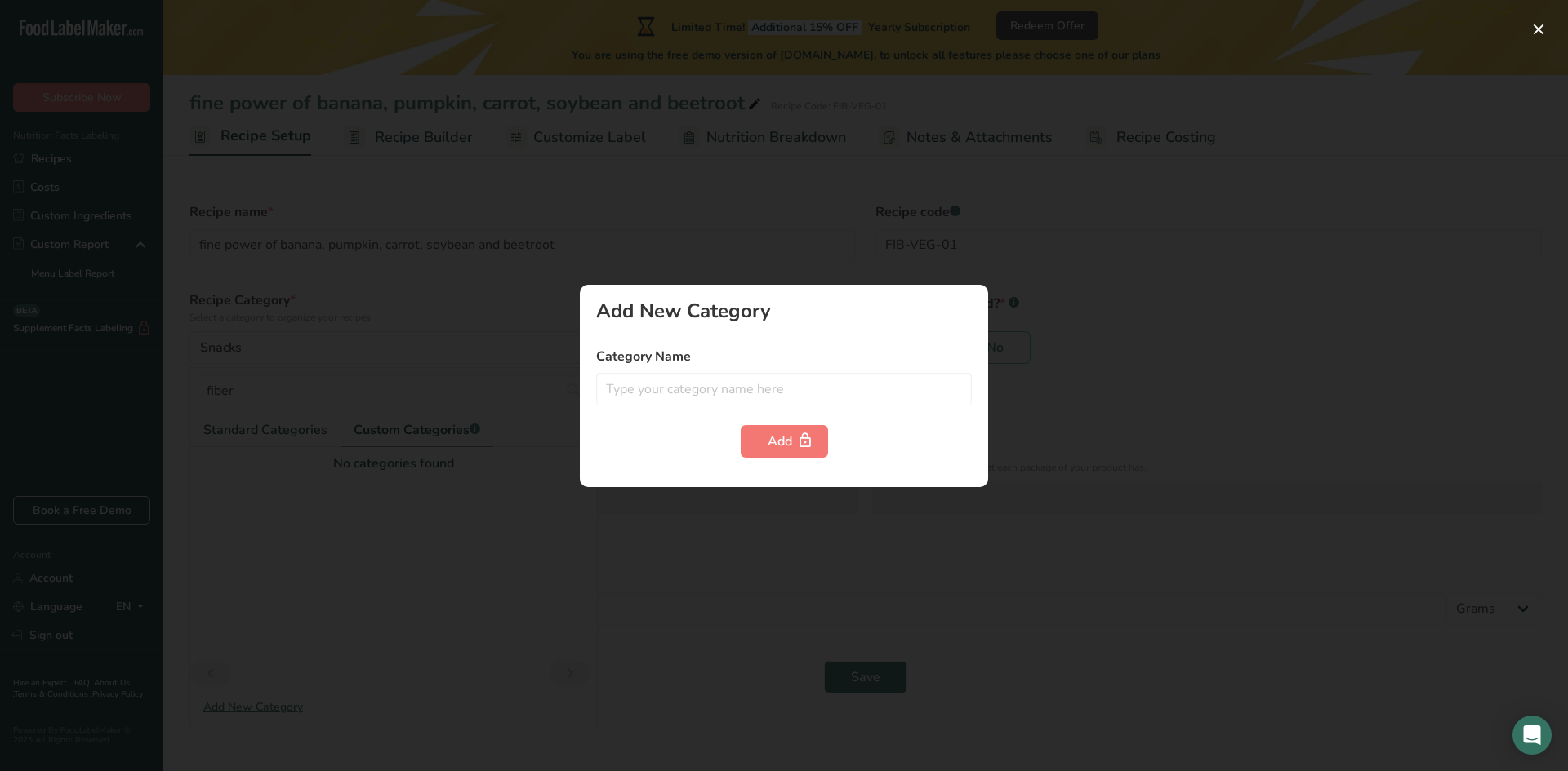
click at [688, 546] on div at bounding box center [784, 385] width 1568 height 771
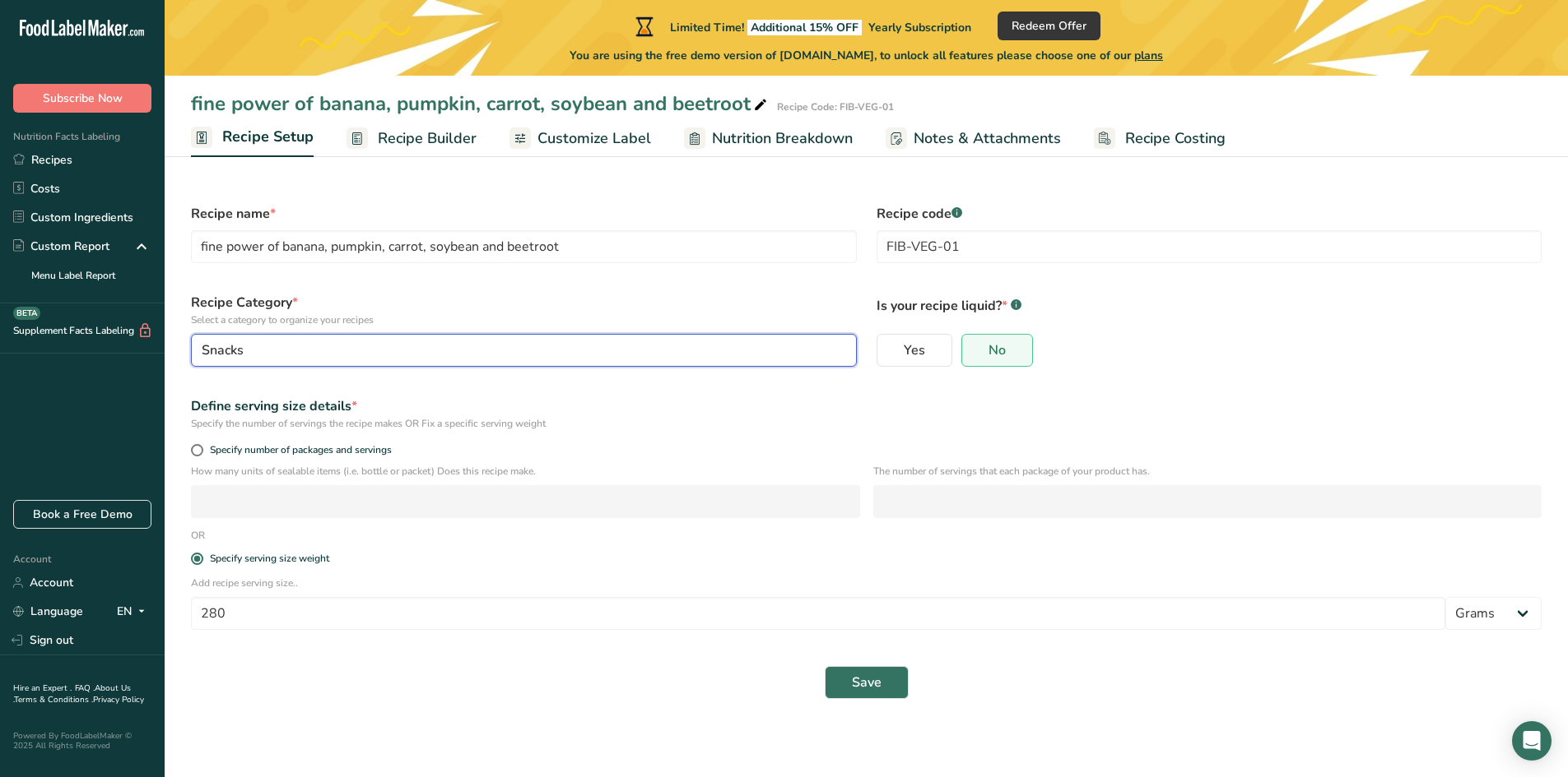
click at [713, 338] on button "Snacks" at bounding box center [524, 350] width 665 height 33
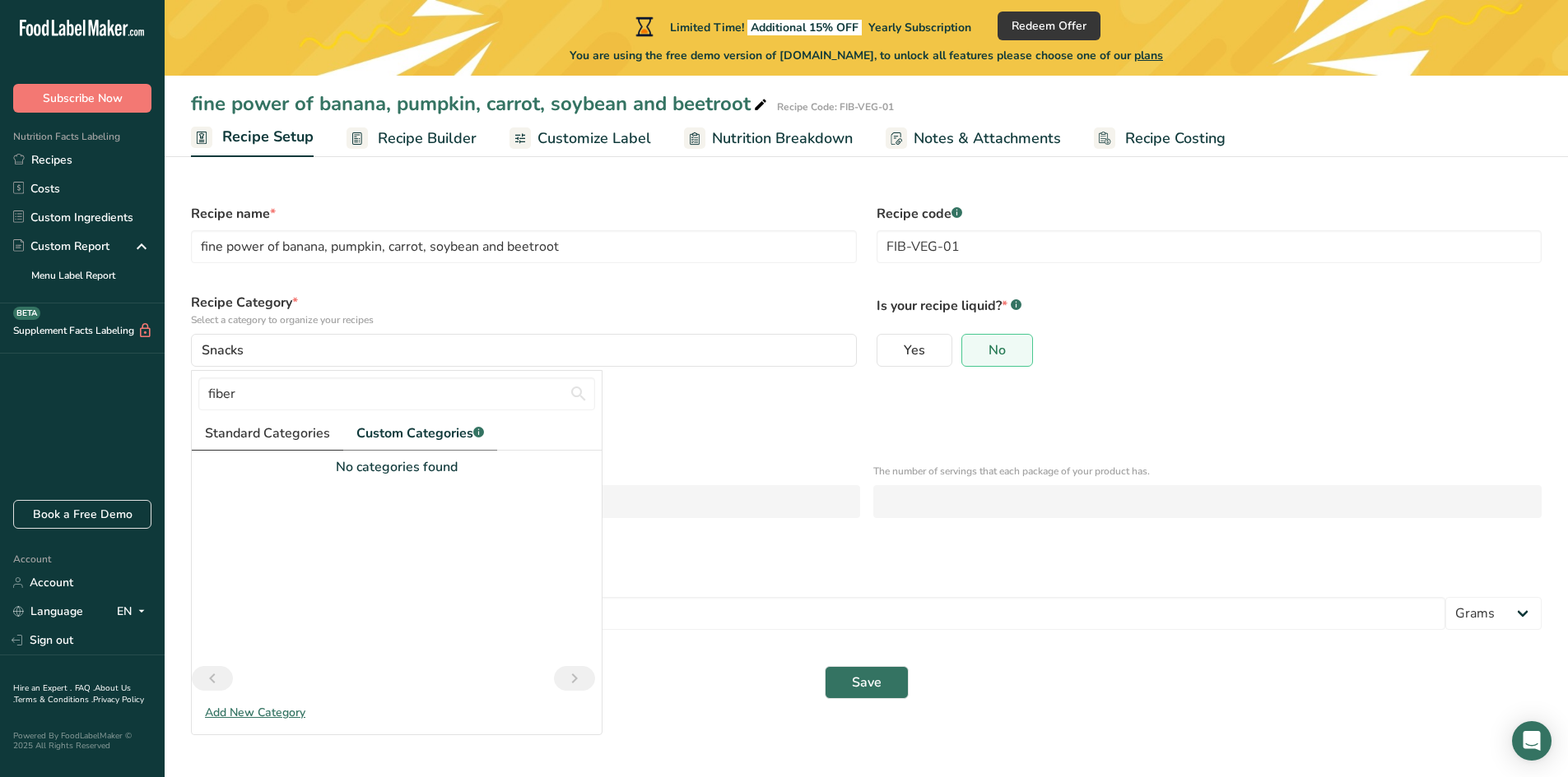
click at [294, 432] on span "Standard Categories" at bounding box center [268, 433] width 125 height 20
click at [267, 714] on div "Add New Category" at bounding box center [396, 713] width 410 height 18
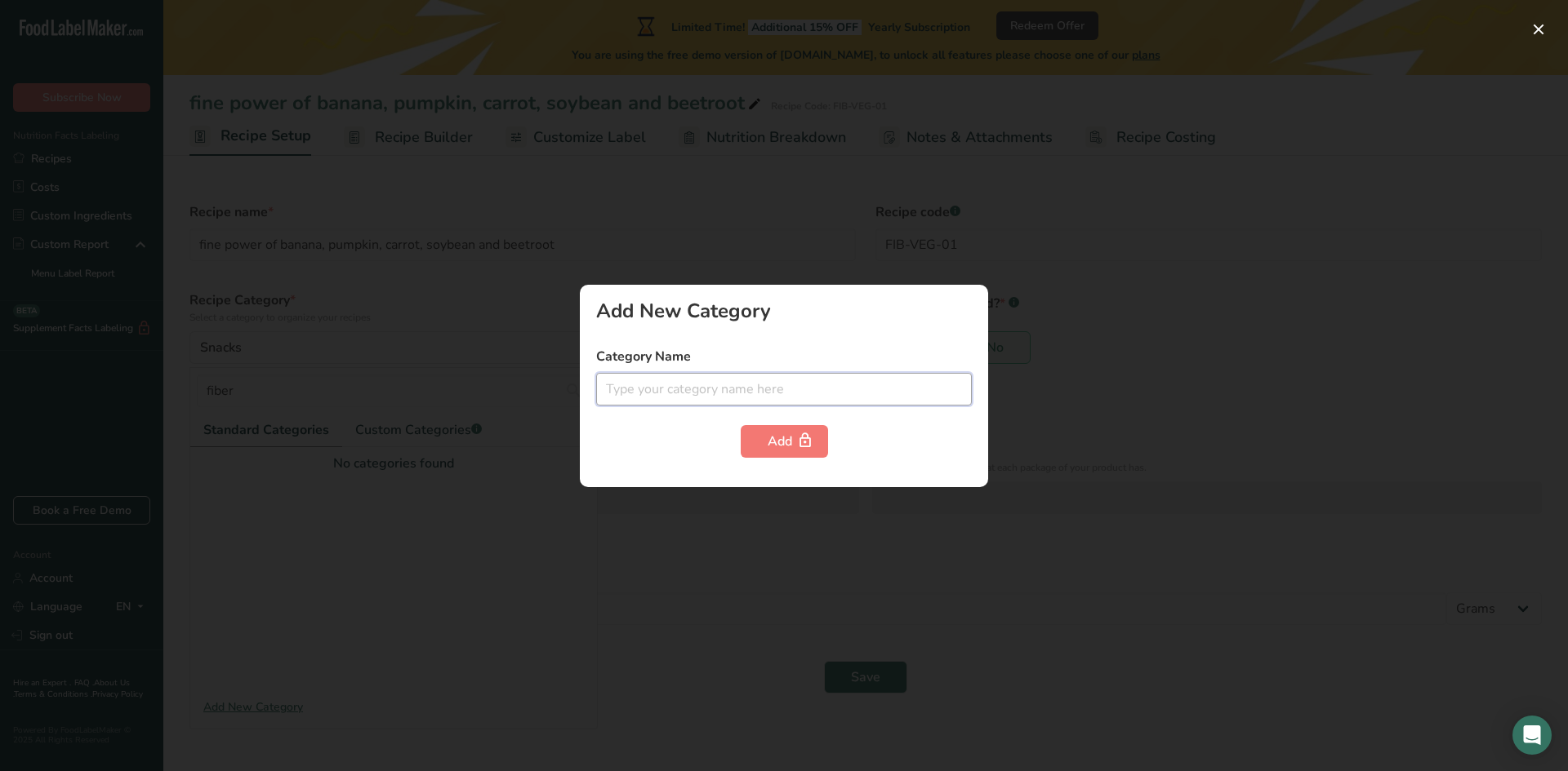
click at [739, 391] on input "text" at bounding box center [784, 389] width 376 height 32
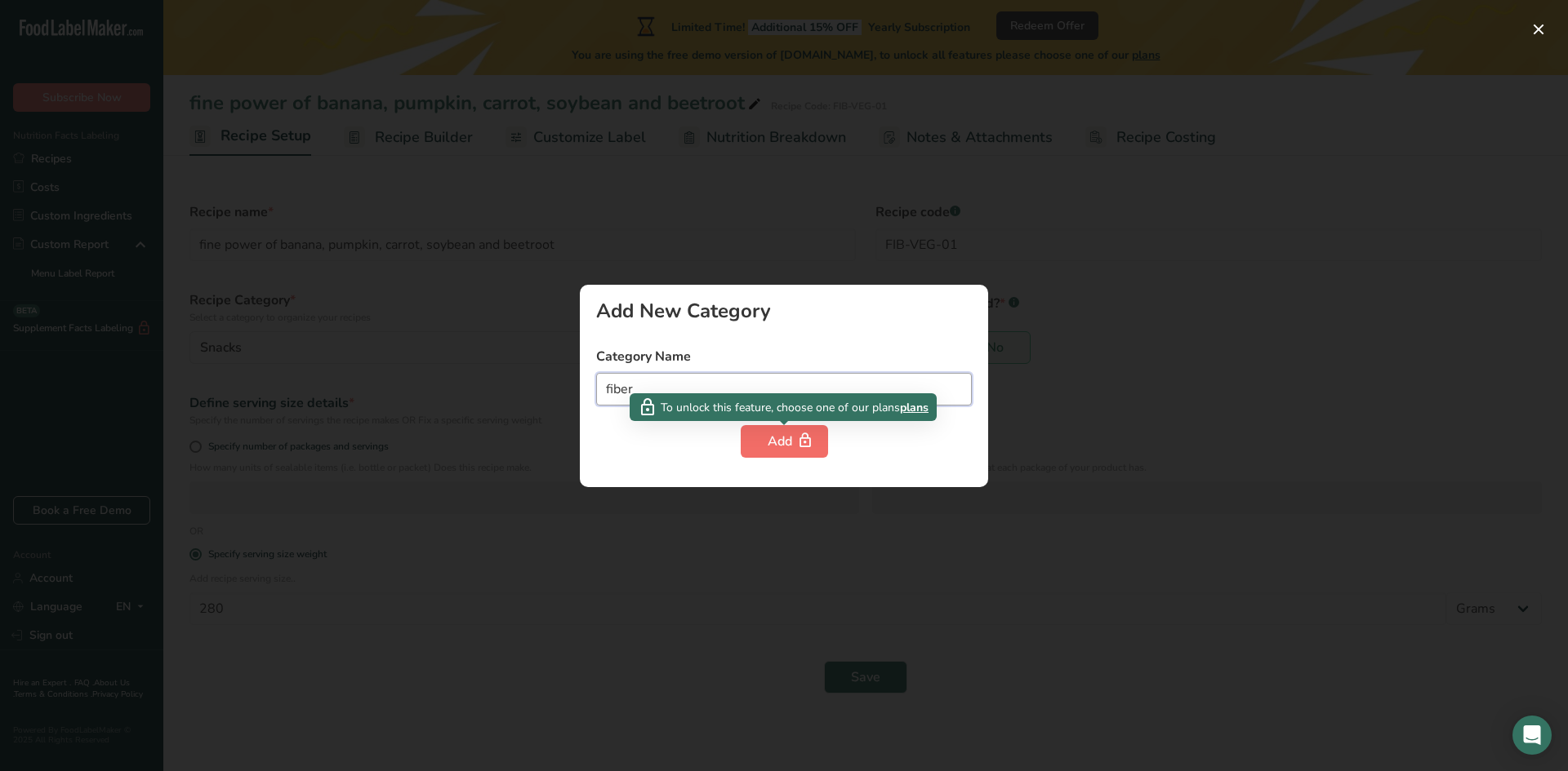
type input "fiber"
click at [743, 432] on button "Add" at bounding box center [784, 441] width 87 height 32
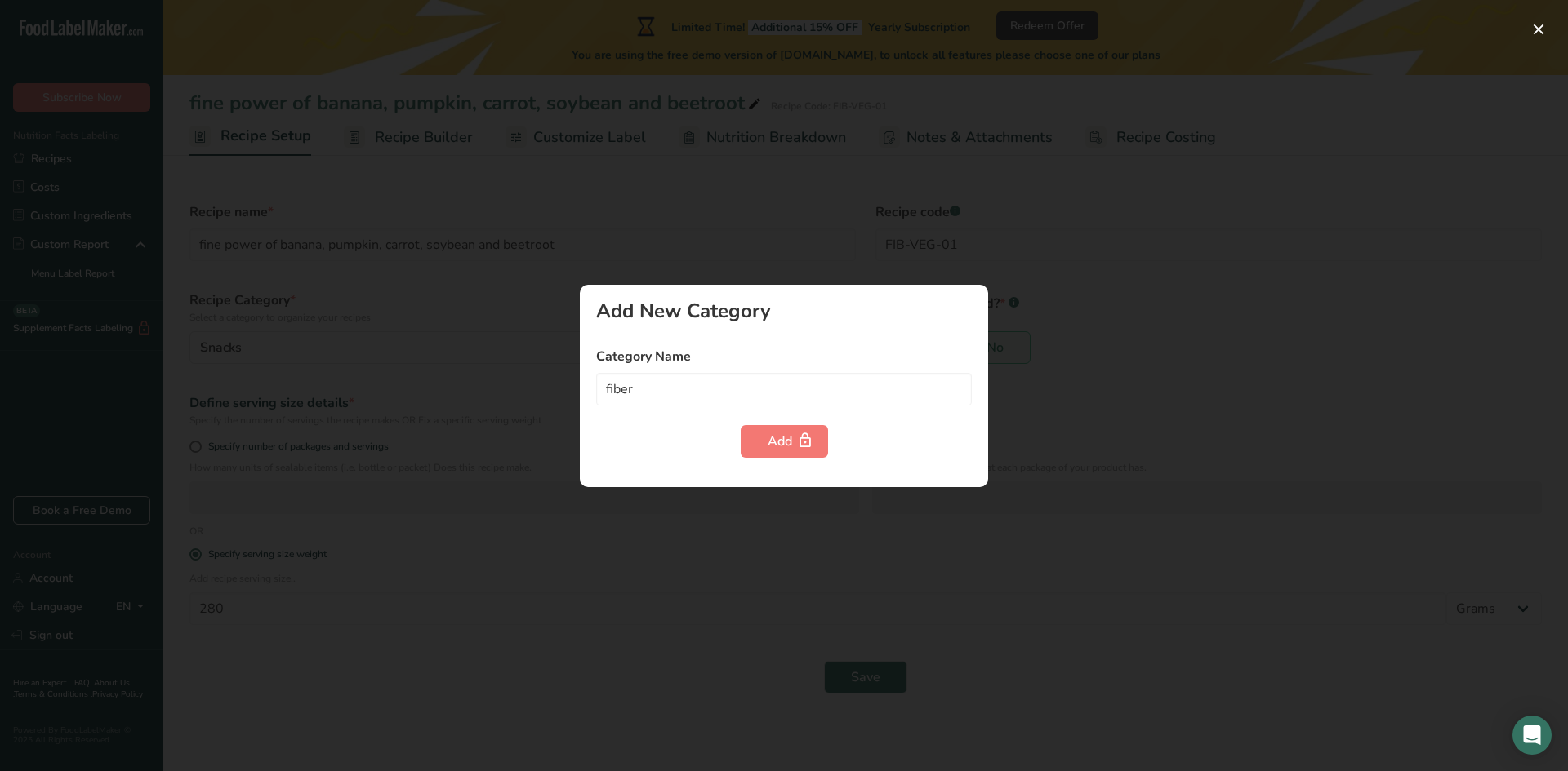
click at [843, 501] on div at bounding box center [784, 385] width 1568 height 771
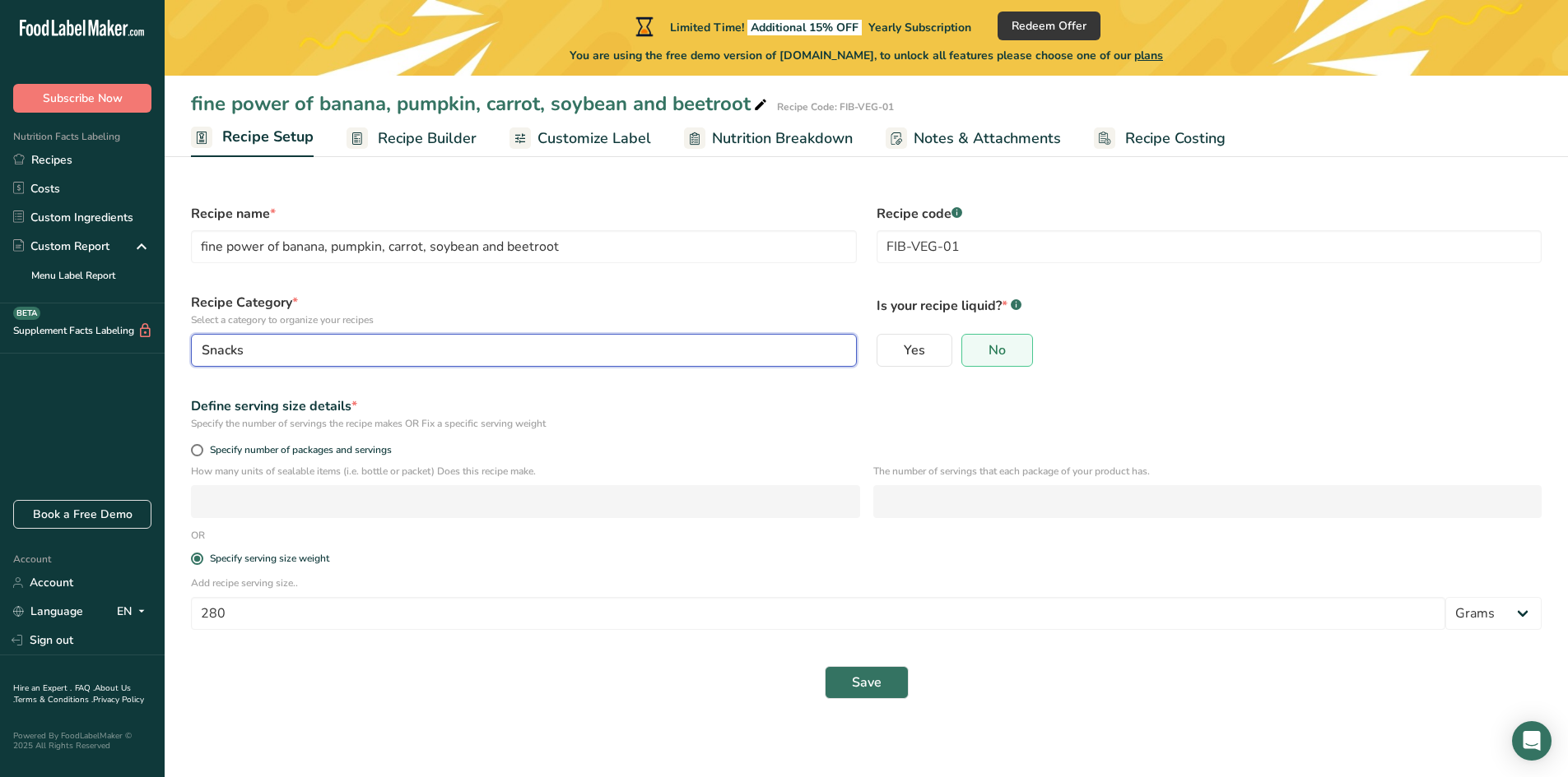
click at [361, 358] on div "Snacks" at bounding box center [519, 350] width 635 height 20
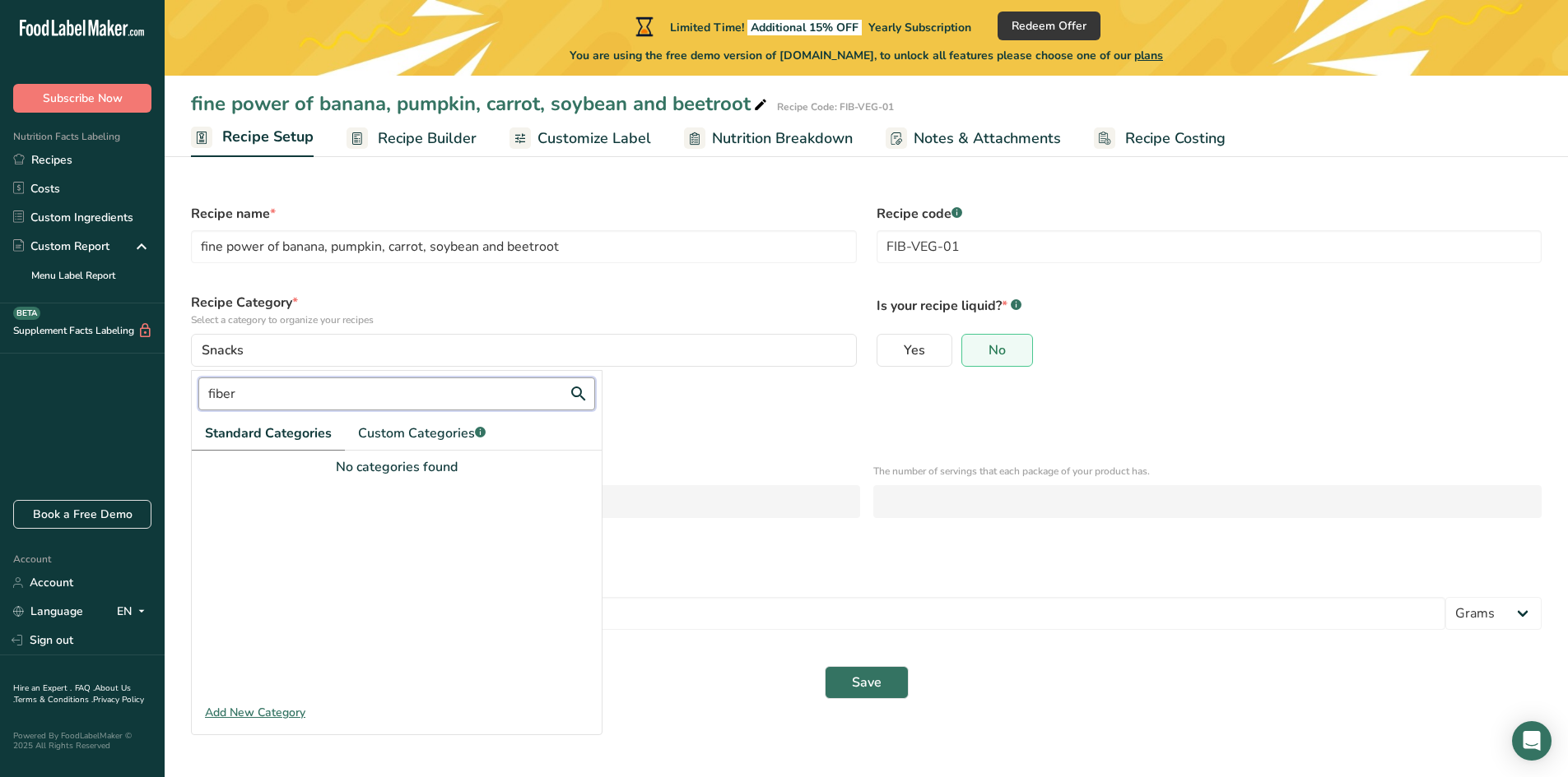
click at [329, 393] on input "fiber" at bounding box center [397, 394] width 397 height 33
type input "f"
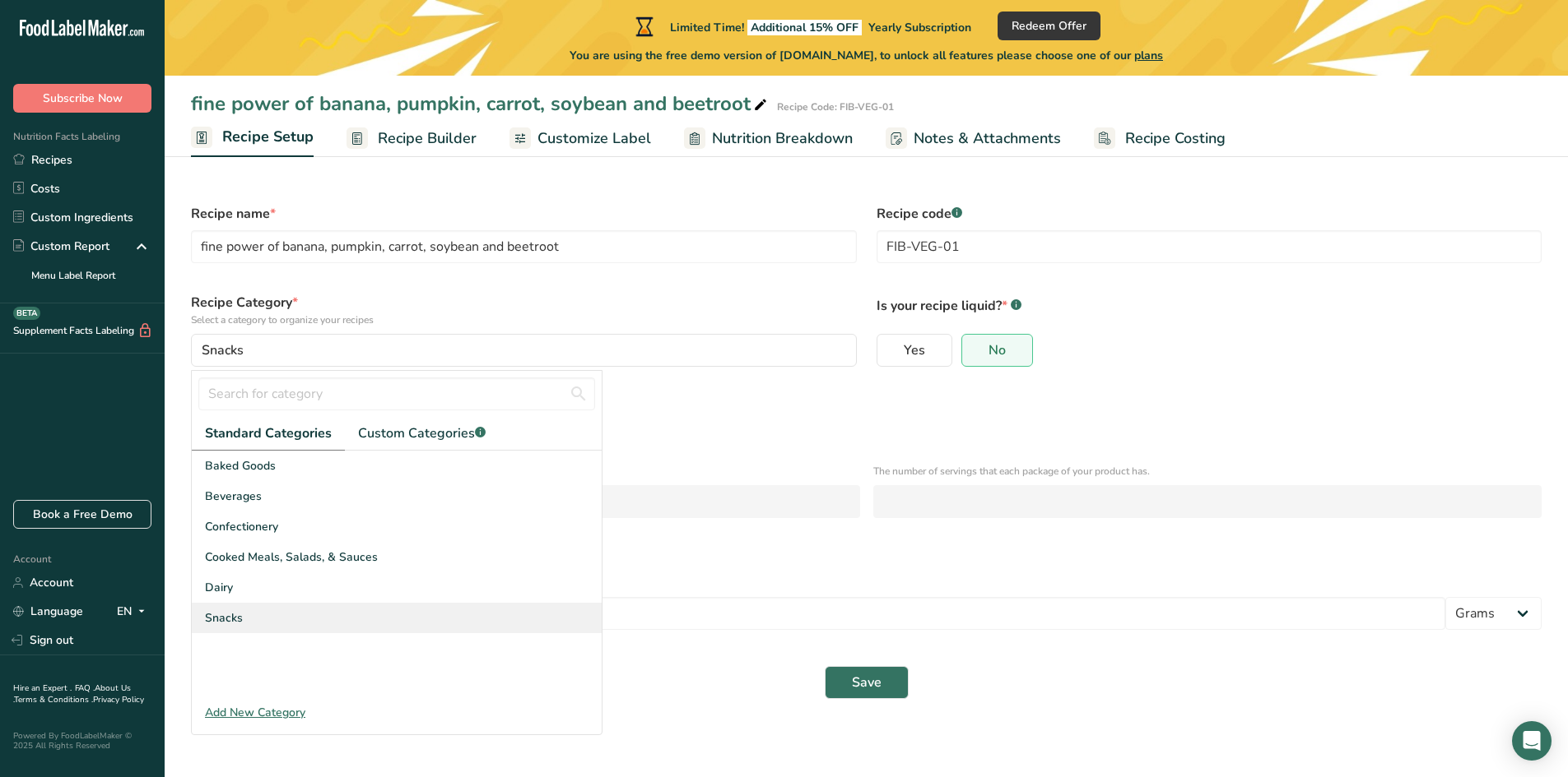
click at [261, 609] on div "Snacks" at bounding box center [396, 617] width 410 height 31
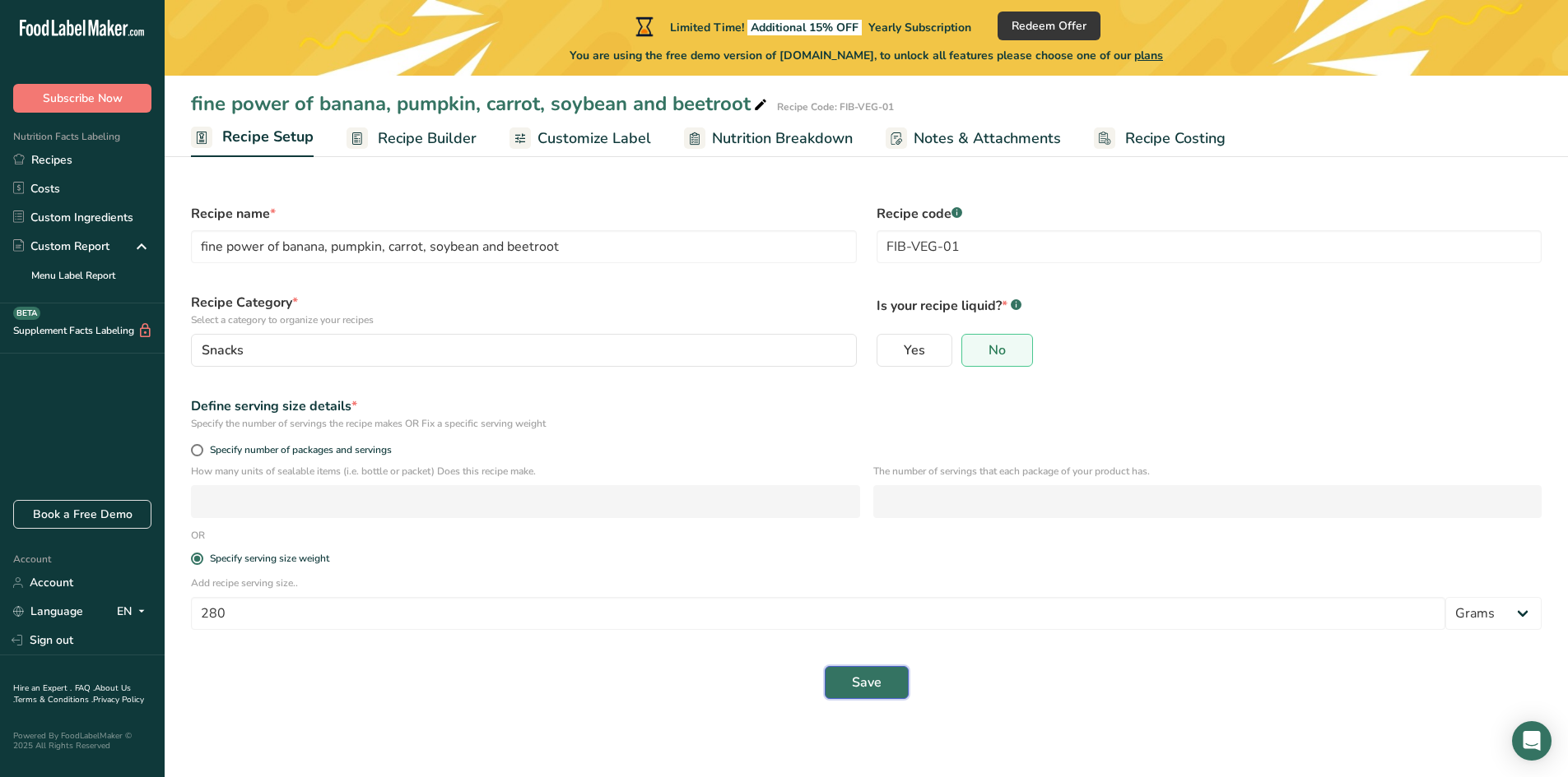
click at [873, 689] on span "Save" at bounding box center [867, 682] width 30 height 20
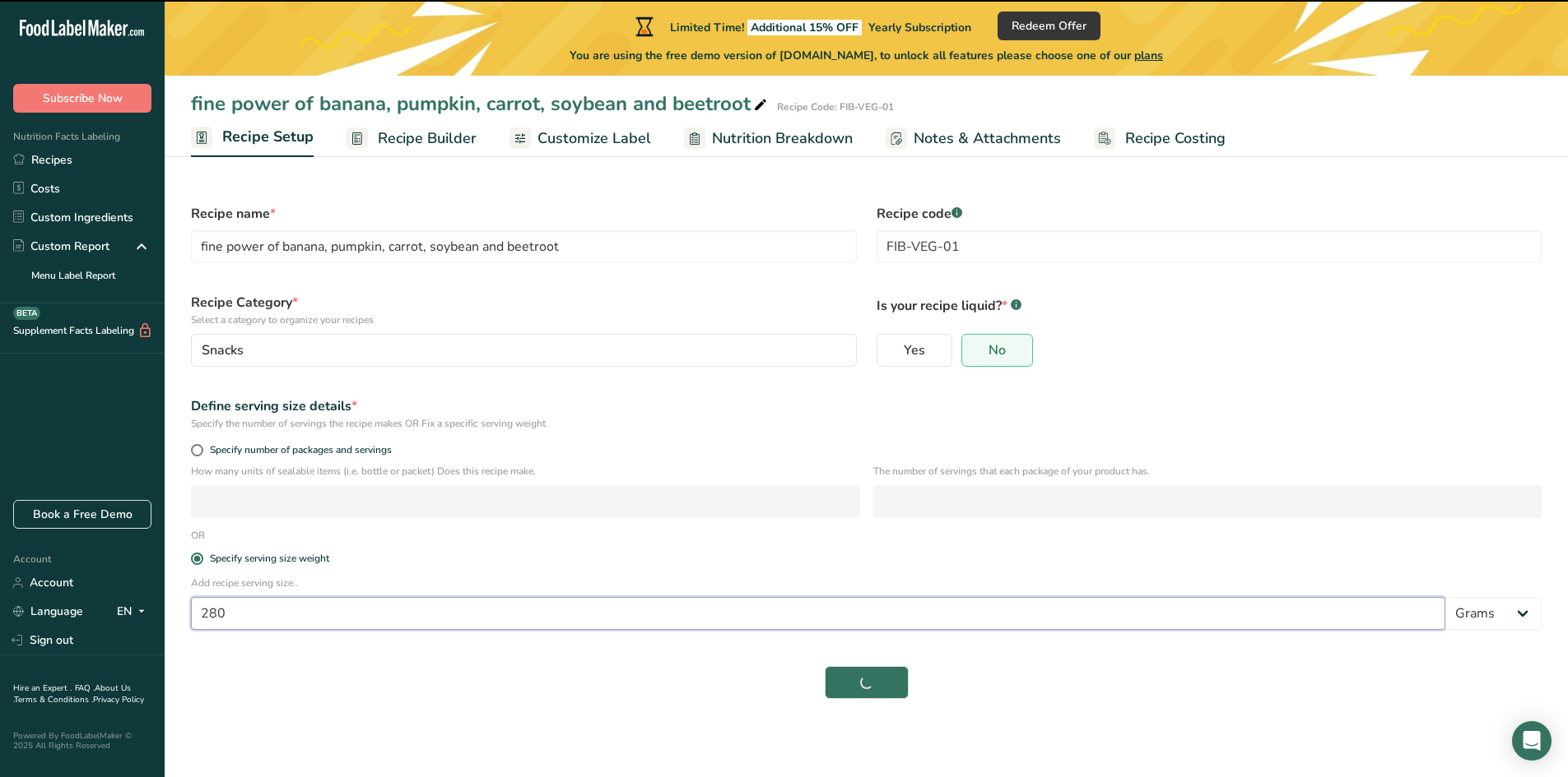
click at [405, 621] on input "280" at bounding box center [819, 613] width 1254 height 33
type input "2"
type input "14"
click at [427, 142] on span "Recipe Builder" at bounding box center [427, 139] width 99 height 22
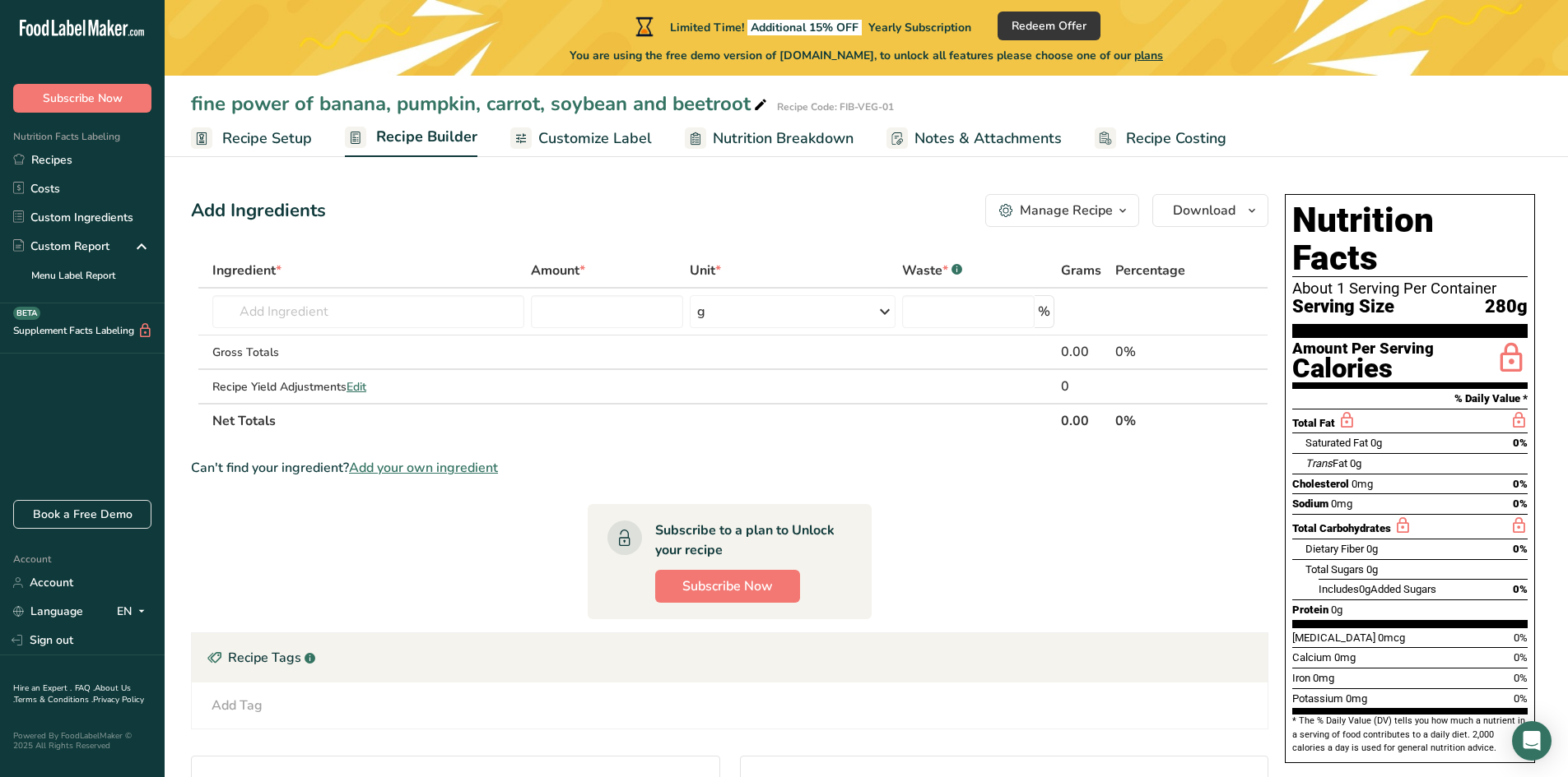
click at [280, 146] on span "Recipe Setup" at bounding box center [267, 139] width 90 height 22
click at [248, 135] on span "Recipe Setup" at bounding box center [267, 139] width 90 height 22
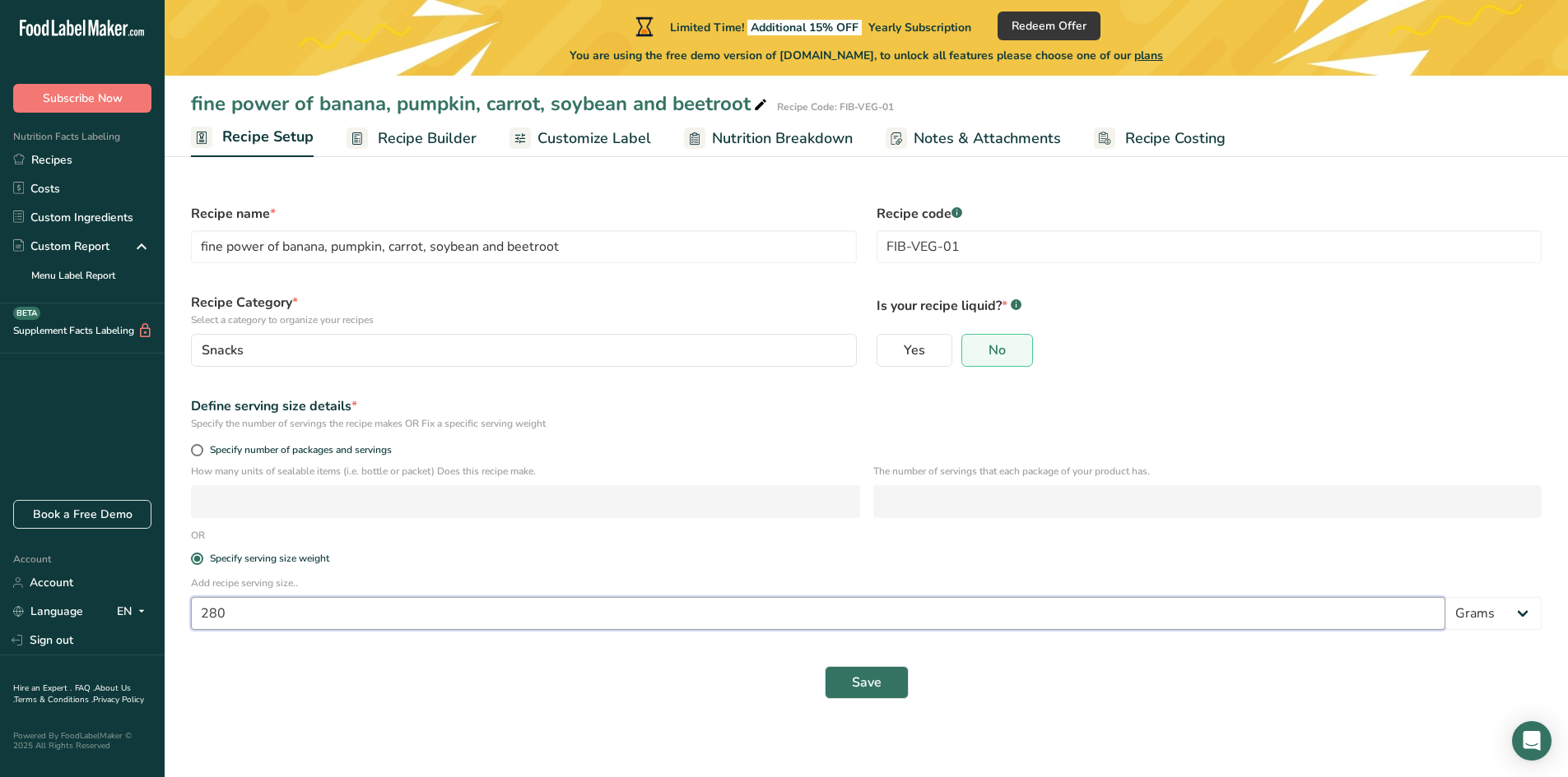
click at [358, 608] on input "280" at bounding box center [819, 613] width 1254 height 33
type input "2"
type input "14"
click at [892, 669] on button "Save" at bounding box center [867, 682] width 84 height 33
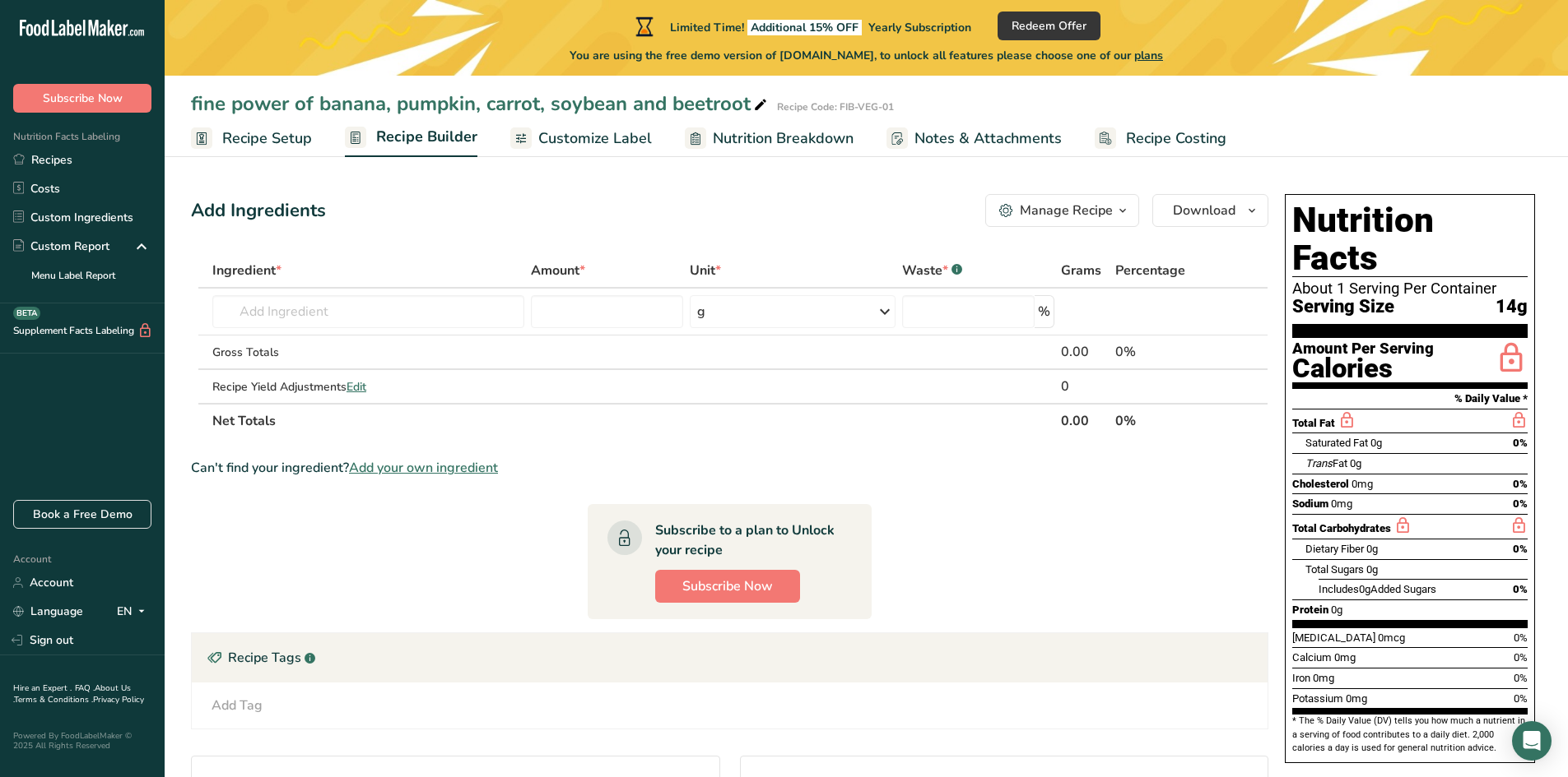
scroll to position [1, 0]
click at [736, 580] on span "Subscribe Now" at bounding box center [727, 585] width 91 height 20
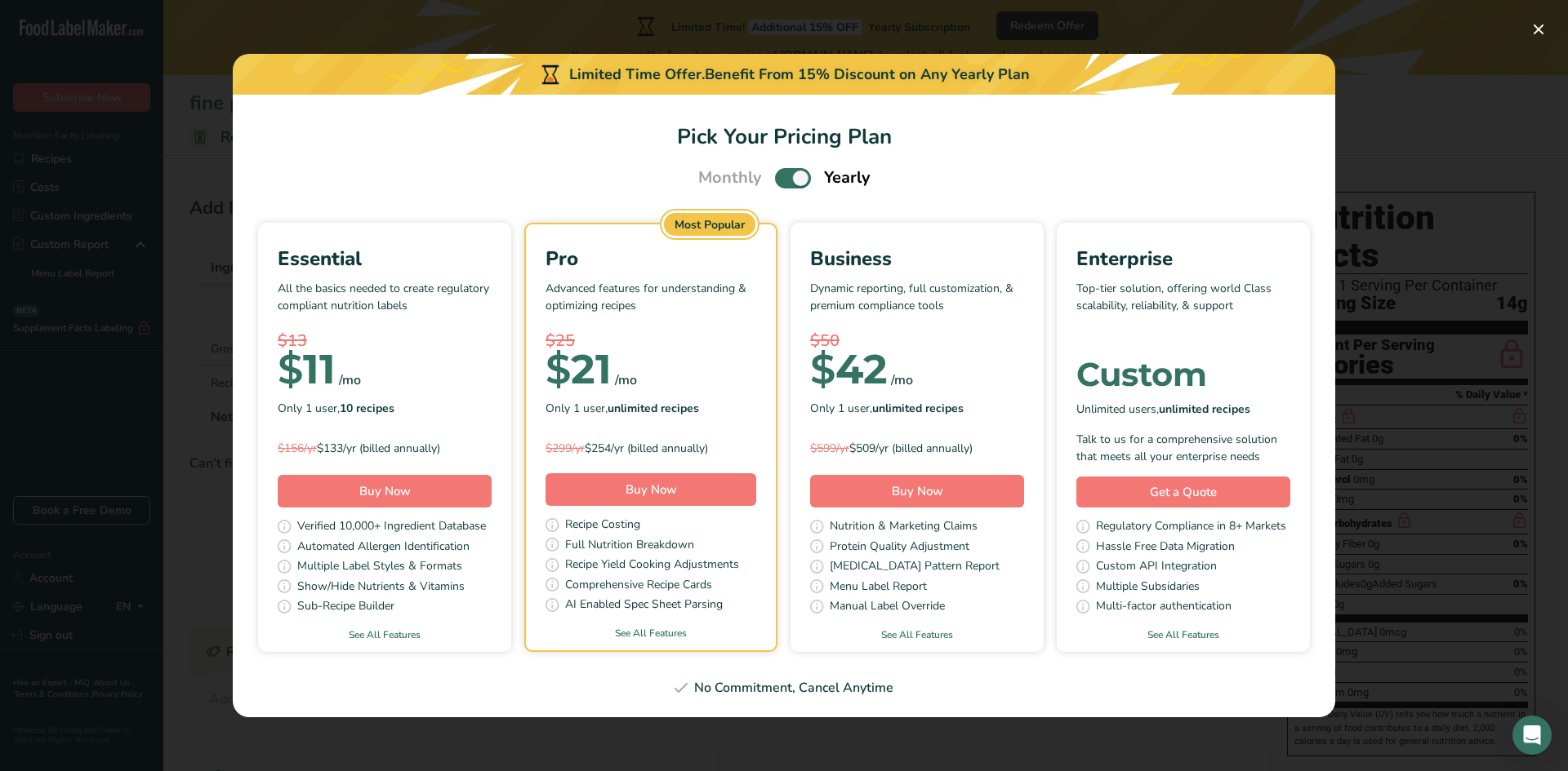
click at [1488, 64] on div "Pick Your Pricing Plan Modal" at bounding box center [784, 385] width 1568 height 771
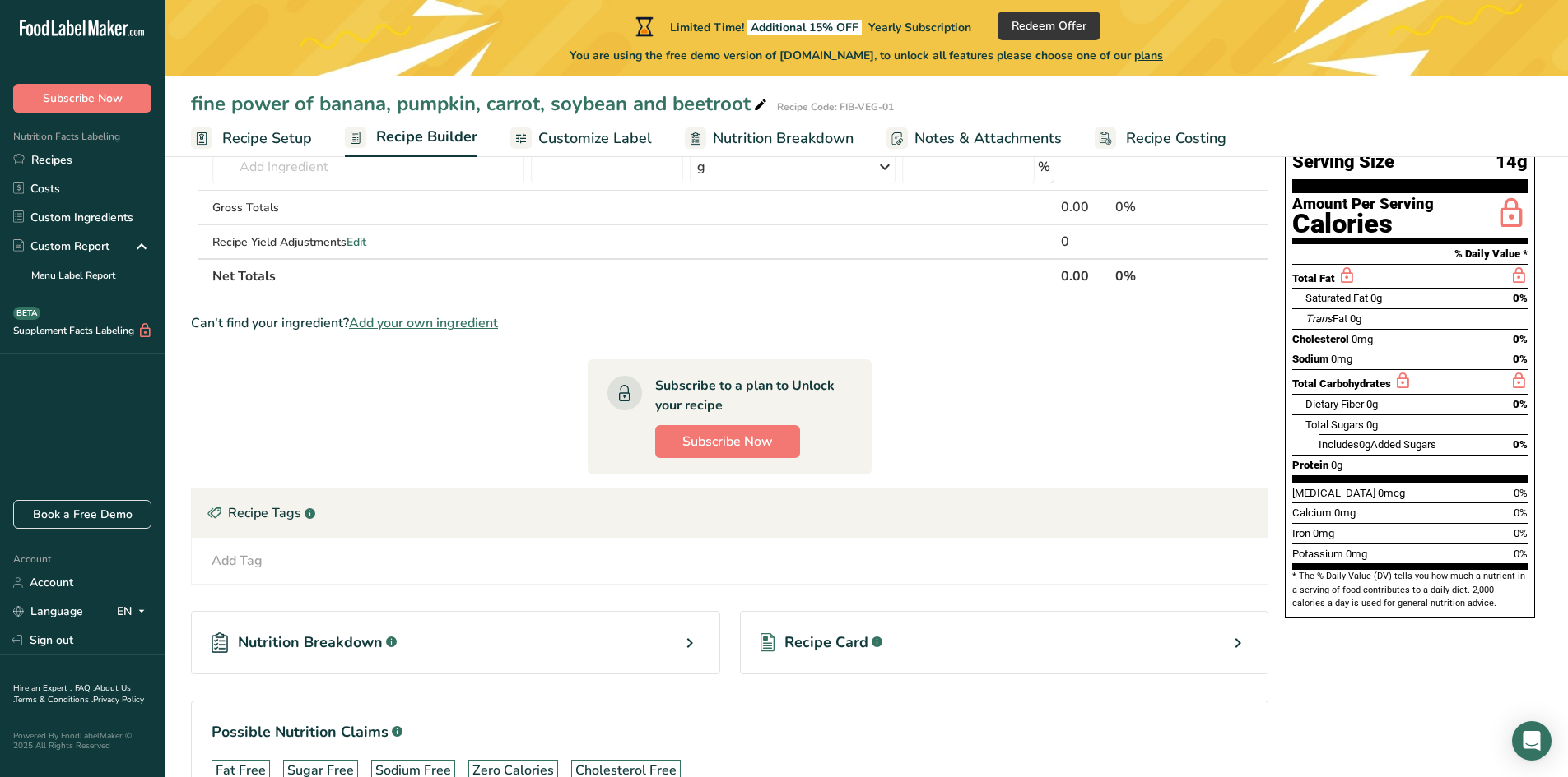
scroll to position [0, 0]
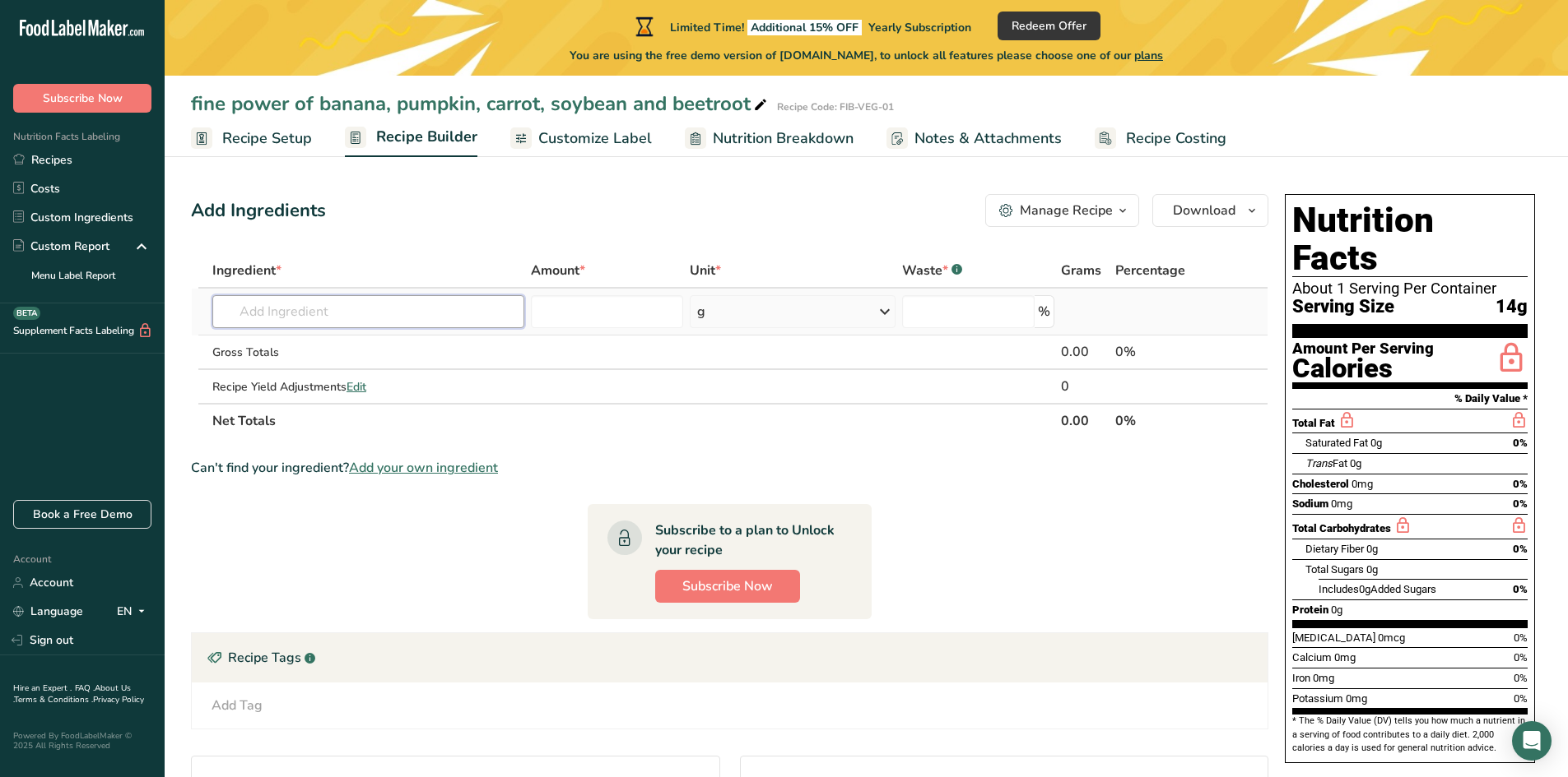
click at [450, 310] on input "text" at bounding box center [369, 312] width 312 height 33
paste input "fine powders of banana, pumpkin, carrot, soybean and beetroot"
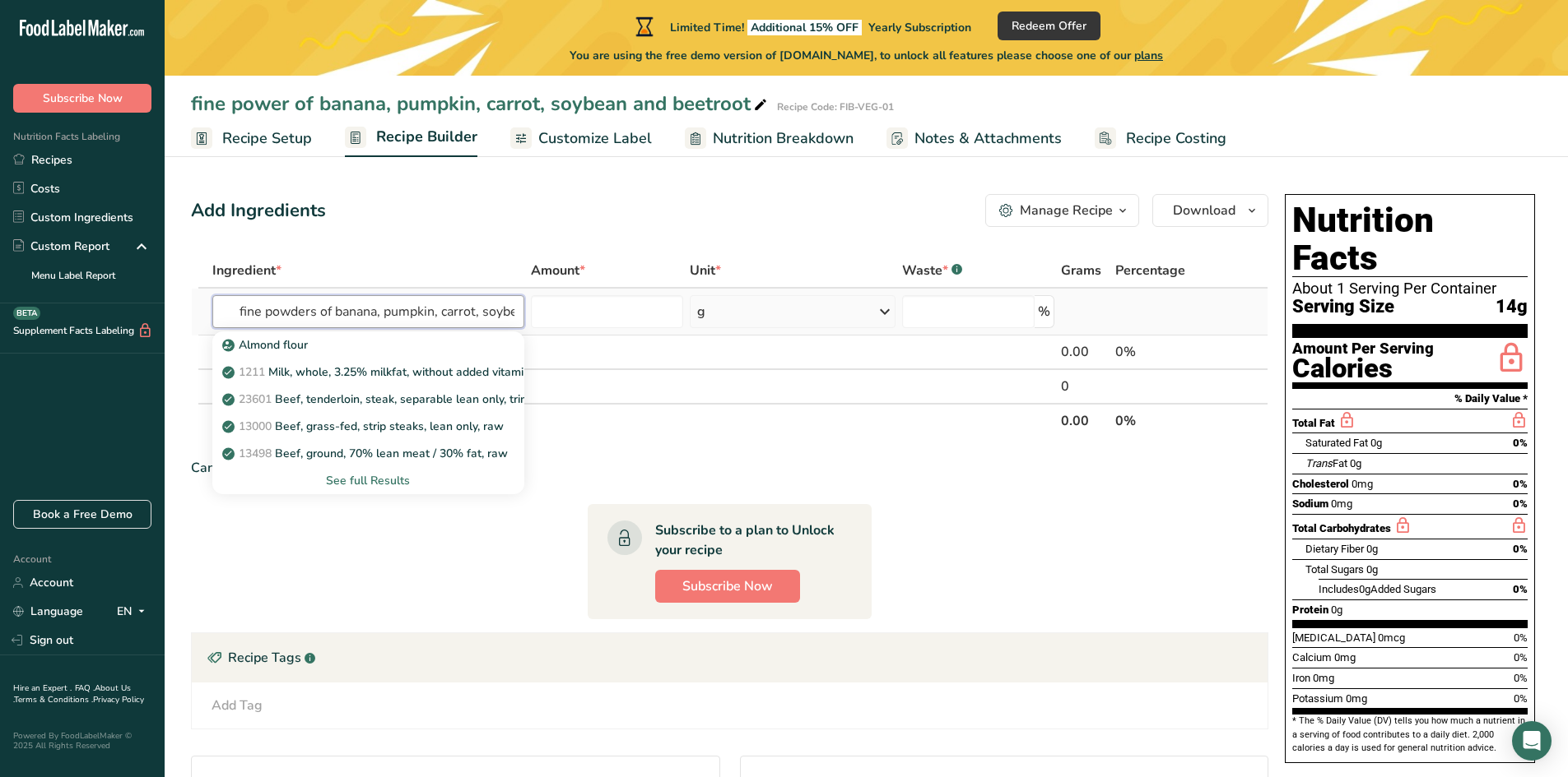
scroll to position [0, 98]
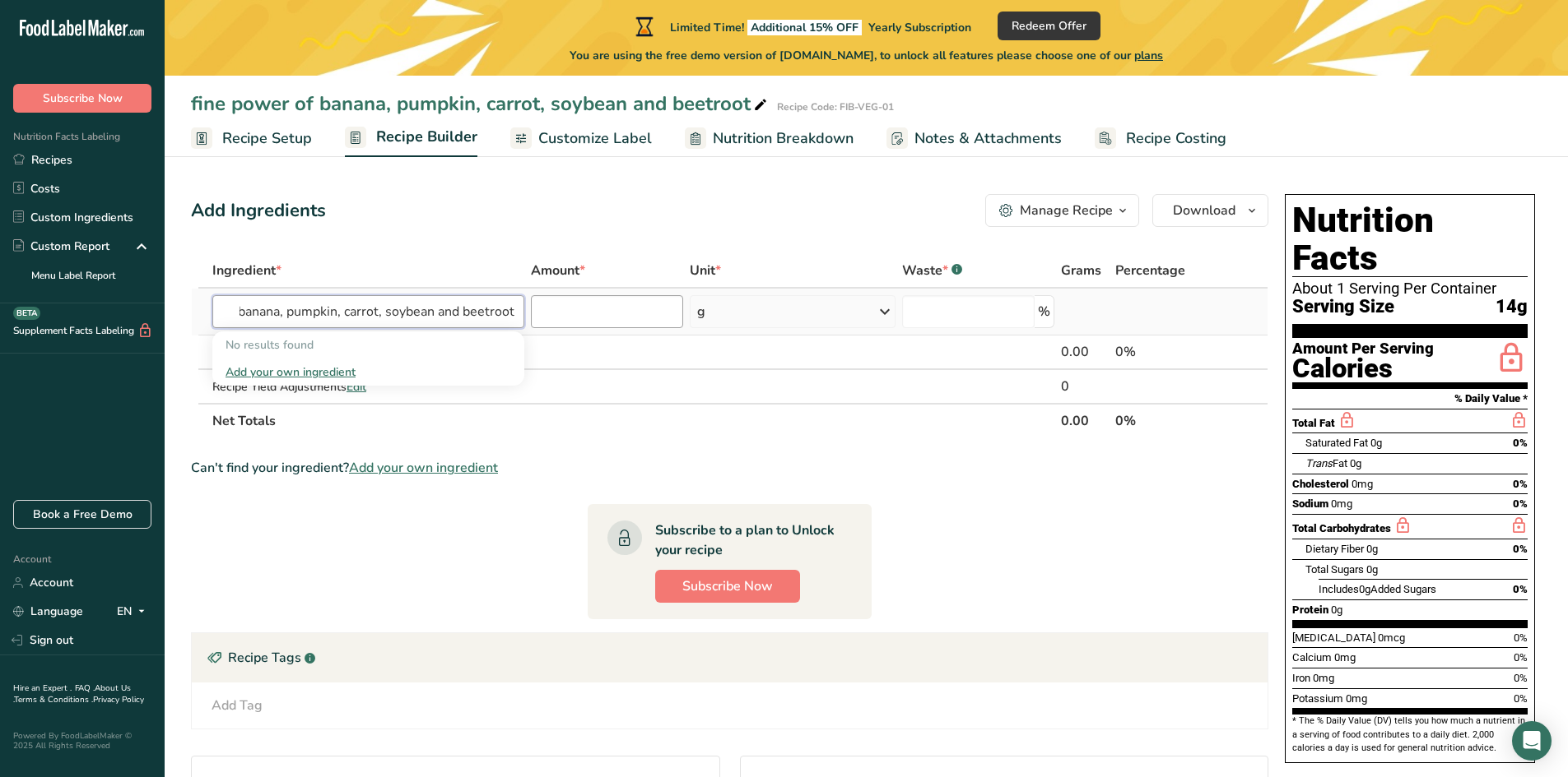
type input "fine powders of banana, pumpkin, carrot, soybean and beetroot"
click at [634, 316] on input "number" at bounding box center [608, 312] width 153 height 33
click at [988, 310] on input "number" at bounding box center [969, 312] width 133 height 33
